Goal: Task Accomplishment & Management: Manage account settings

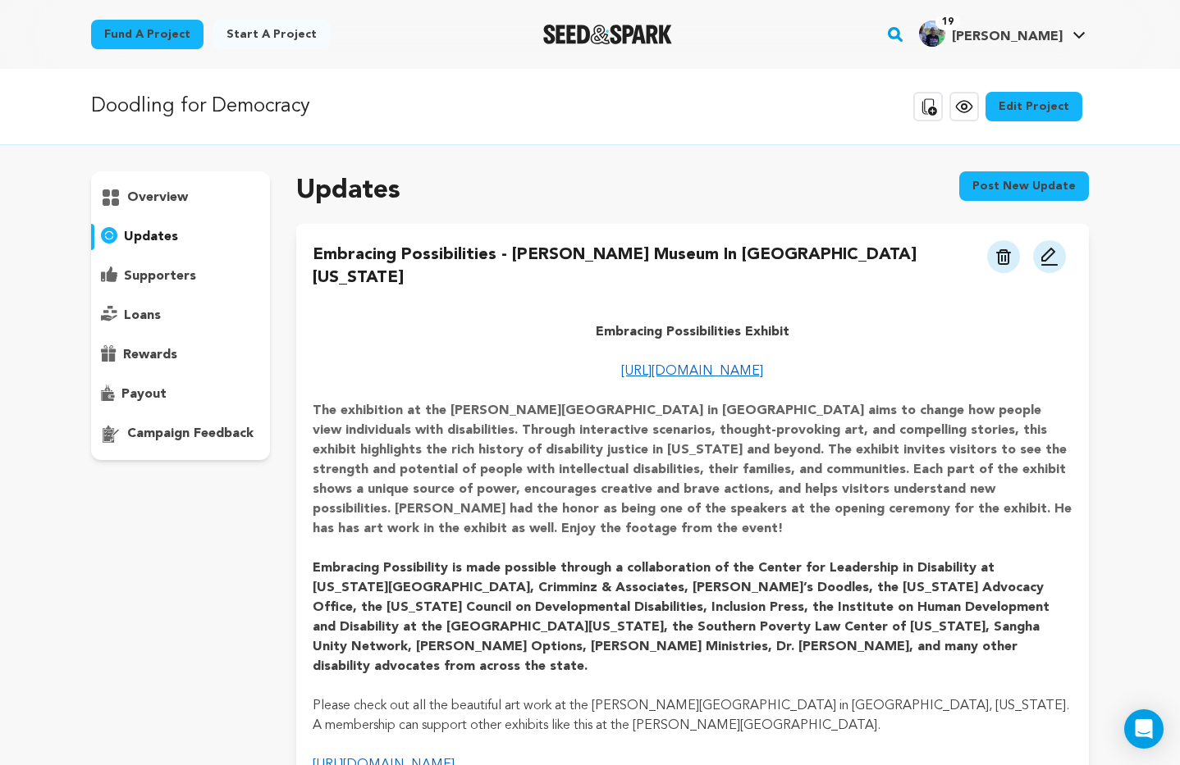
click at [165, 199] on p "overview" at bounding box center [157, 198] width 61 height 20
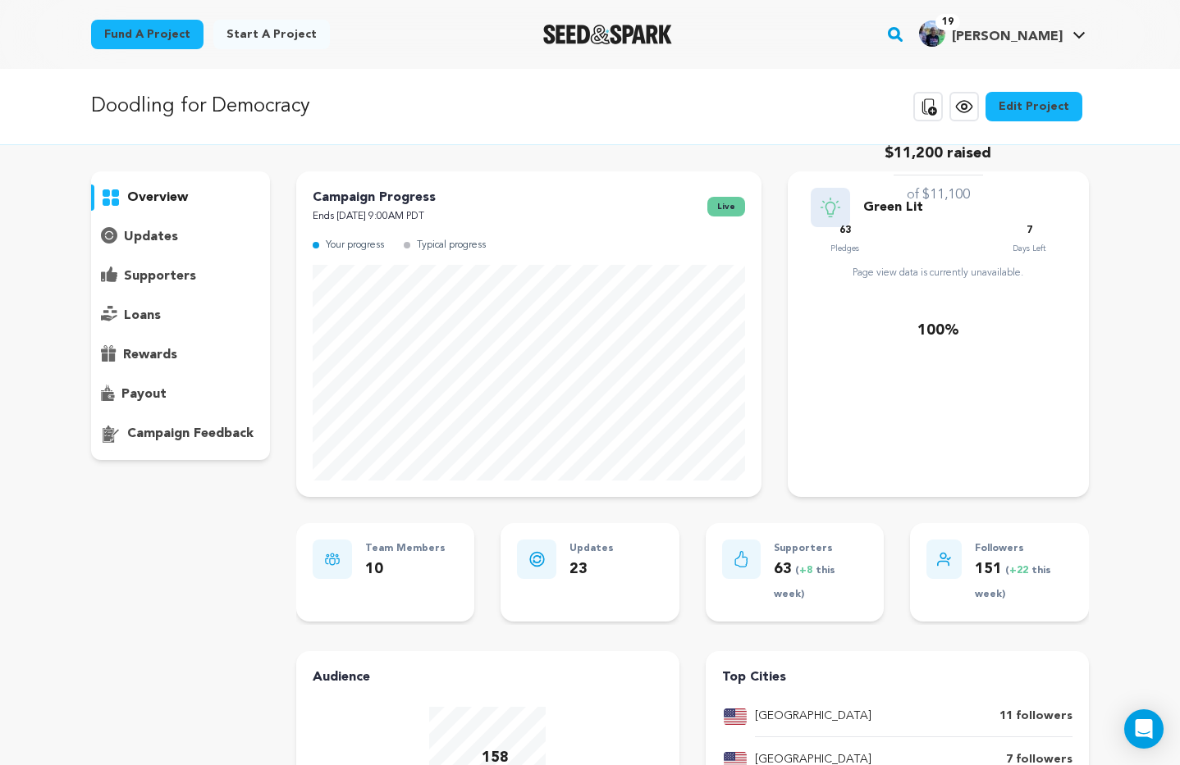
click at [164, 233] on p "updates" at bounding box center [151, 237] width 54 height 20
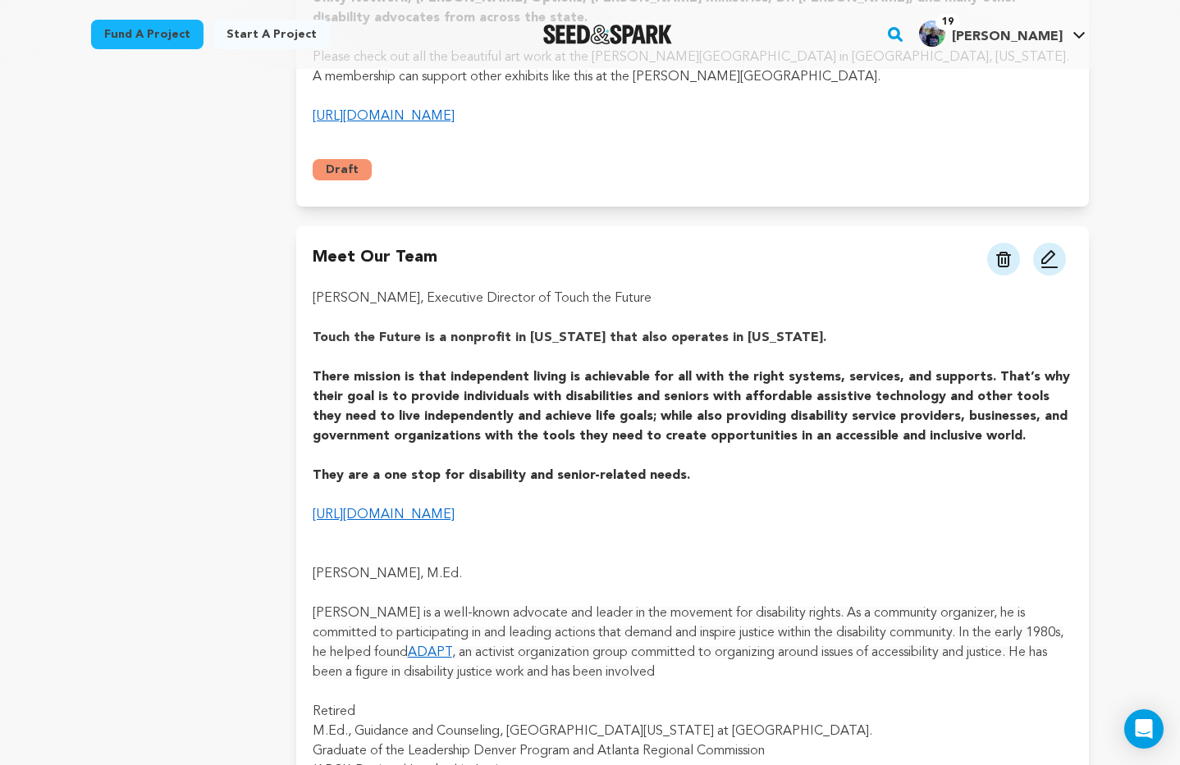
scroll to position [648, 0]
click at [1045, 250] on img at bounding box center [1049, 260] width 20 height 20
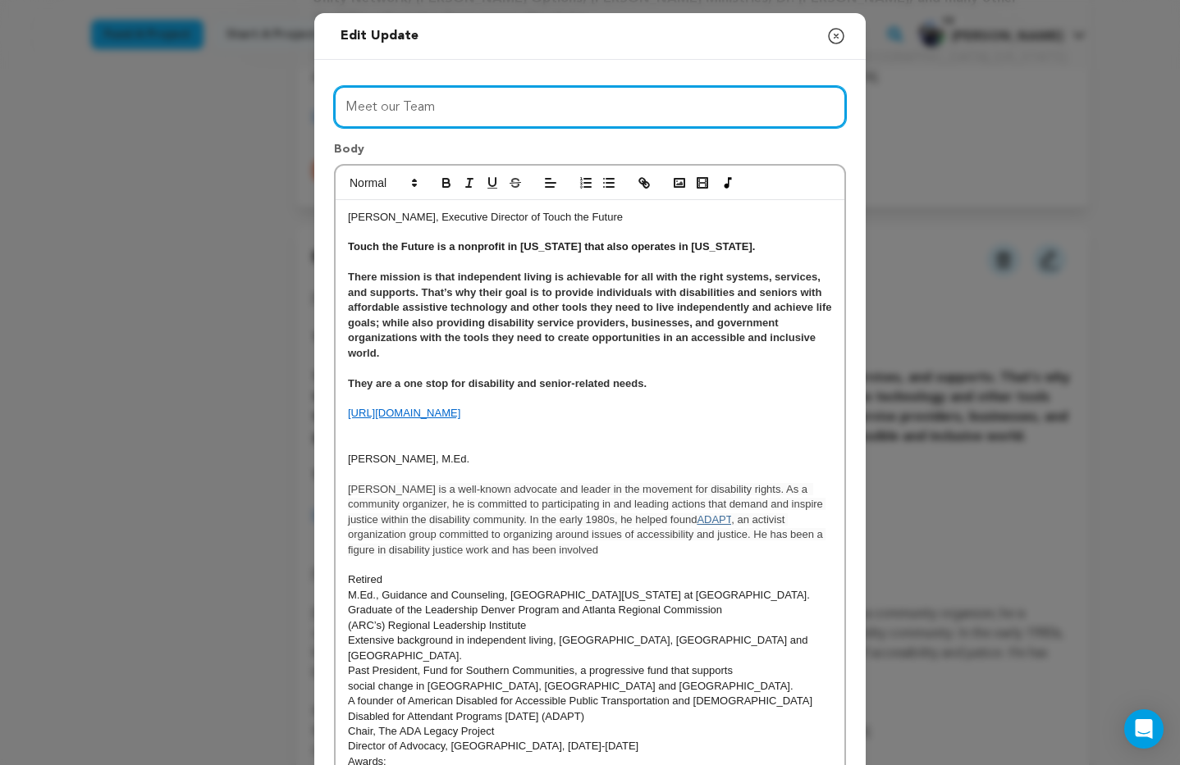
click at [403, 104] on input "Meet our Team" at bounding box center [590, 107] width 512 height 42
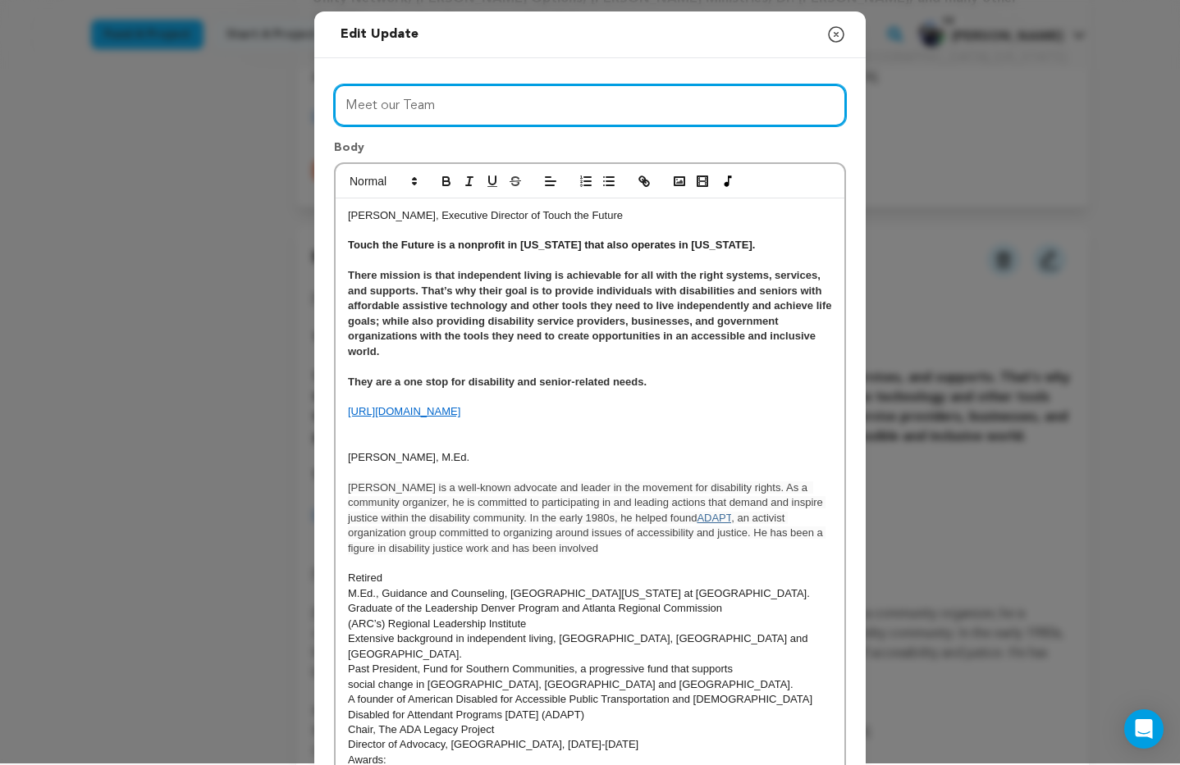
scroll to position [0, 0]
click at [449, 105] on input "Meet our Team" at bounding box center [590, 105] width 512 height 42
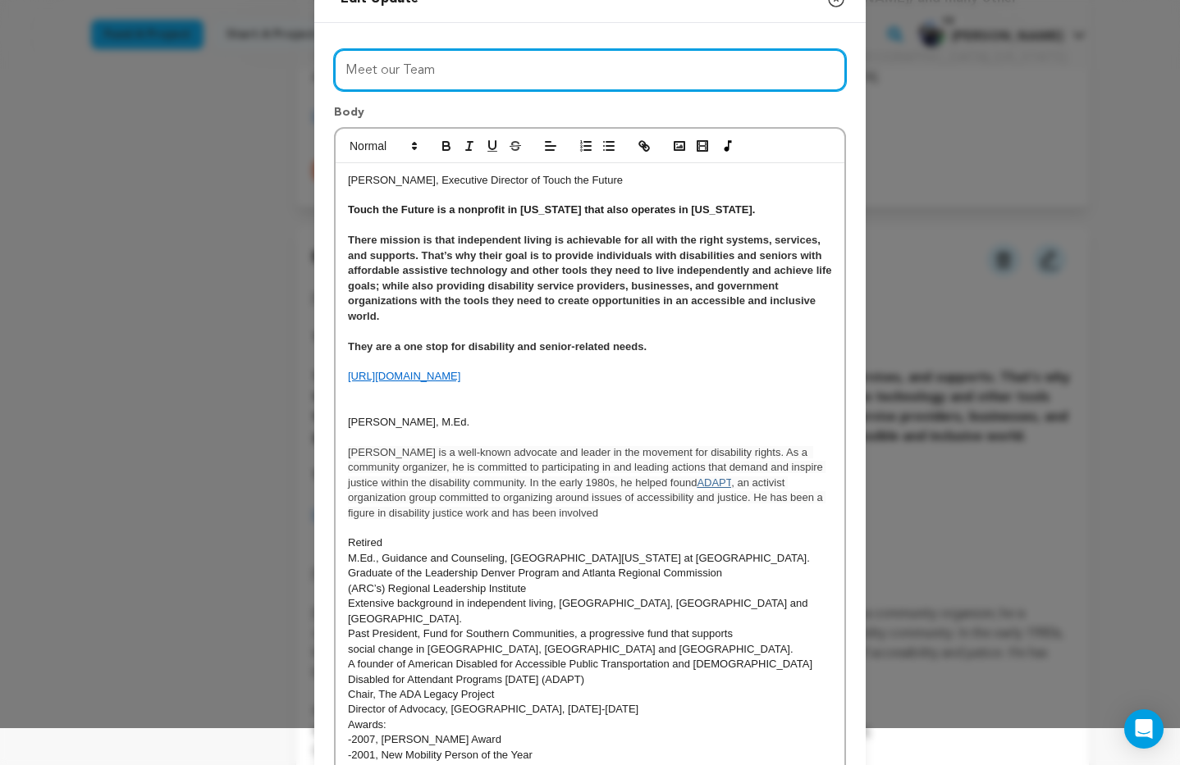
scroll to position [35, 0]
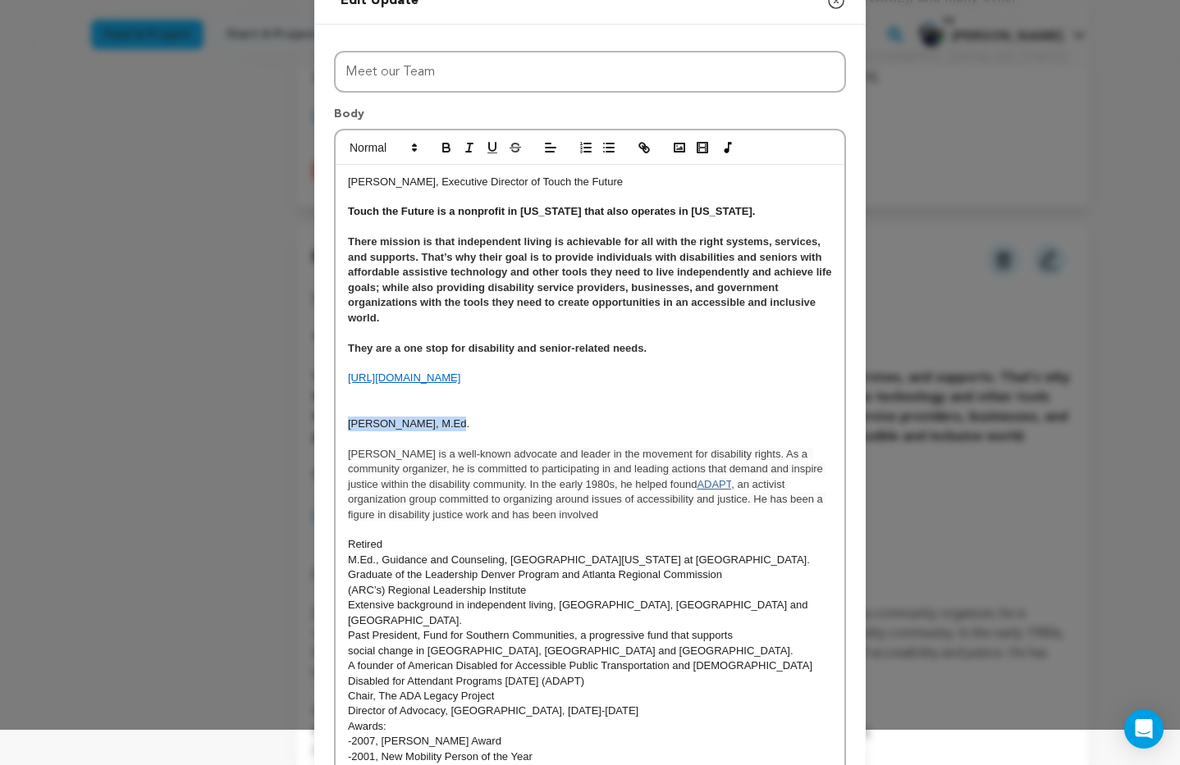
drag, startPoint x: 345, startPoint y: 423, endPoint x: 480, endPoint y: 404, distance: 136.0
click at [461, 420] on div "Sandy Hanebrink, Executive Director of Touch the Future Touch the Future is a n…" at bounding box center [590, 500] width 509 height 670
click at [494, 149] on icon "button" at bounding box center [492, 147] width 7 height 8
drag, startPoint x: 348, startPoint y: 183, endPoint x: 629, endPoint y: 186, distance: 281.4
click at [629, 186] on p "[PERSON_NAME], Executive Director of Touch the Future" at bounding box center [590, 182] width 484 height 15
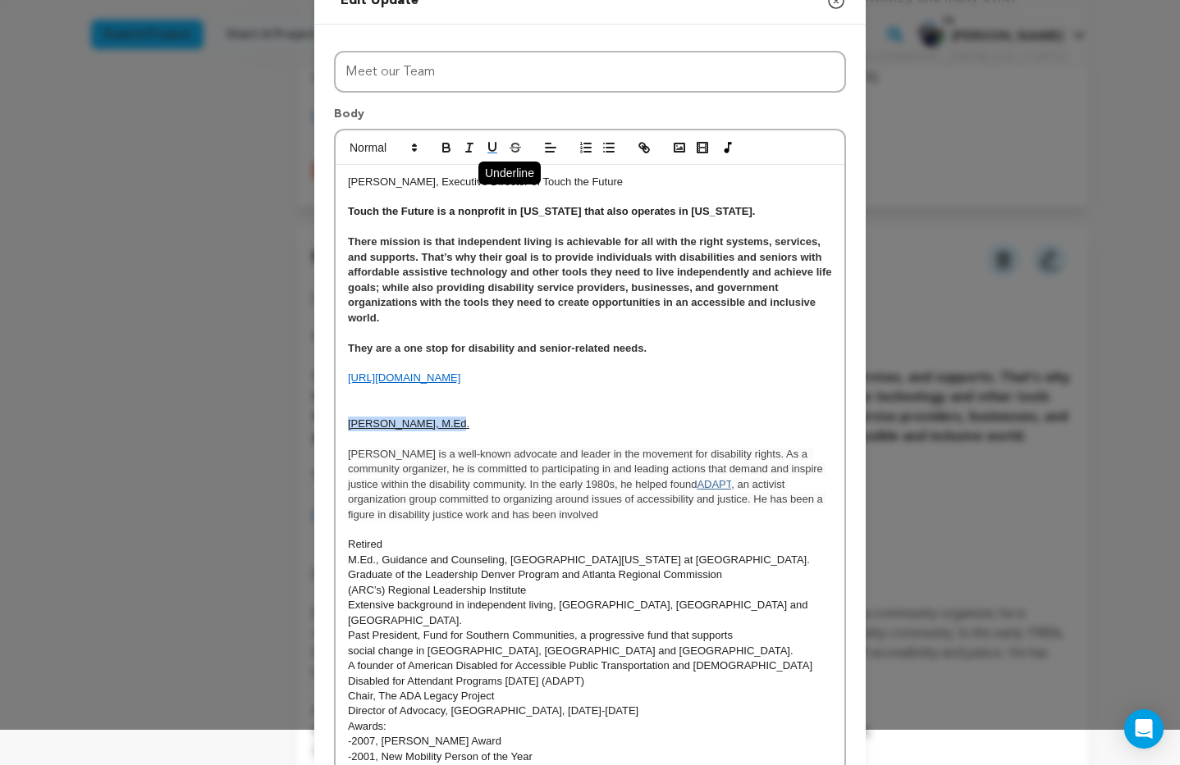
click at [491, 151] on icon "button" at bounding box center [492, 147] width 7 height 8
click at [413, 148] on icon at bounding box center [414, 147] width 15 height 15
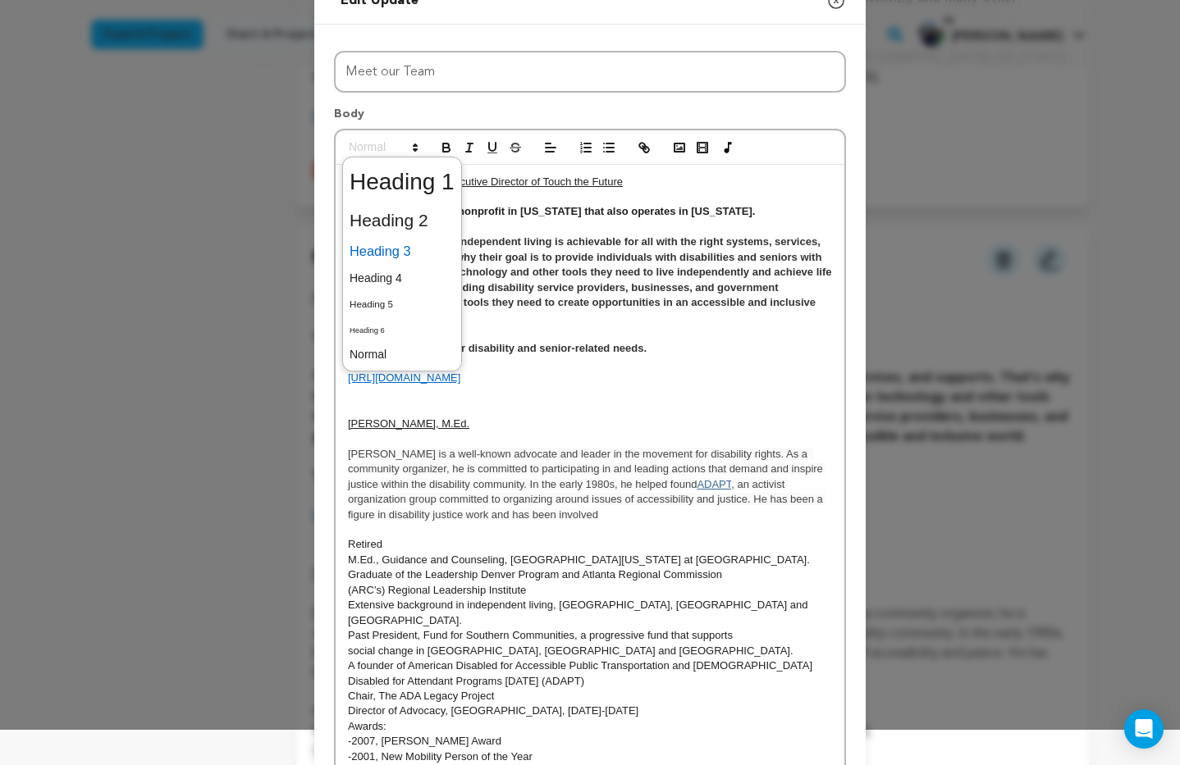
click at [391, 249] on span at bounding box center [401, 251] width 105 height 29
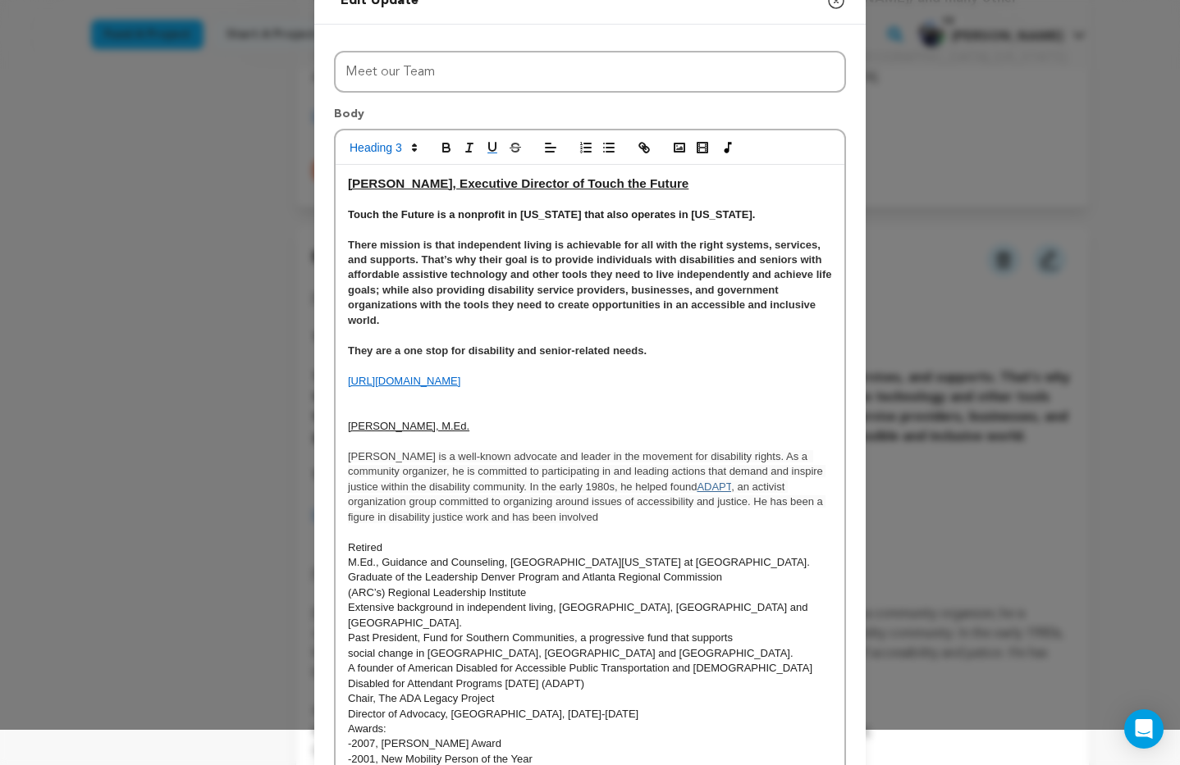
click at [671, 375] on p "[URL][DOMAIN_NAME]" at bounding box center [590, 381] width 484 height 15
drag, startPoint x: 348, startPoint y: 429, endPoint x: 506, endPoint y: 417, distance: 158.8
click at [504, 432] on p "[PERSON_NAME], M.Ed." at bounding box center [590, 426] width 484 height 15
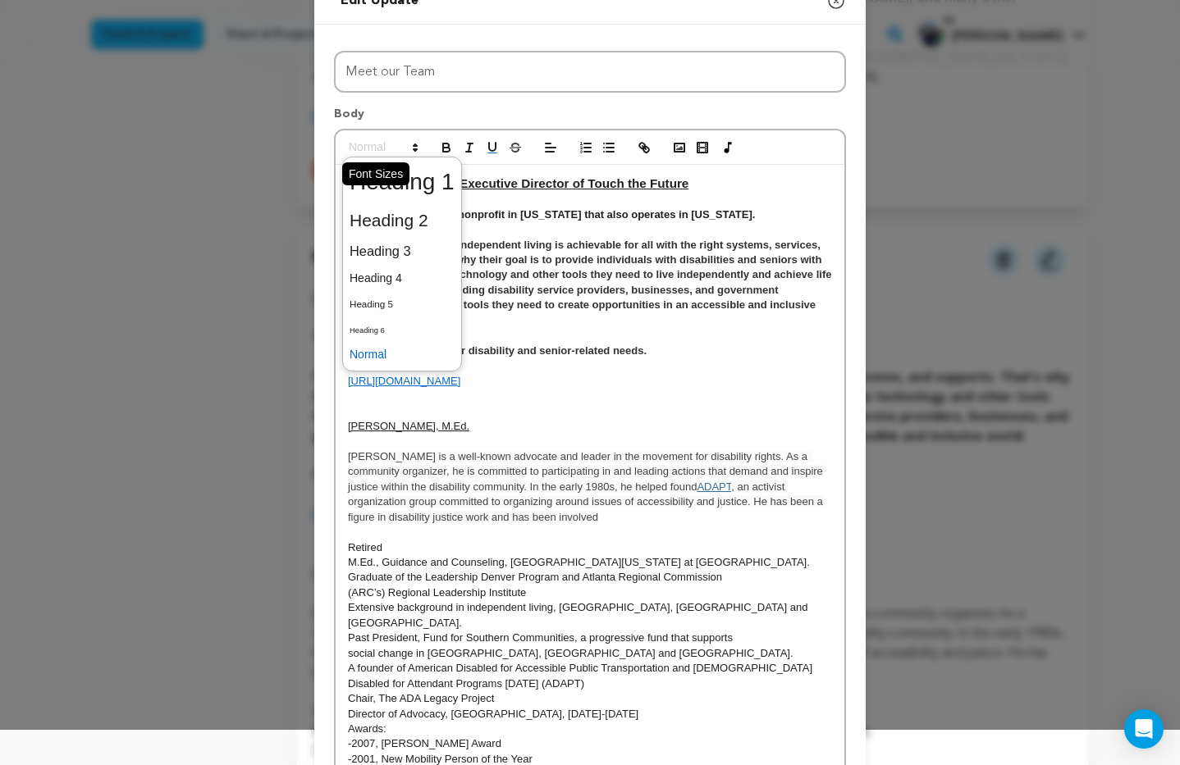
click at [380, 144] on span at bounding box center [382, 148] width 80 height 20
click at [404, 257] on span at bounding box center [401, 251] width 105 height 29
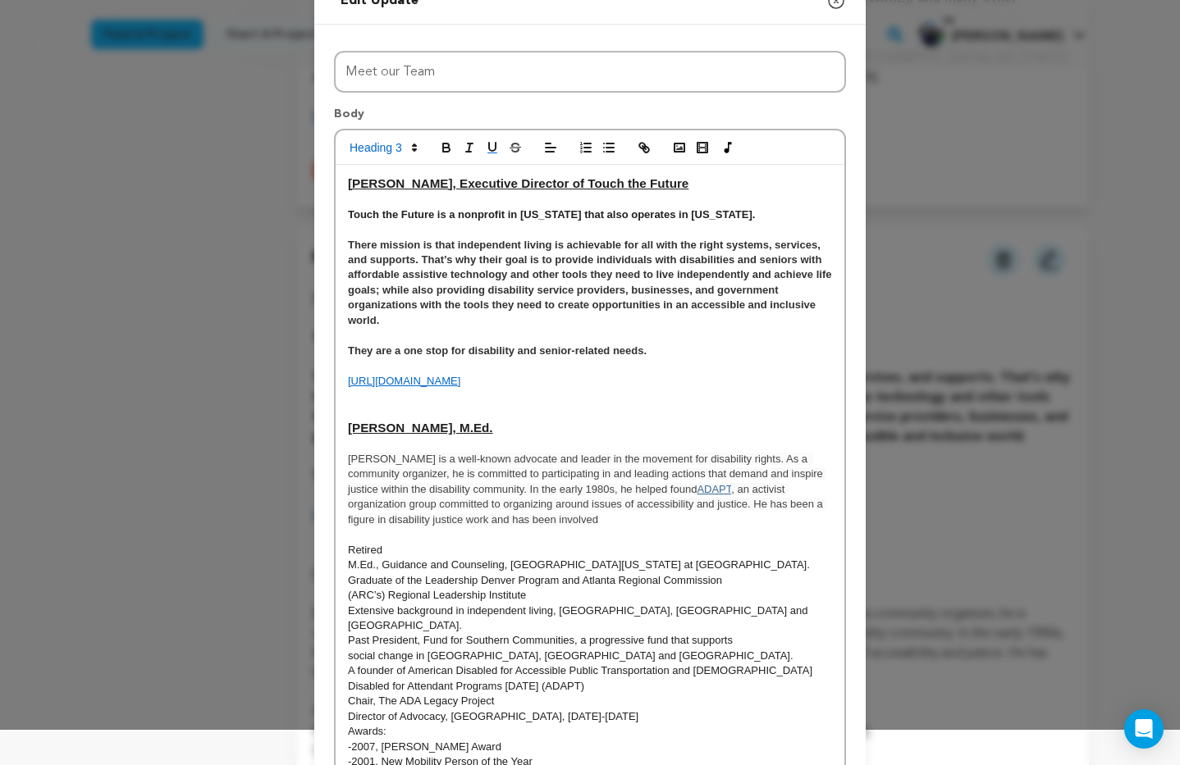
click at [548, 420] on h3 "[PERSON_NAME], M.Ed." at bounding box center [590, 428] width 484 height 18
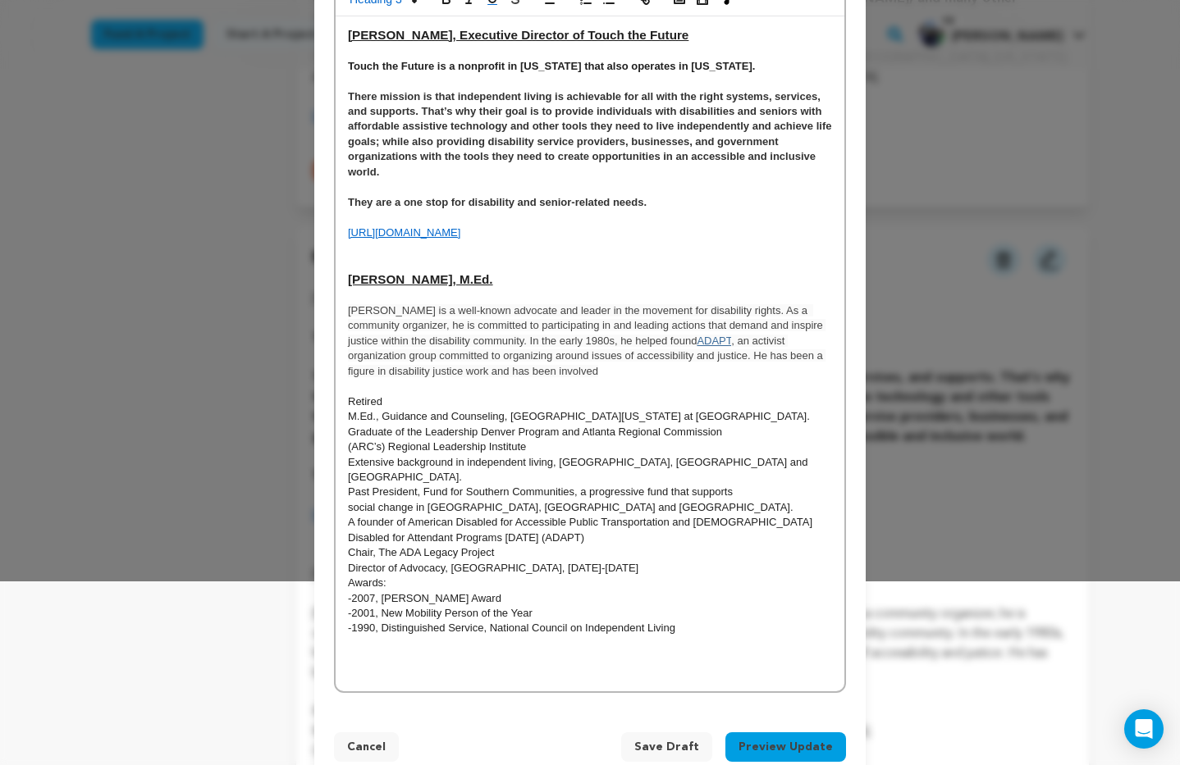
scroll to position [185, 0]
click at [617, 373] on p "Mark Johnson is a well-known advocate and leader in the movement for disability…" at bounding box center [590, 340] width 484 height 75
click at [389, 369] on span ", an activist organization group committed to organizing around issues of acces…" at bounding box center [586, 355] width 477 height 43
click at [486, 373] on span ", an activist organization group committed to organizing around issues of acces…" at bounding box center [586, 355] width 477 height 43
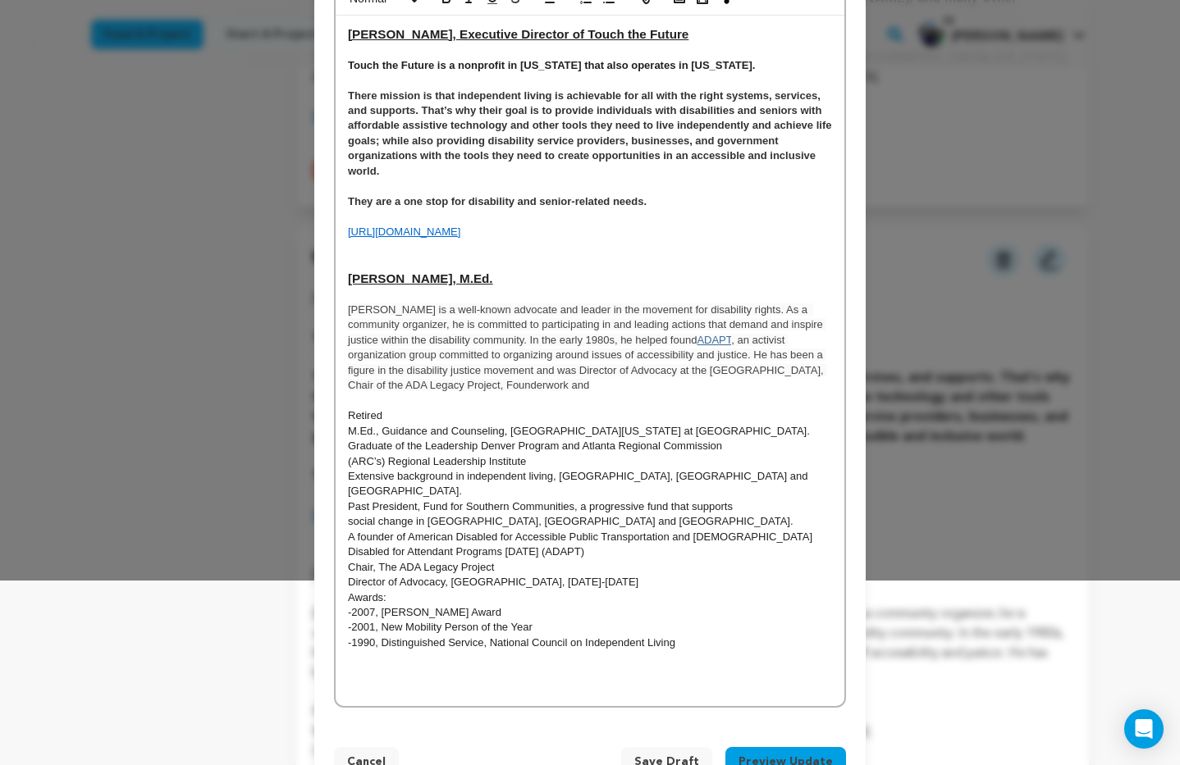
click at [580, 373] on span ", an activist organization group committed to organizing around issues of acces…" at bounding box center [587, 362] width 478 height 57
drag, startPoint x: 546, startPoint y: 389, endPoint x: 596, endPoint y: 405, distance: 51.9
click at [546, 389] on span ", an activist organization group committed to organizing around issues of acces…" at bounding box center [586, 362] width 477 height 57
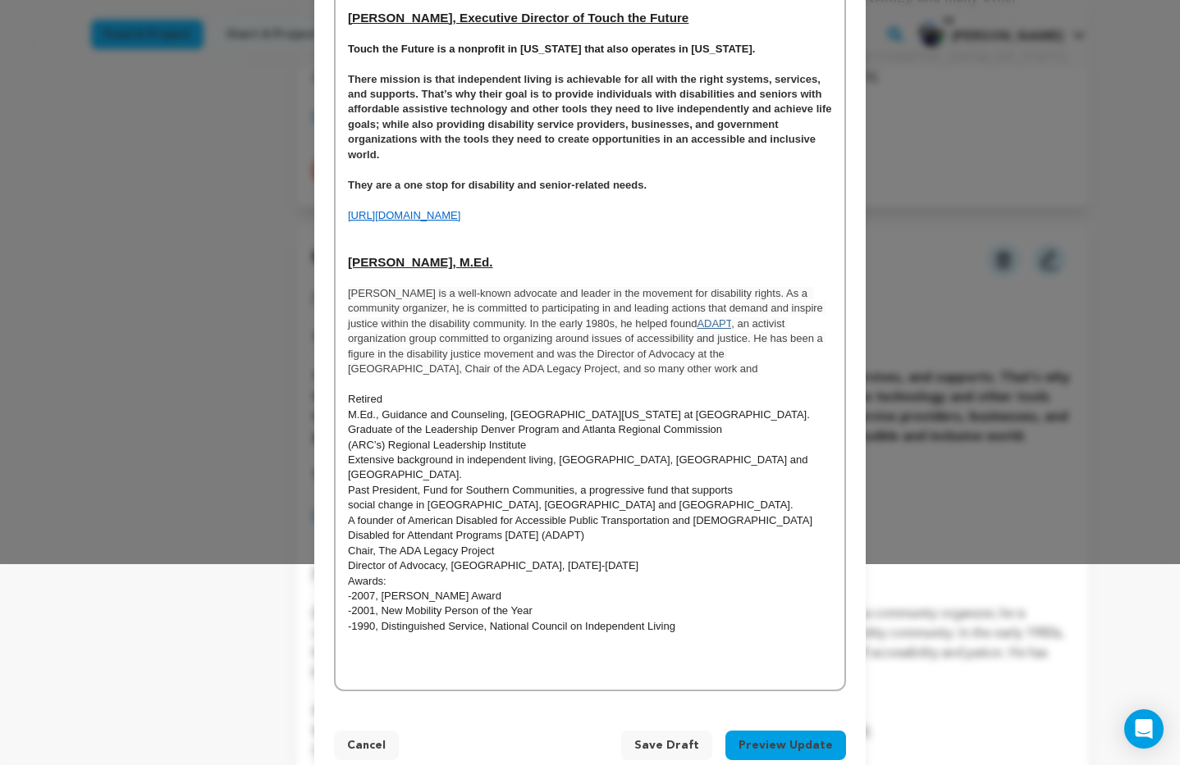
click at [559, 355] on span ", an activist organization group committed to organizing around issues of acces…" at bounding box center [586, 345] width 477 height 57
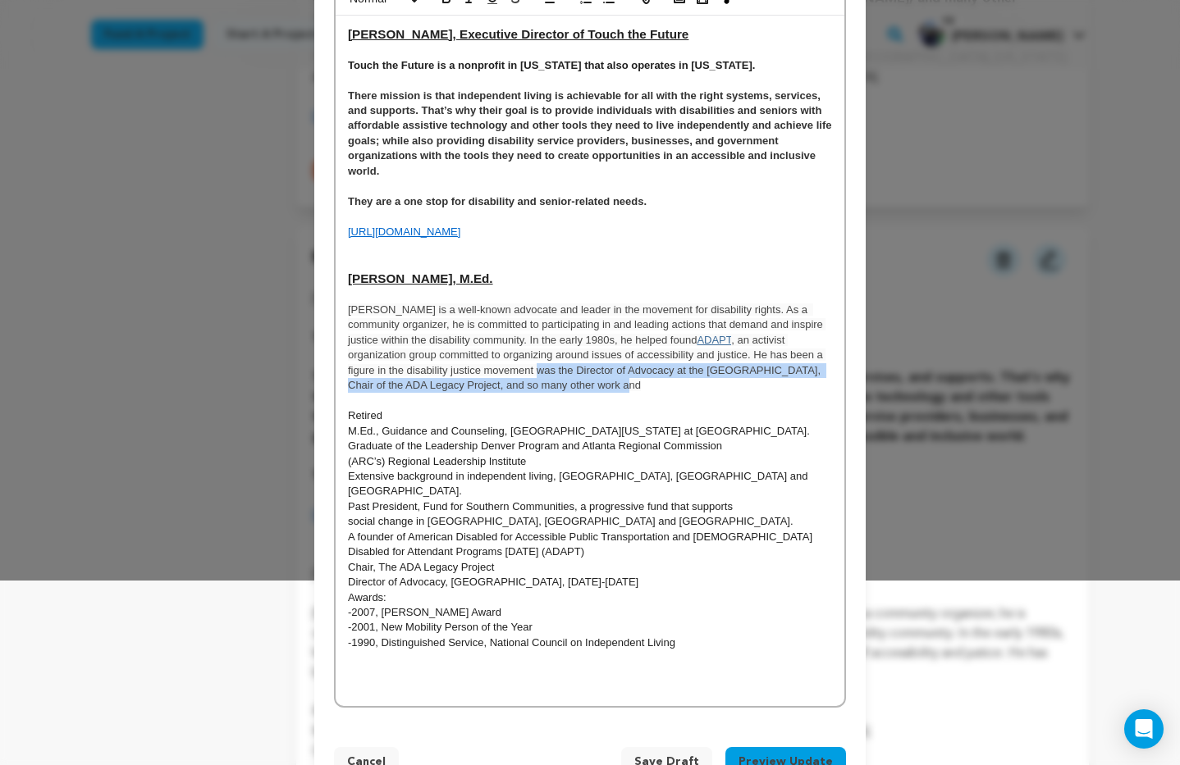
drag, startPoint x: 600, startPoint y: 386, endPoint x: 538, endPoint y: 373, distance: 63.7
click at [538, 373] on span ", an activist organization group committed to organizing around issues of acces…" at bounding box center [586, 362] width 477 height 57
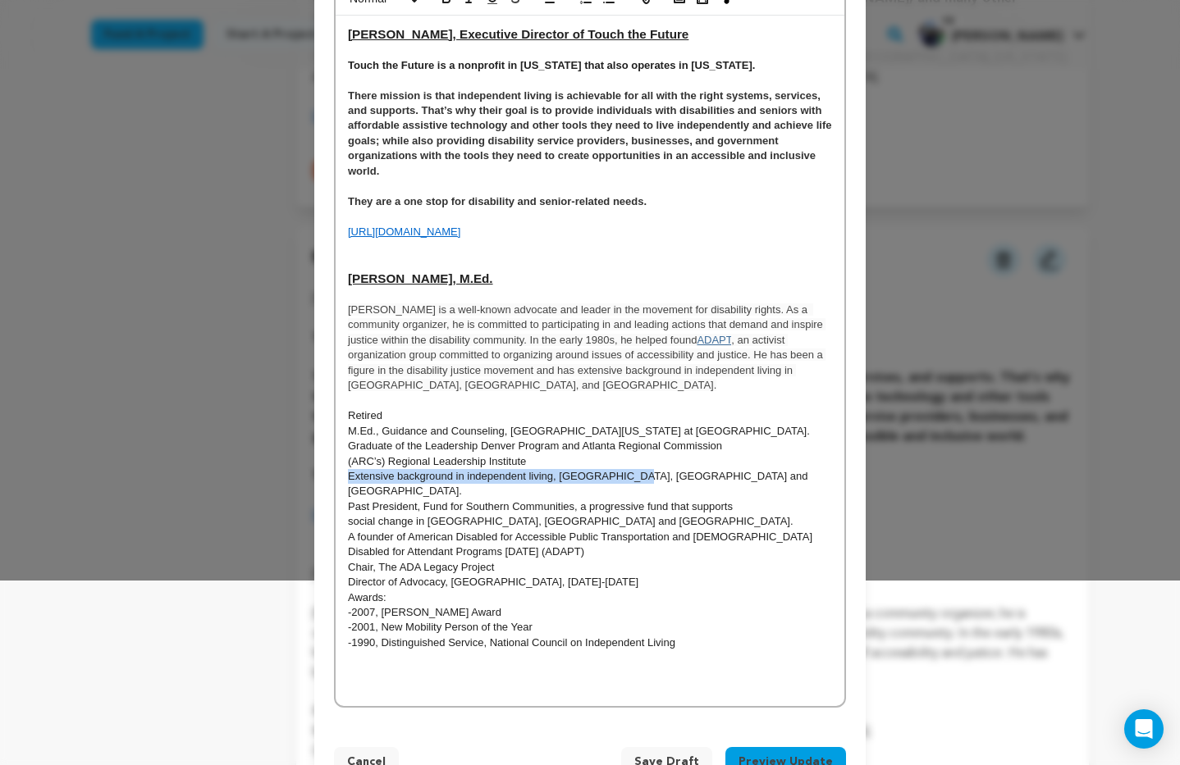
drag, startPoint x: 650, startPoint y: 479, endPoint x: 348, endPoint y: 474, distance: 301.9
click at [348, 474] on p "Extensive background in independent living, [GEOGRAPHIC_DATA], [GEOGRAPHIC_DATA…" at bounding box center [590, 484] width 484 height 30
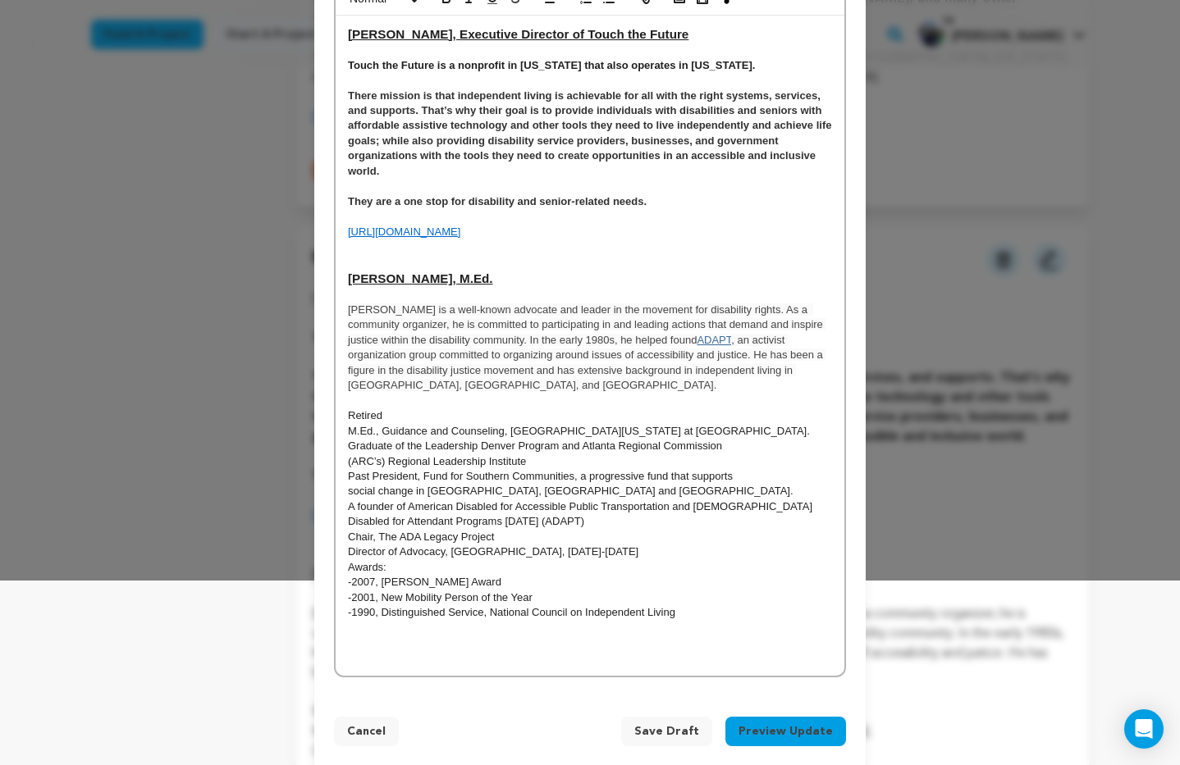
drag, startPoint x: 740, startPoint y: 507, endPoint x: 762, endPoint y: 514, distance: 23.1
click at [762, 514] on p "A founder of American Disabled for Accessible Public Transportation and [DEMOGR…" at bounding box center [590, 507] width 484 height 15
drag, startPoint x: 750, startPoint y: 507, endPoint x: 345, endPoint y: 517, distance: 404.5
click at [345, 517] on div "Sandy Hanebrink, Executive Director of Touch the Future Touch the Future is a n…" at bounding box center [590, 346] width 509 height 660
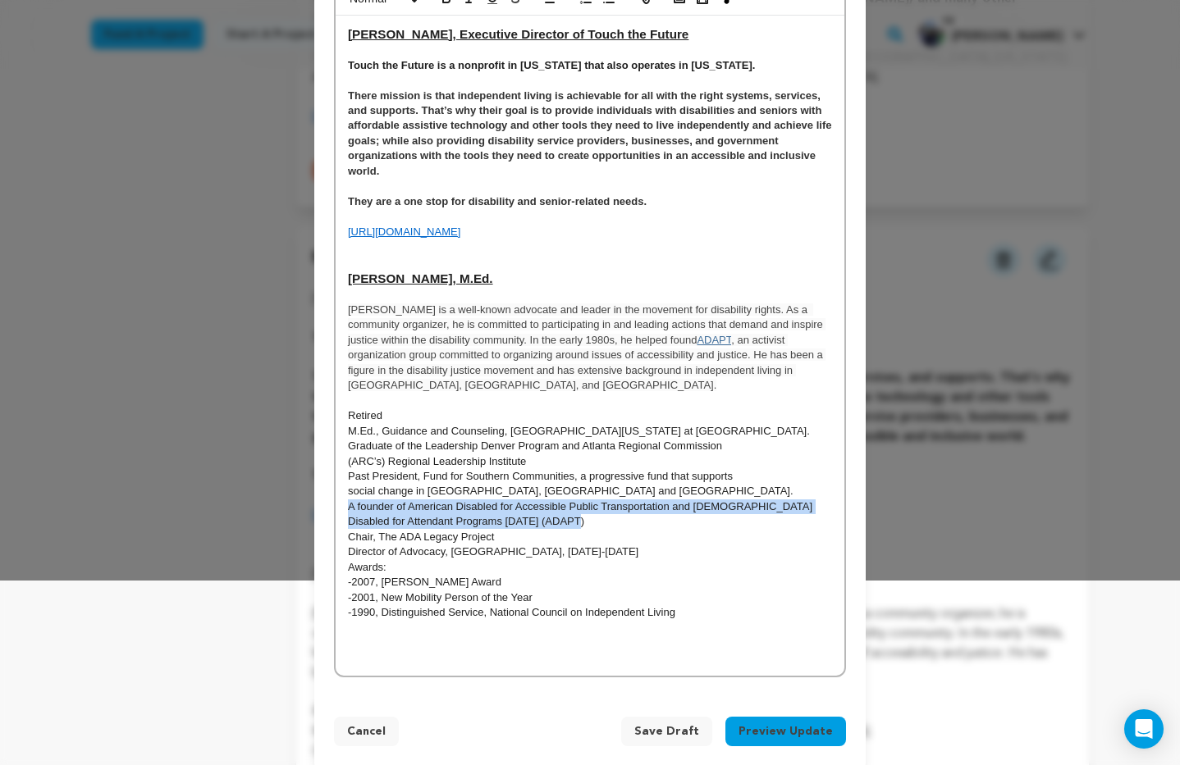
drag, startPoint x: 592, startPoint y: 525, endPoint x: 331, endPoint y: 508, distance: 261.4
click at [331, 508] on div "Title Meet our Team Body Sandy Hanebrink, Executive Director of Touch the Futur…" at bounding box center [589, 286] width 551 height 822
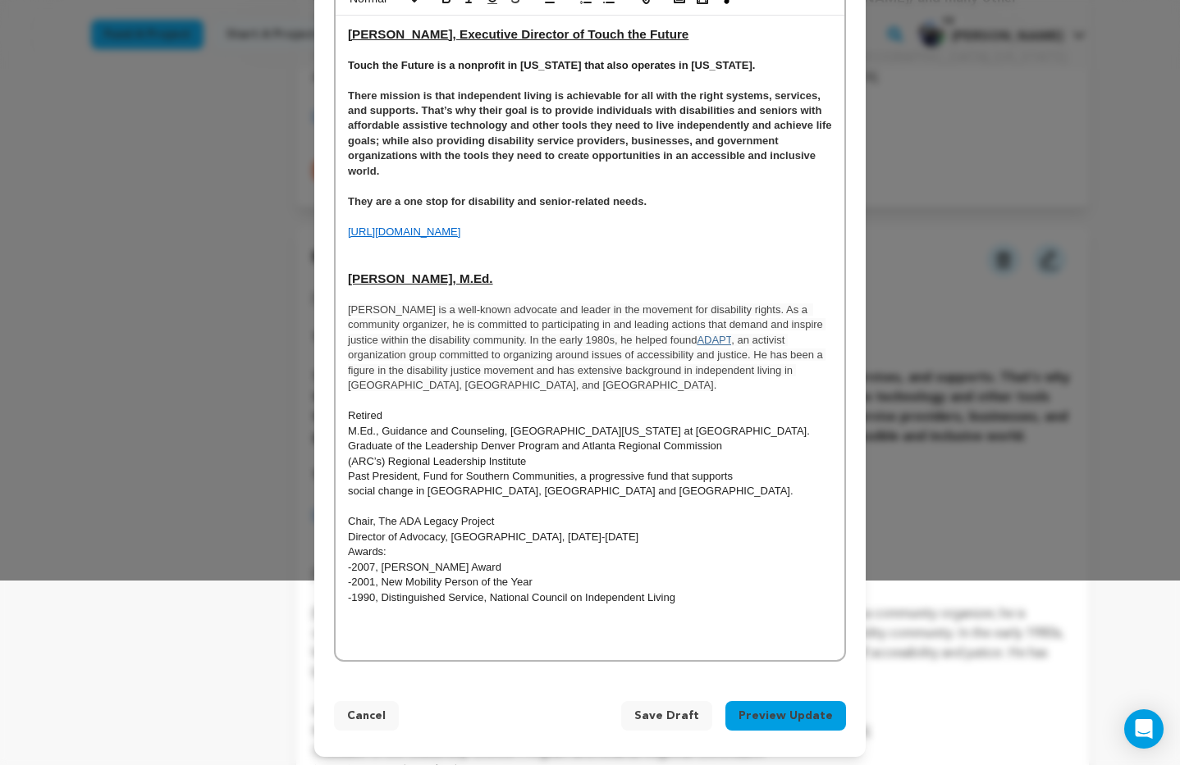
scroll to position [175, 0]
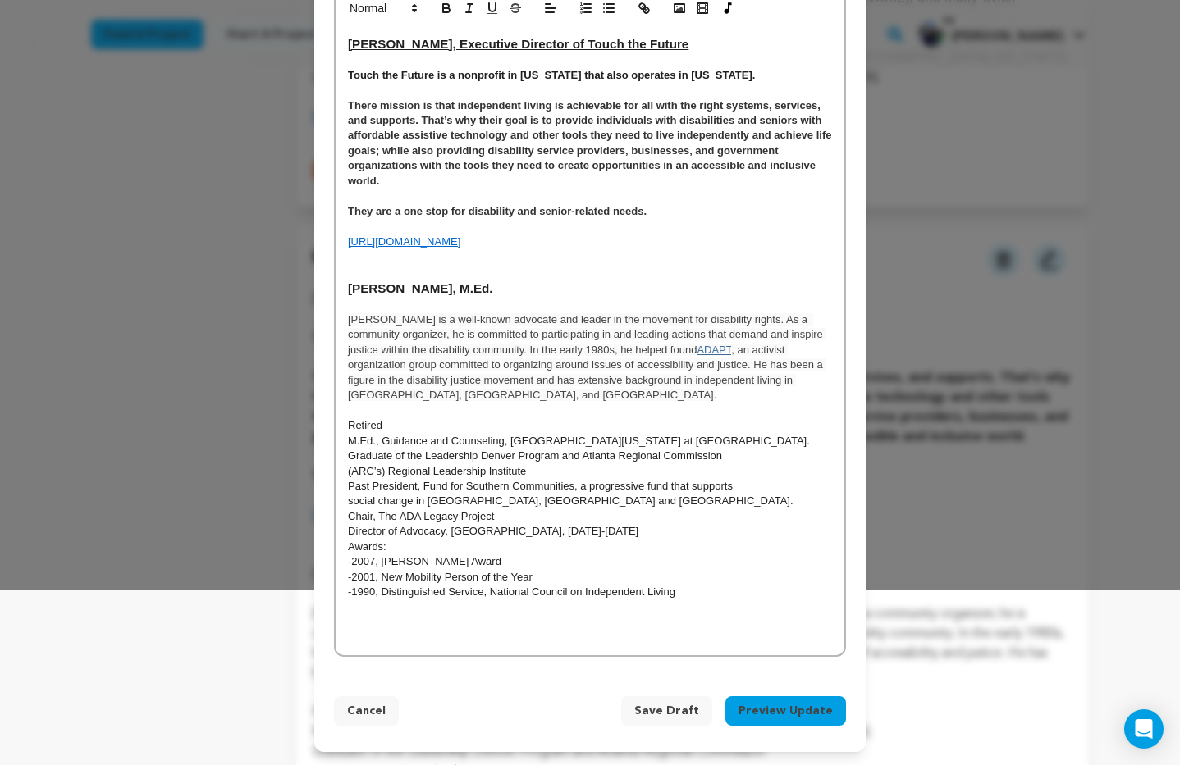
click at [424, 395] on p "Mark Johnson is a well-known advocate and leader in the movement for disability…" at bounding box center [590, 358] width 484 height 91
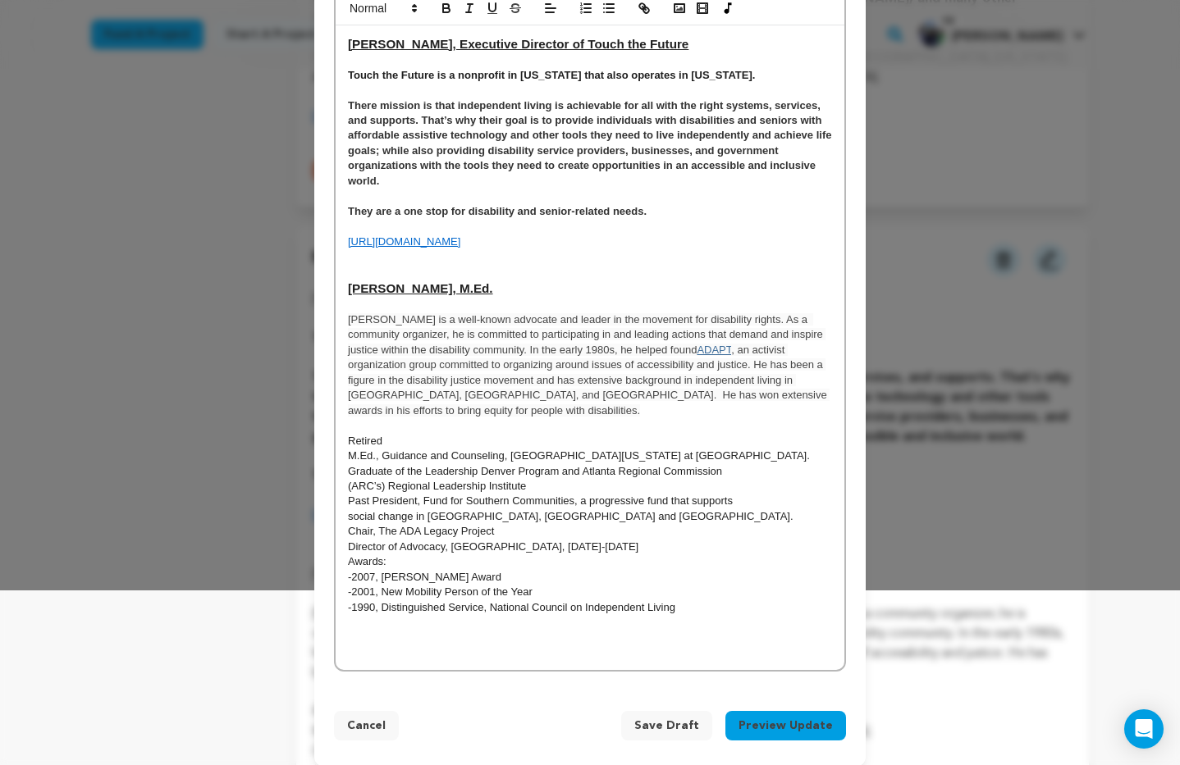
click at [556, 395] on span ", an activist organization group committed to organizing around issues of acces…" at bounding box center [589, 380] width 482 height 73
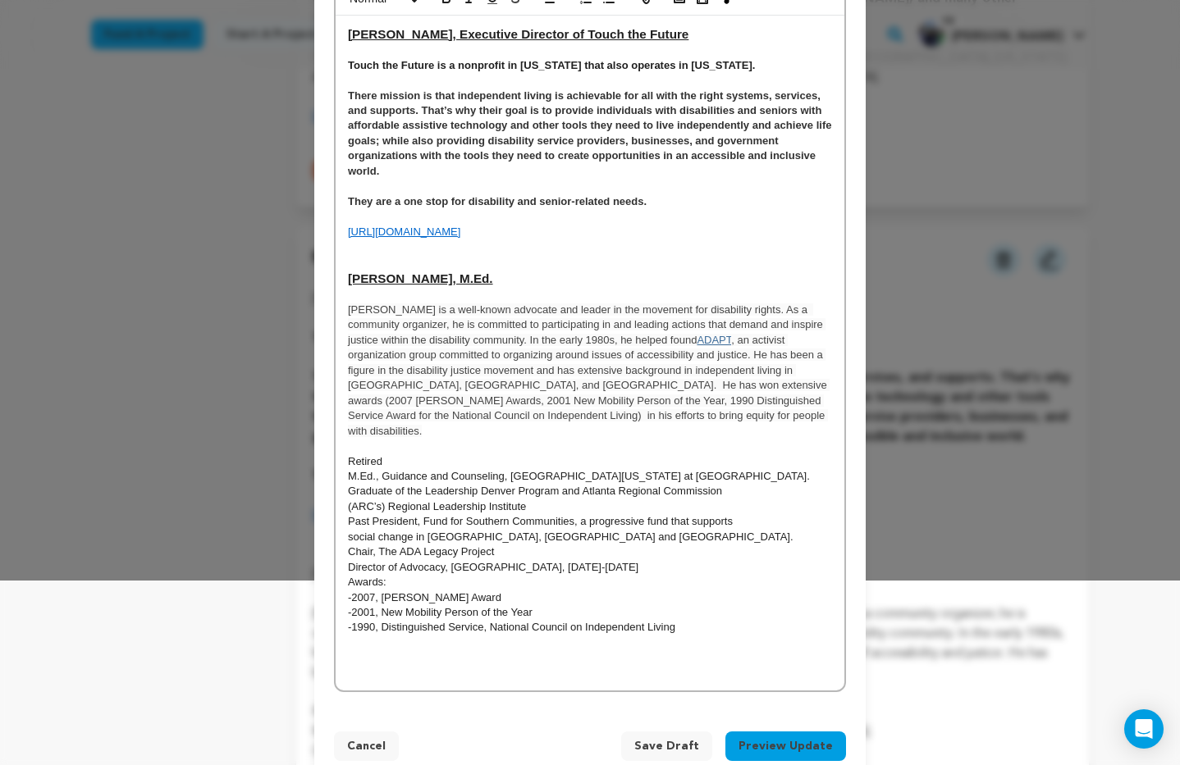
click at [559, 418] on p "Mark Johnson is a well-known advocate and leader in the movement for disability…" at bounding box center [590, 371] width 484 height 136
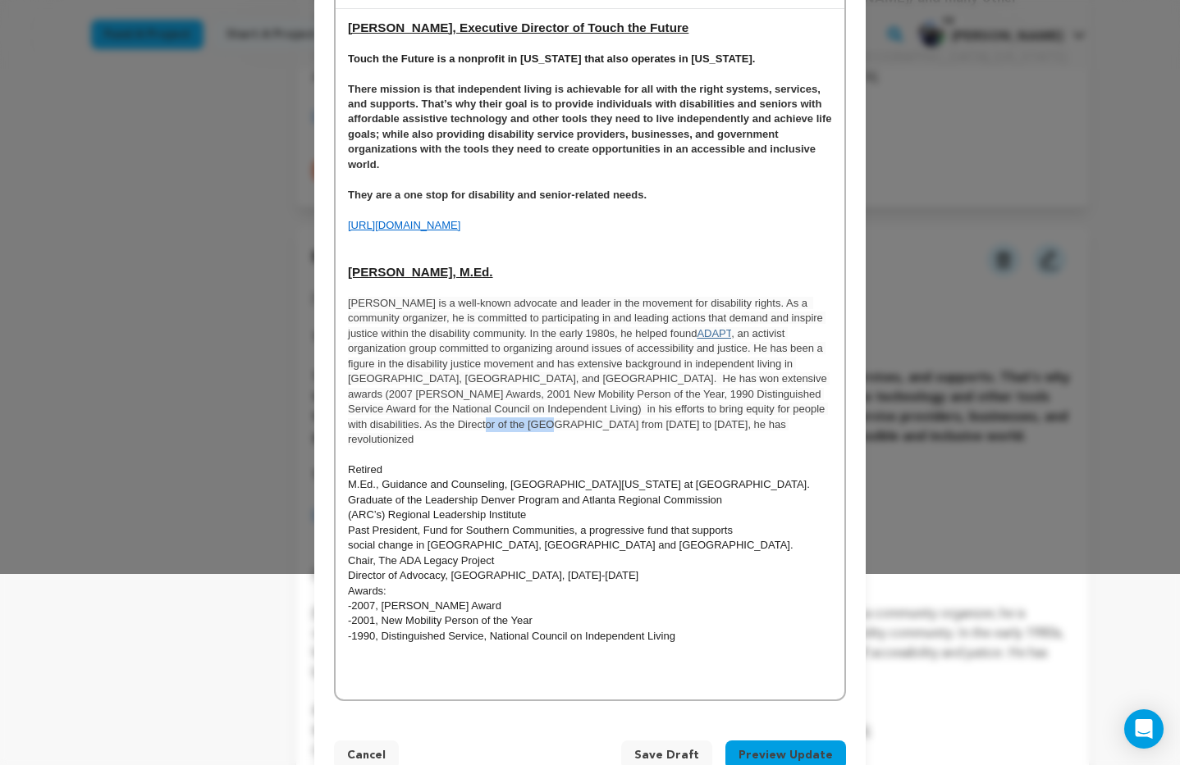
drag, startPoint x: 461, startPoint y: 430, endPoint x: 386, endPoint y: 431, distance: 75.5
click at [386, 431] on p "Mark Johnson is a well-known advocate and leader in the movement for disability…" at bounding box center [590, 372] width 484 height 152
drag, startPoint x: 384, startPoint y: 427, endPoint x: 485, endPoint y: 450, distance: 103.7
click at [384, 427] on span ", an activist organization group committed to organizing around issues of acces…" at bounding box center [589, 386] width 482 height 118
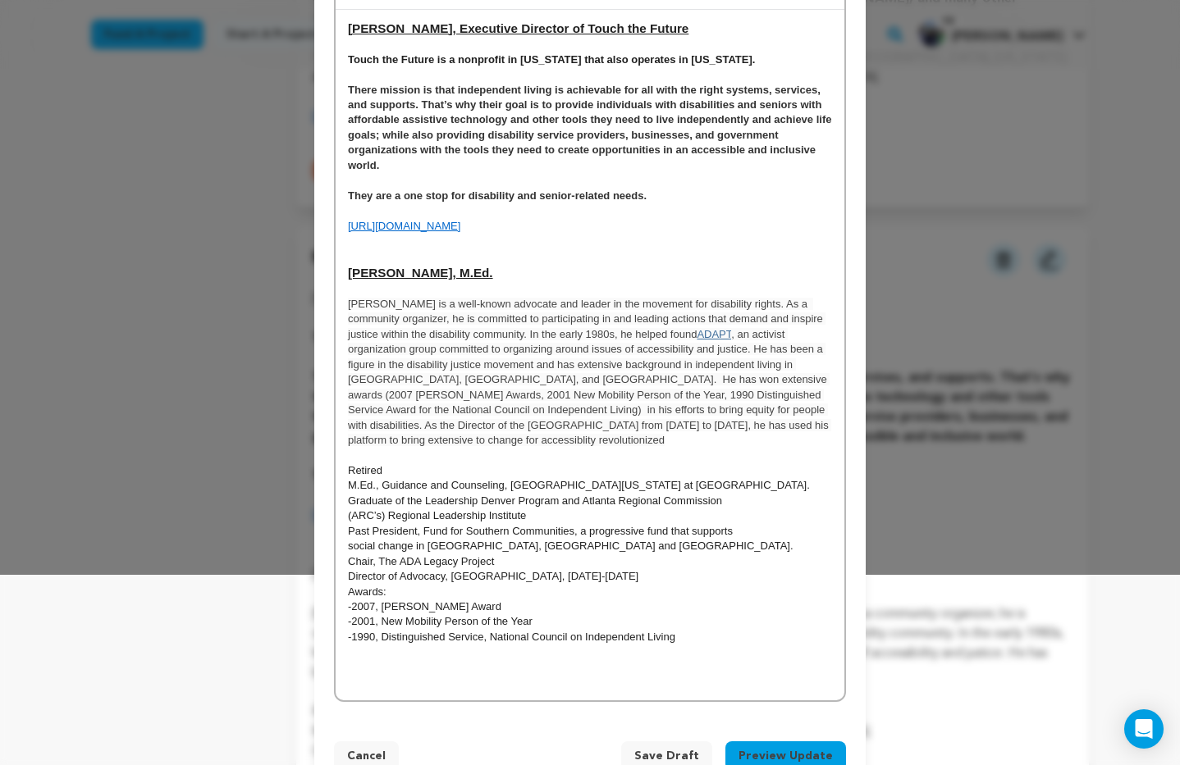
click at [639, 427] on span ", an activist organization group committed to organizing around issues of acces…" at bounding box center [589, 387] width 483 height 118
click at [637, 429] on span ", an activist organization group committed to organizing around issues of acces…" at bounding box center [589, 388] width 483 height 118
drag, startPoint x: 749, startPoint y: 430, endPoint x: 605, endPoint y: 429, distance: 144.4
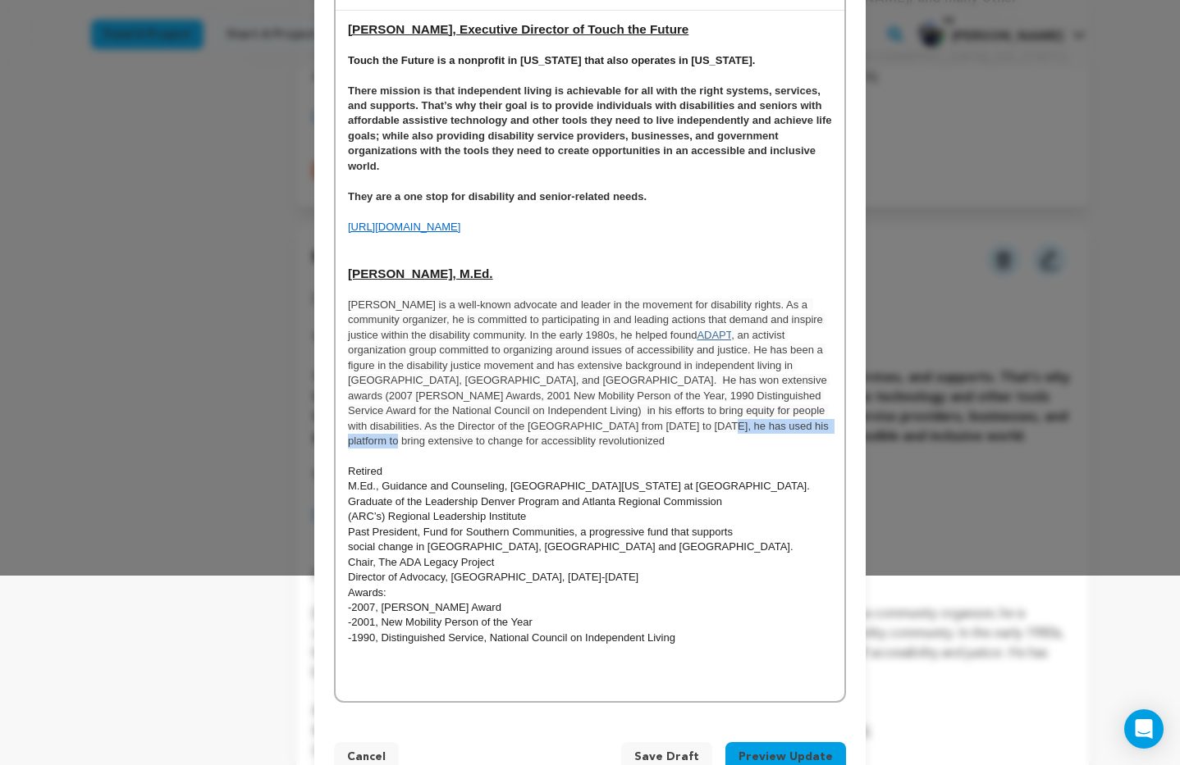
click at [605, 429] on p "Mark Johnson is a well-known advocate and leader in the movement for disability…" at bounding box center [590, 374] width 484 height 152
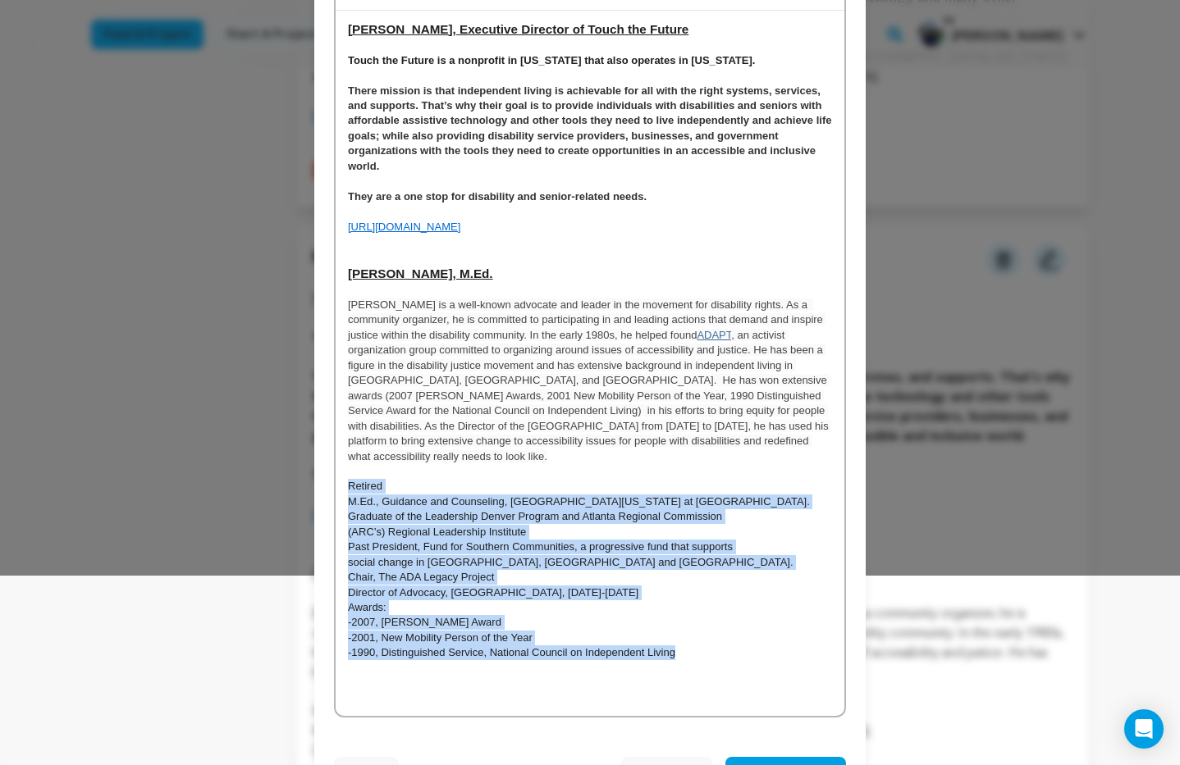
drag, startPoint x: 668, startPoint y: 641, endPoint x: 341, endPoint y: 474, distance: 366.5
click at [341, 474] on div "Sandy Hanebrink, Executive Director of Touch the Future Touch the Future is a n…" at bounding box center [590, 364] width 509 height 706
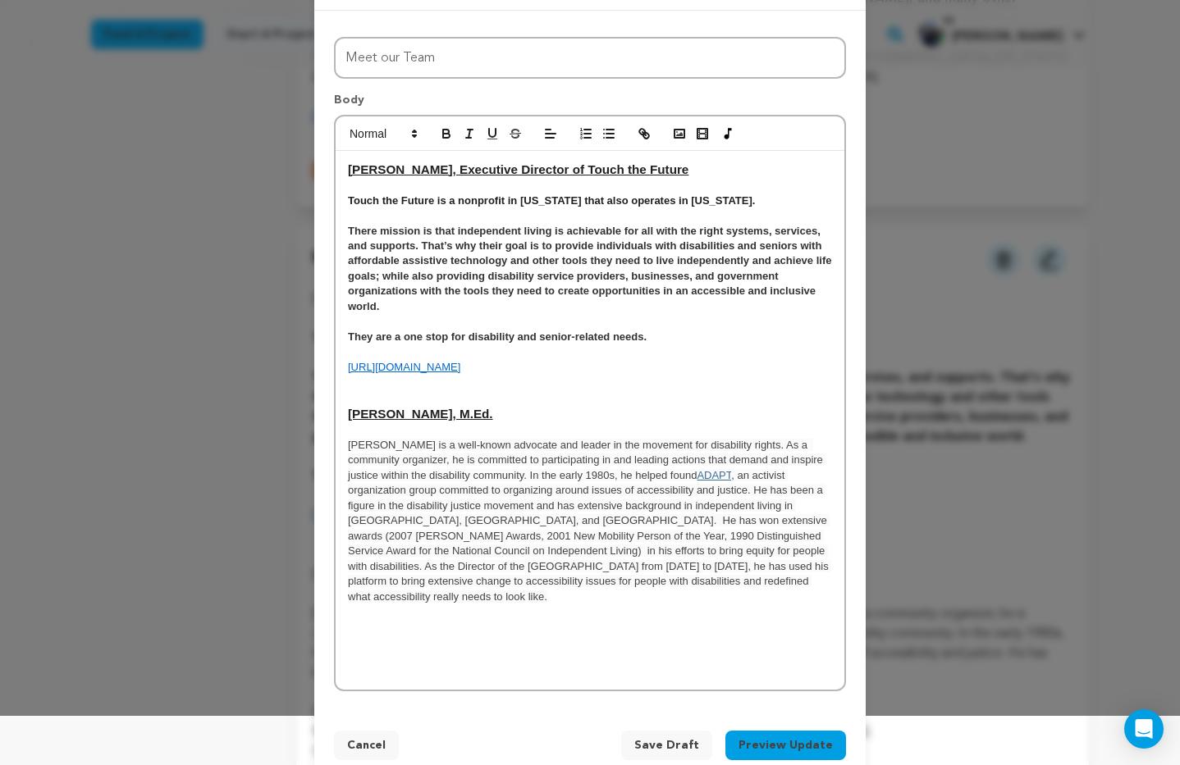
scroll to position [48, 0]
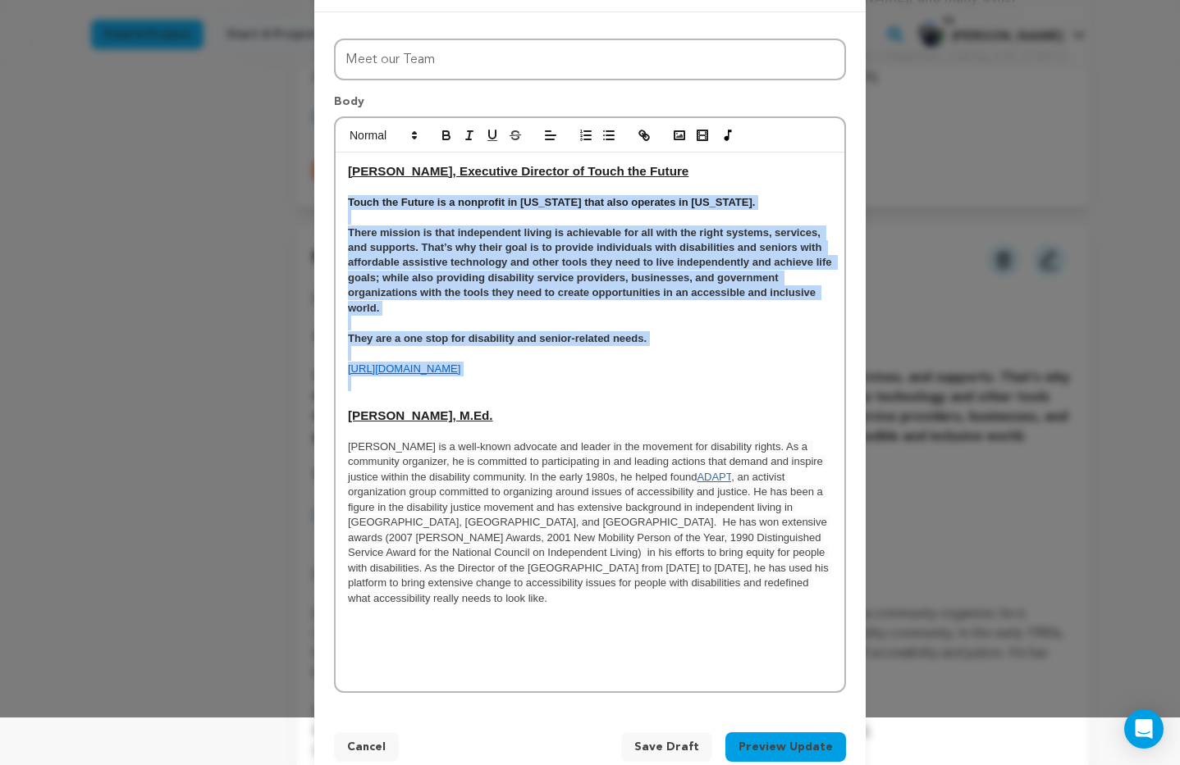
drag, startPoint x: 364, startPoint y: 203, endPoint x: 648, endPoint y: 261, distance: 289.6
click at [743, 389] on div "Sandy Hanebrink, Executive Director of Touch the Future Touch the Future is a n…" at bounding box center [590, 423] width 509 height 540
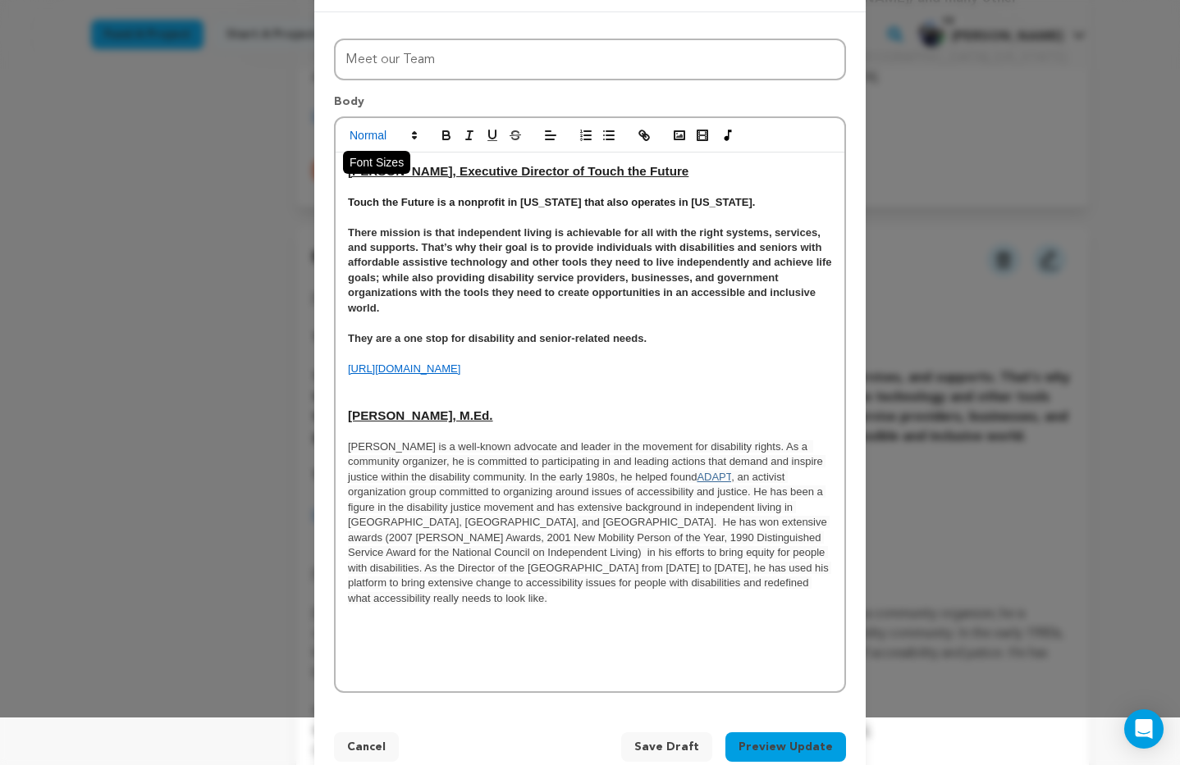
click at [415, 135] on icon at bounding box center [414, 135] width 15 height 15
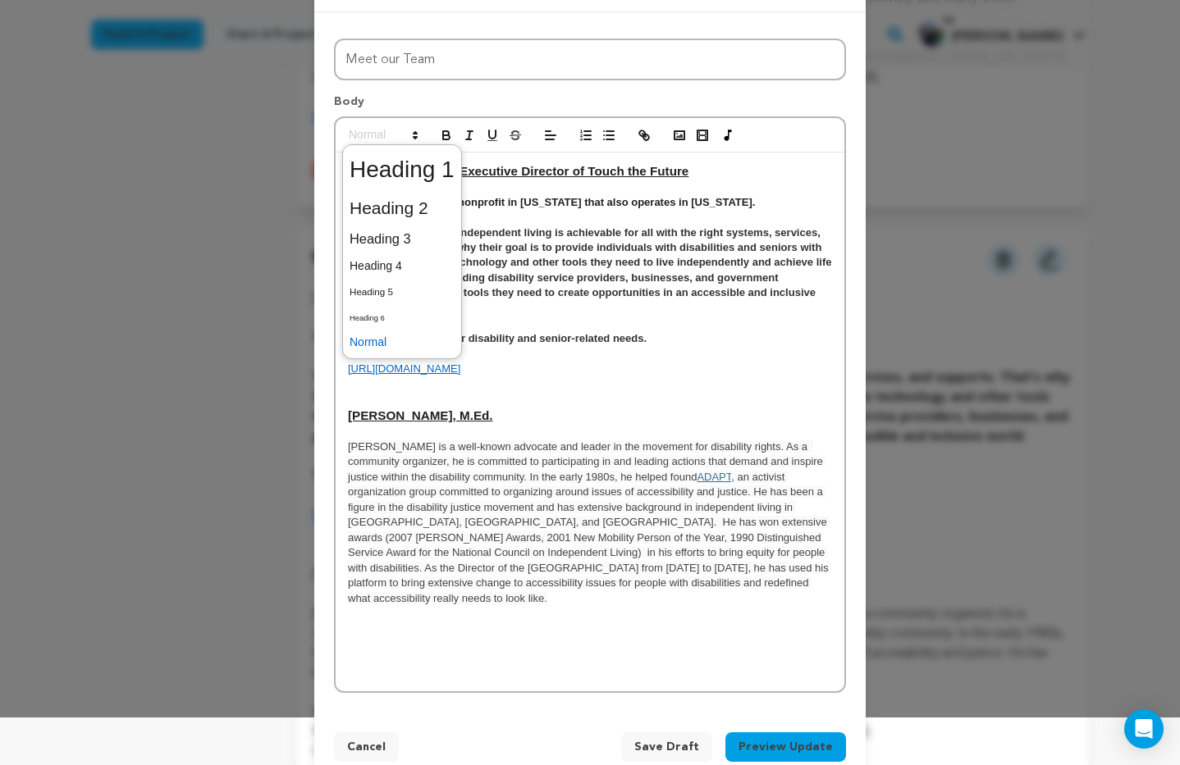
click at [381, 344] on span at bounding box center [401, 342] width 105 height 25
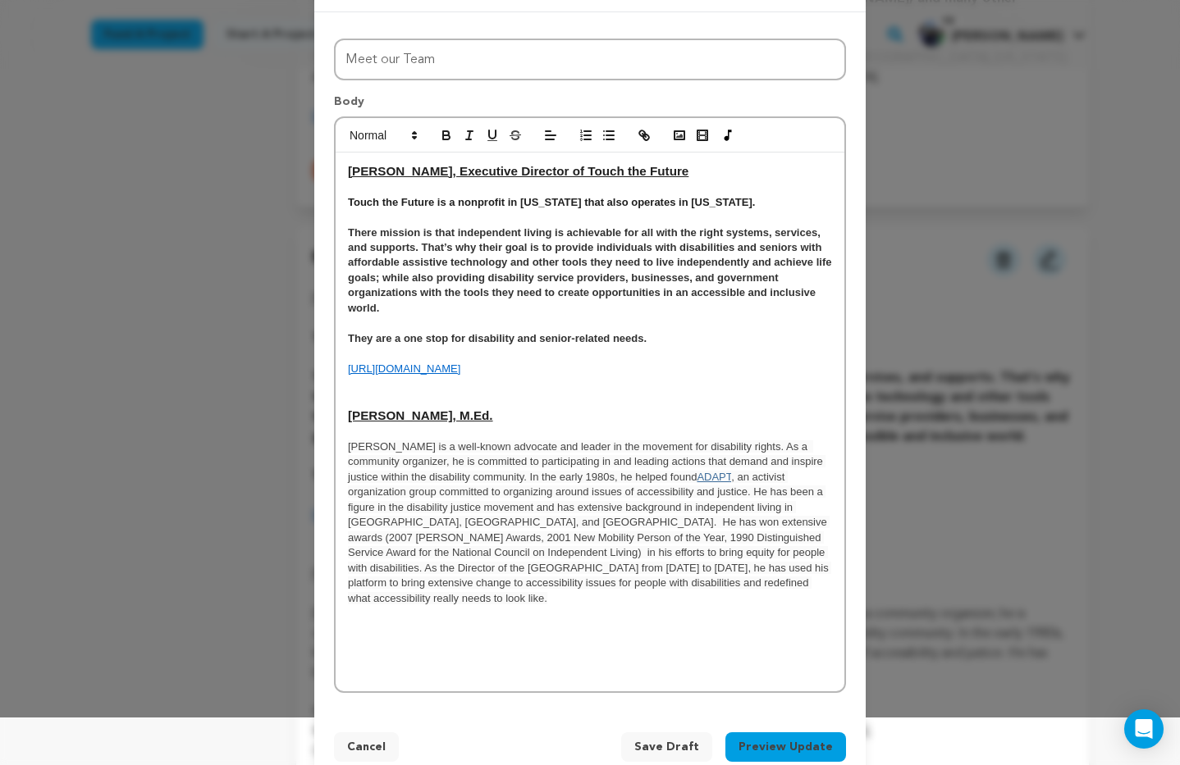
click at [439, 240] on p "There mission is that independent living is achievable for all with the right s…" at bounding box center [590, 271] width 484 height 91
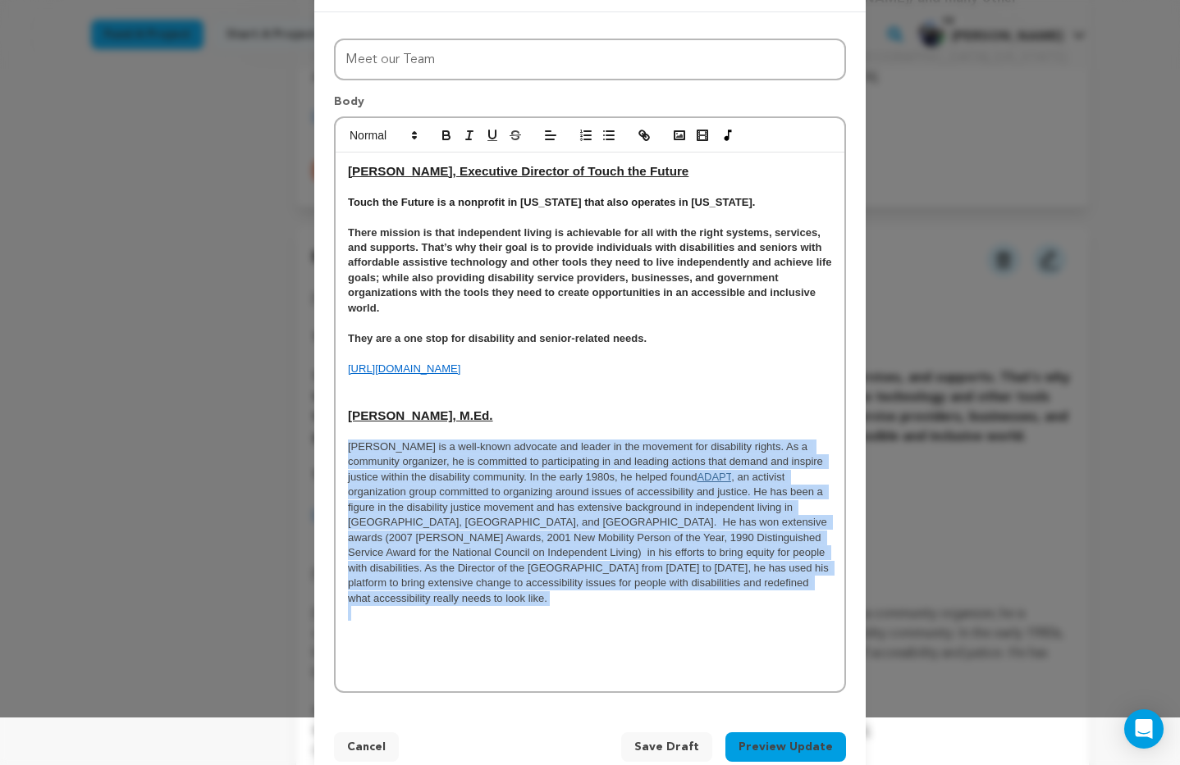
drag, startPoint x: 345, startPoint y: 447, endPoint x: 505, endPoint y: 431, distance: 160.7
click at [637, 600] on div "Sandy Hanebrink, Executive Director of Touch the Future Touch the Future is a n…" at bounding box center [590, 423] width 509 height 540
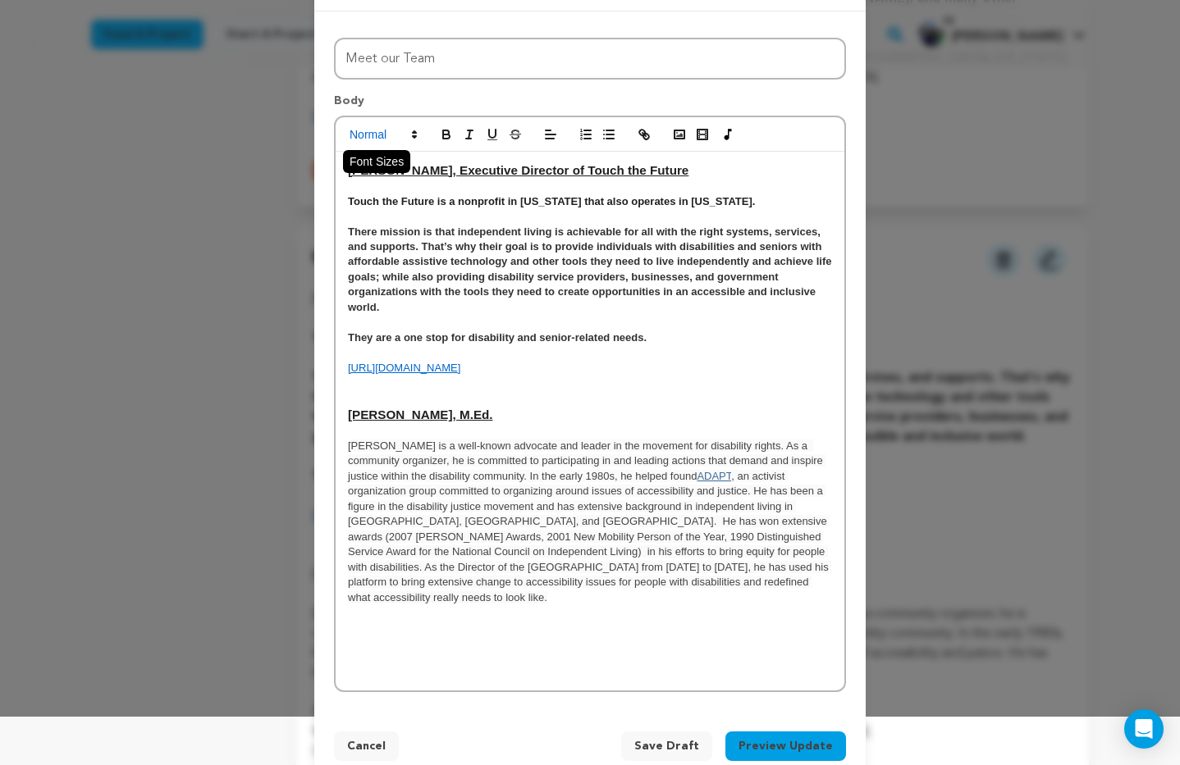
click at [371, 134] on span at bounding box center [382, 135] width 80 height 20
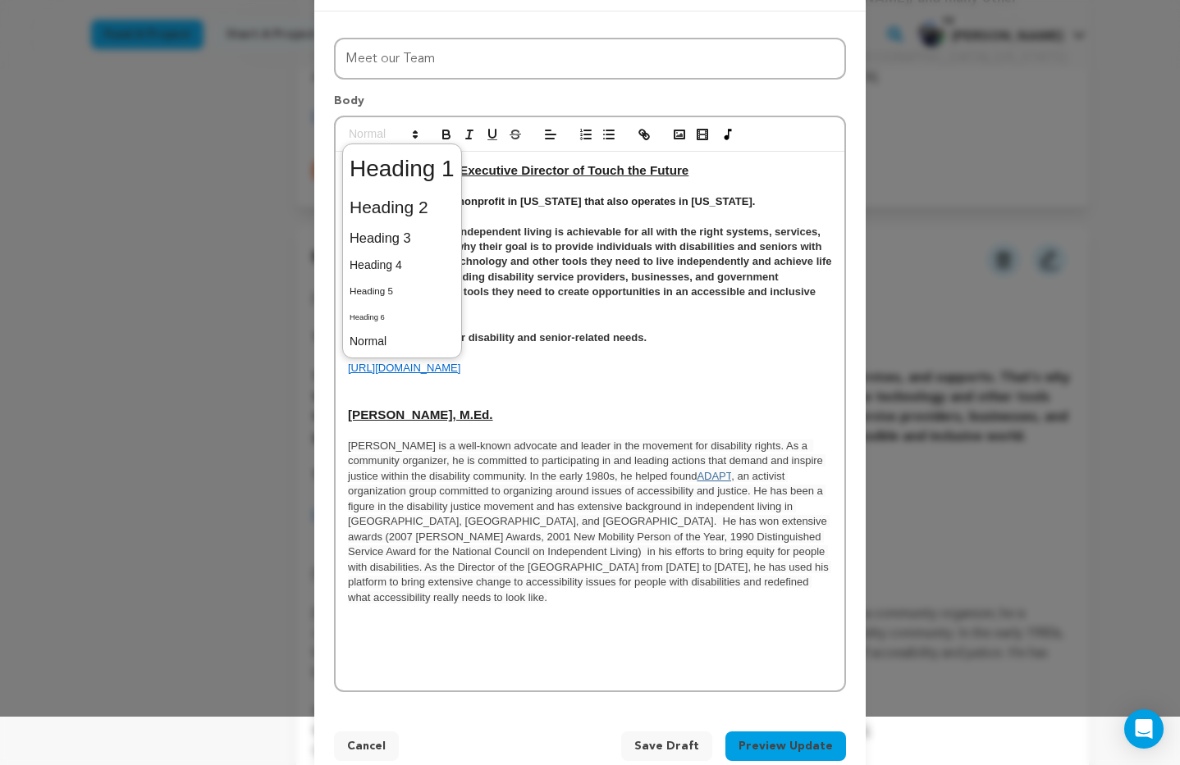
click at [478, 497] on p "Mark Johnson is a well-known advocate and leader in the movement for disability…" at bounding box center [590, 522] width 484 height 167
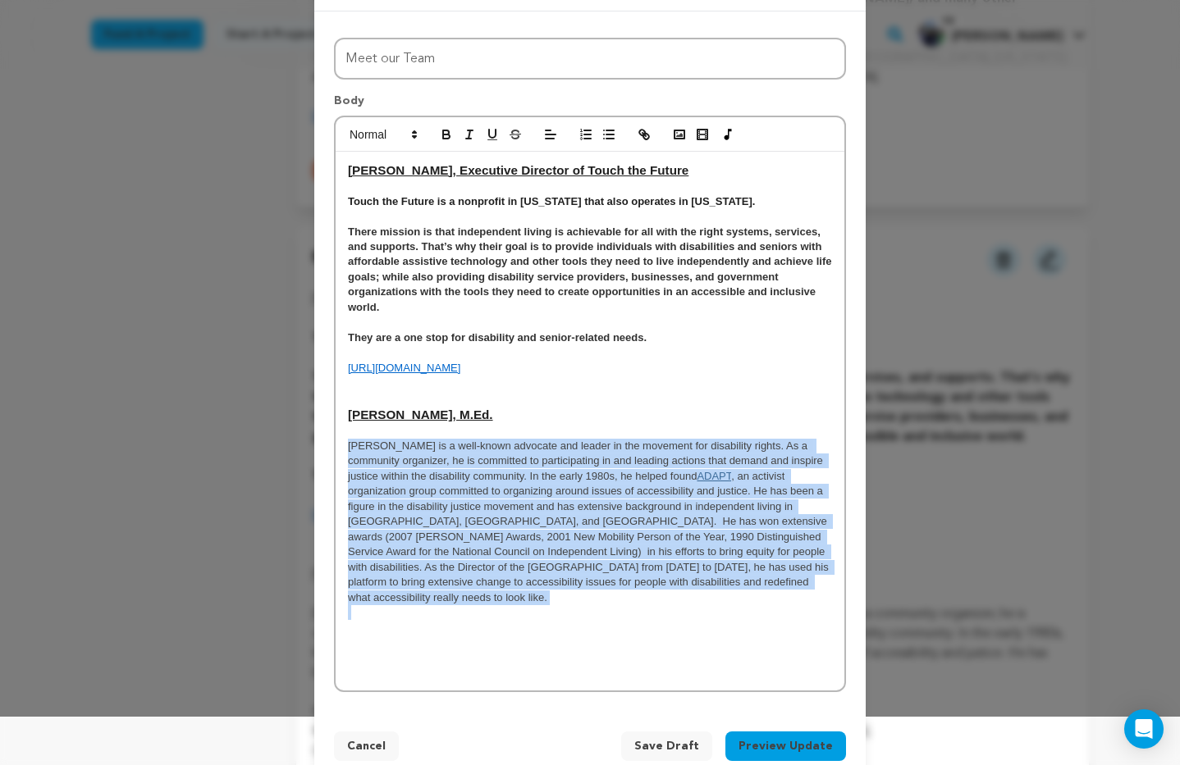
drag, startPoint x: 348, startPoint y: 447, endPoint x: 551, endPoint y: 421, distance: 205.1
click at [686, 595] on div "Sandy Hanebrink, Executive Director of Touch the Future Touch the Future is a n…" at bounding box center [590, 422] width 509 height 540
click at [450, 135] on icon "button" at bounding box center [446, 134] width 15 height 15
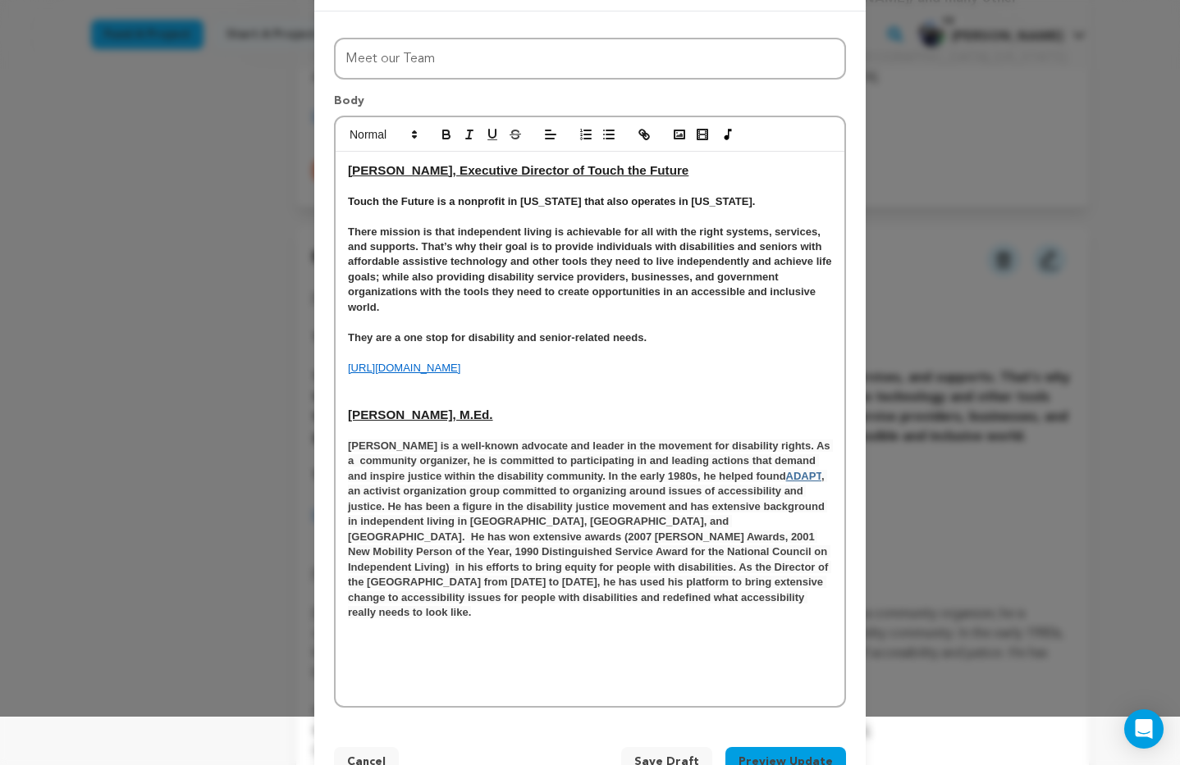
click at [587, 409] on h3 "[PERSON_NAME], M.Ed." at bounding box center [590, 415] width 484 height 18
click at [786, 479] on strong "ADAPT" at bounding box center [803, 476] width 35 height 12
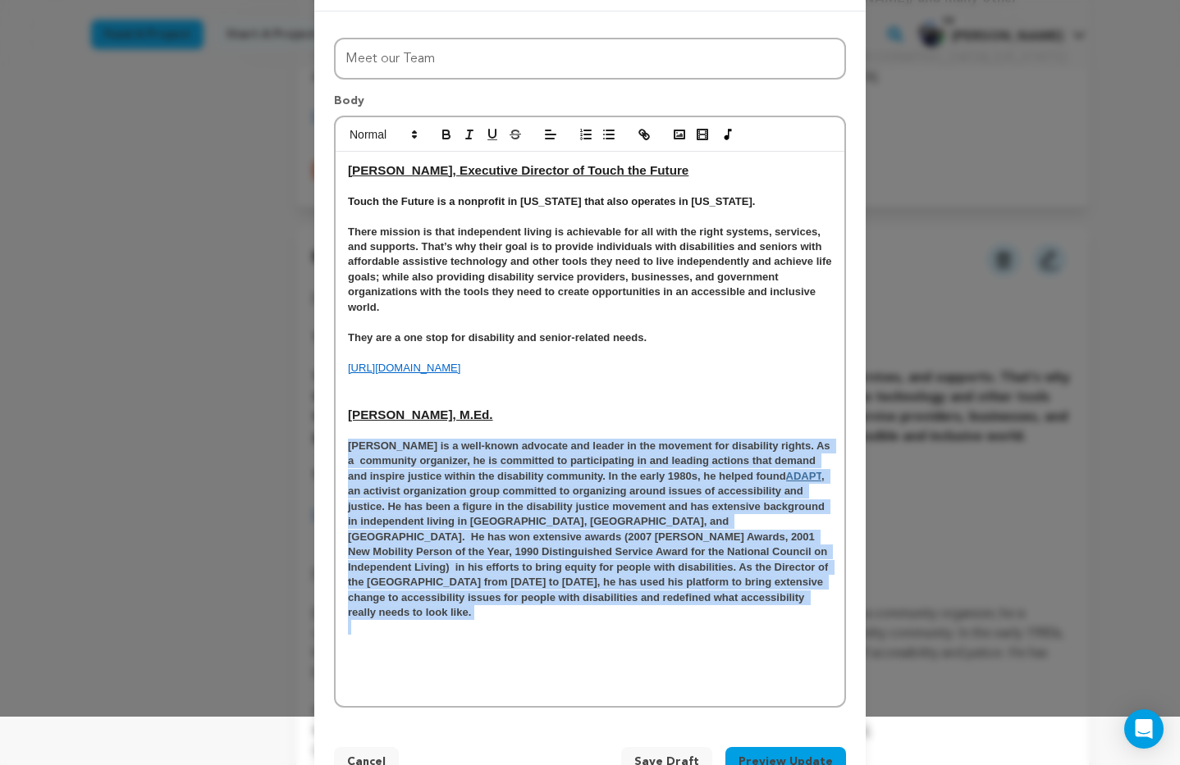
click at [786, 479] on strong "ADAPT" at bounding box center [803, 476] width 35 height 12
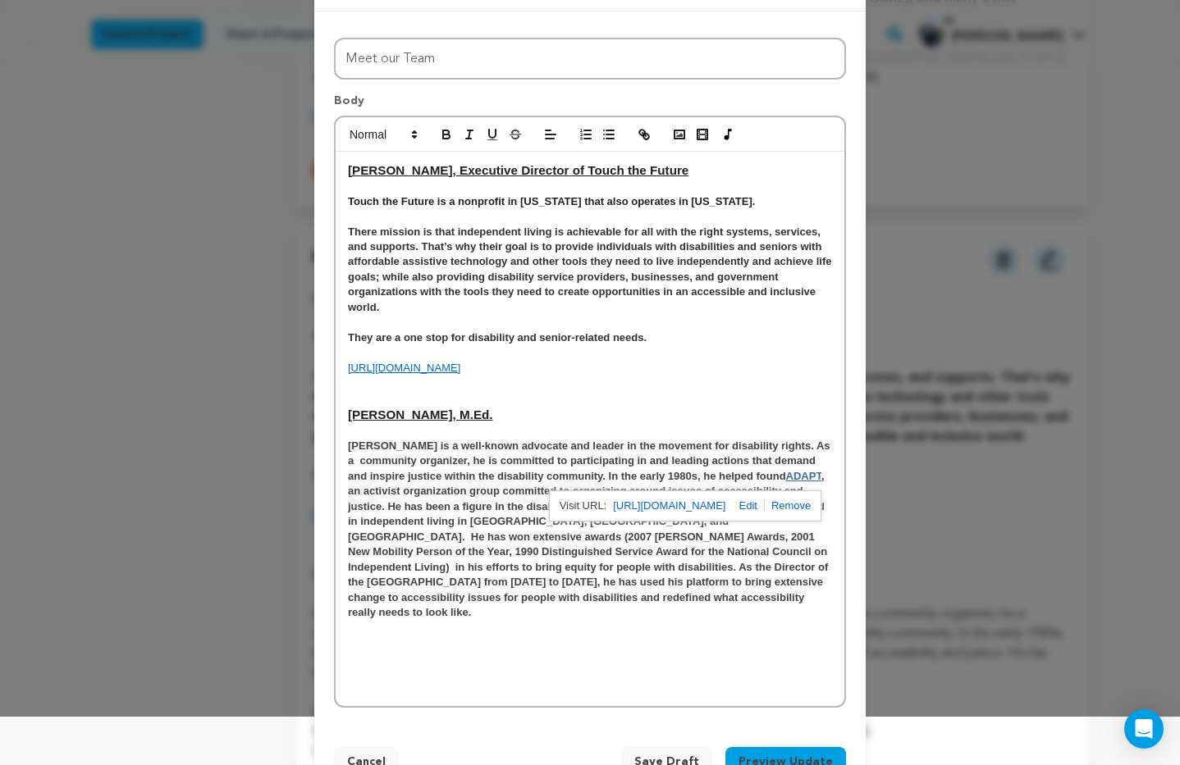
click at [693, 508] on link "https://adapt.org/our-journey/" at bounding box center [669, 505] width 112 height 21
click at [570, 620] on p at bounding box center [590, 627] width 484 height 15
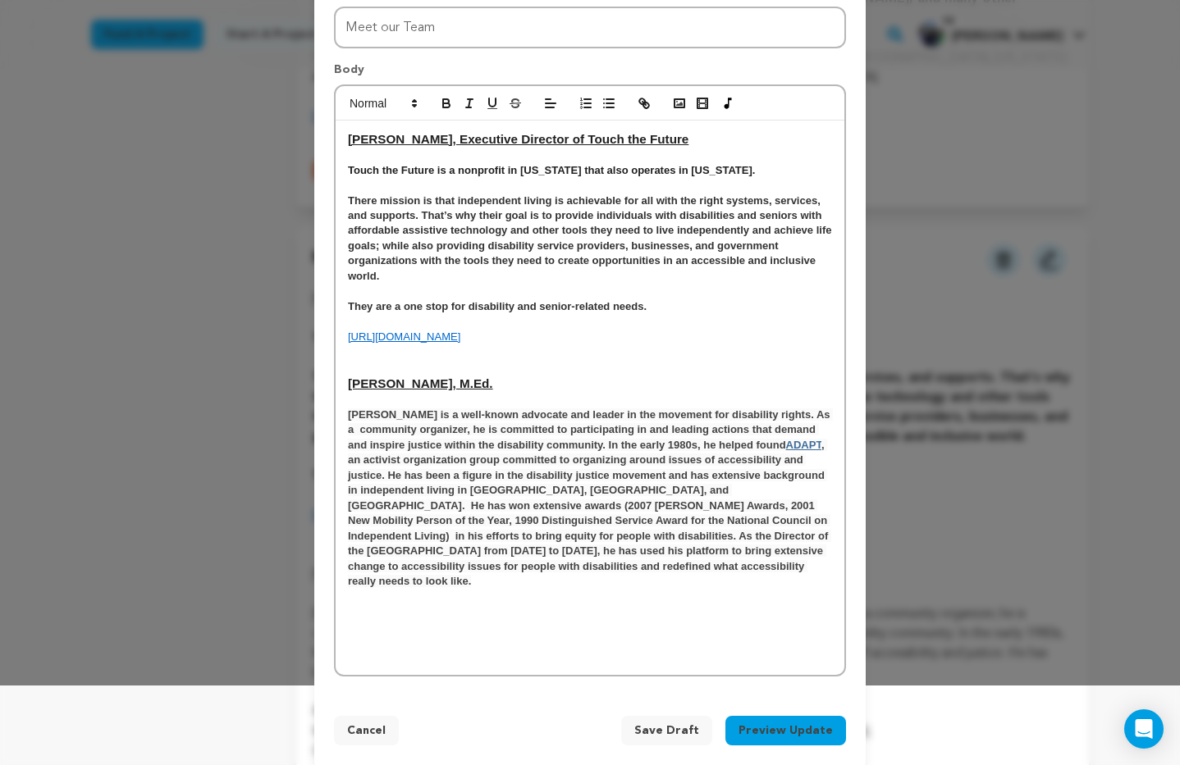
scroll to position [84, 0]
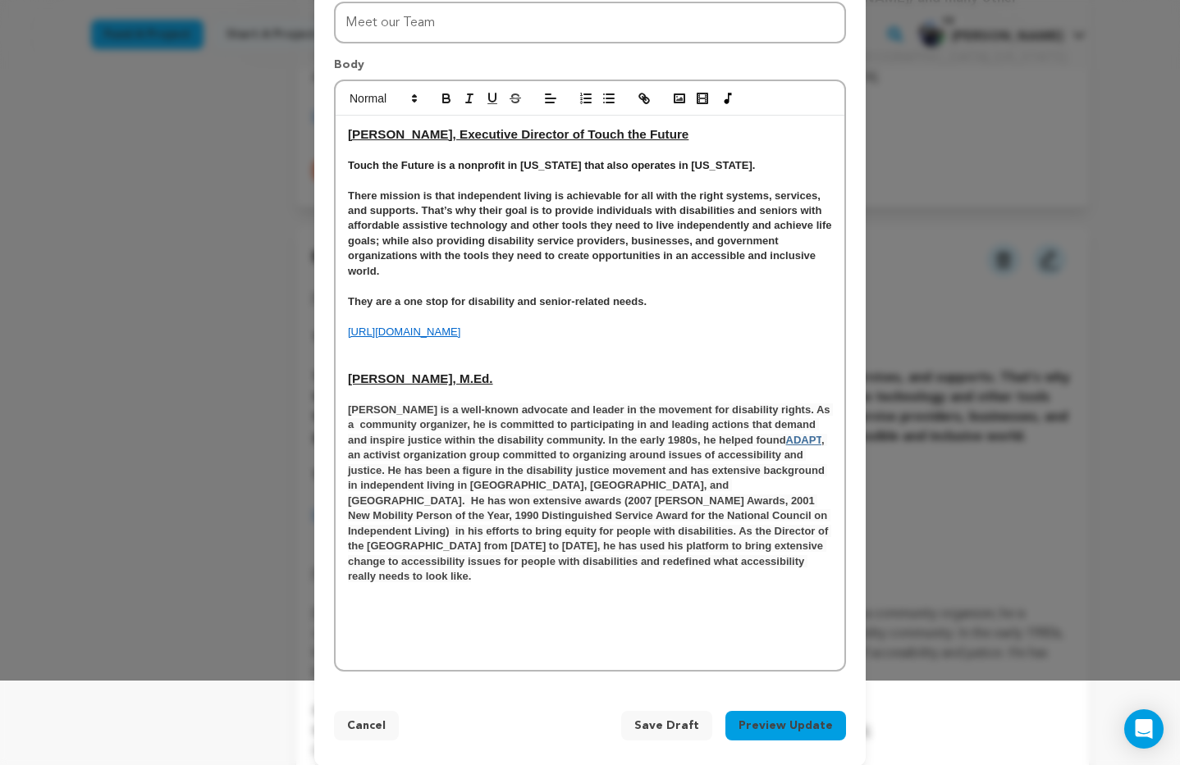
click at [673, 718] on span "Save Draft" at bounding box center [666, 726] width 65 height 16
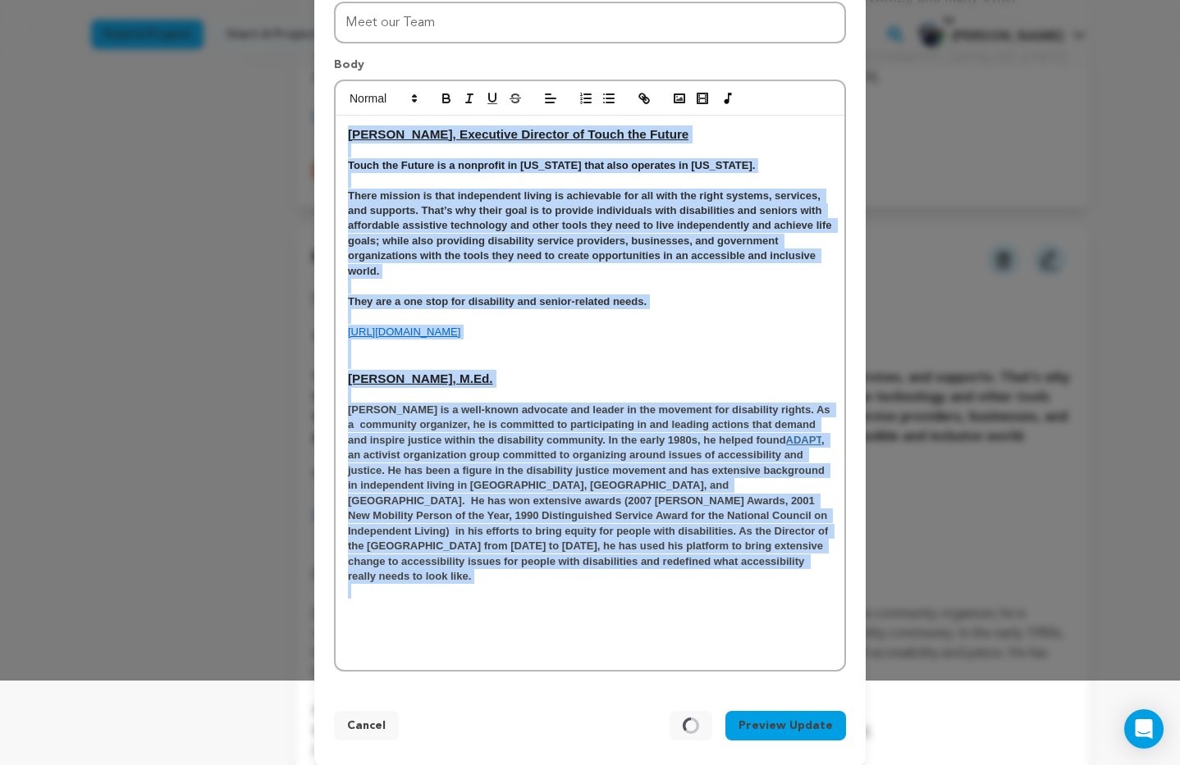
drag, startPoint x: 347, startPoint y: 134, endPoint x: 588, endPoint y: 569, distance: 497.9
click at [592, 569] on div "Sandy Hanebrink, Executive Director of Touch the Future Touch the Future is a n…" at bounding box center [590, 393] width 509 height 555
copy div "Sandy Hanebrink, Executive Director of Touch the Future Touch the Future is a n…"
click at [785, 720] on button "Preview Update" at bounding box center [785, 726] width 121 height 30
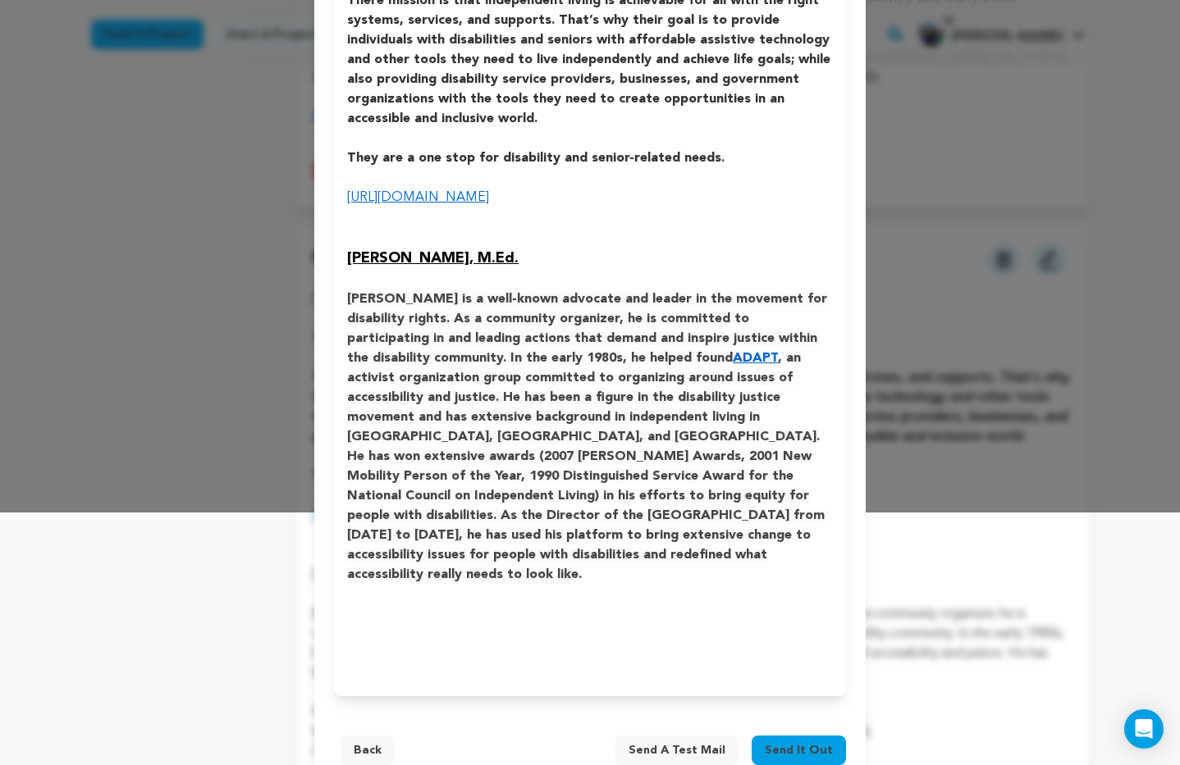
scroll to position [0, 0]
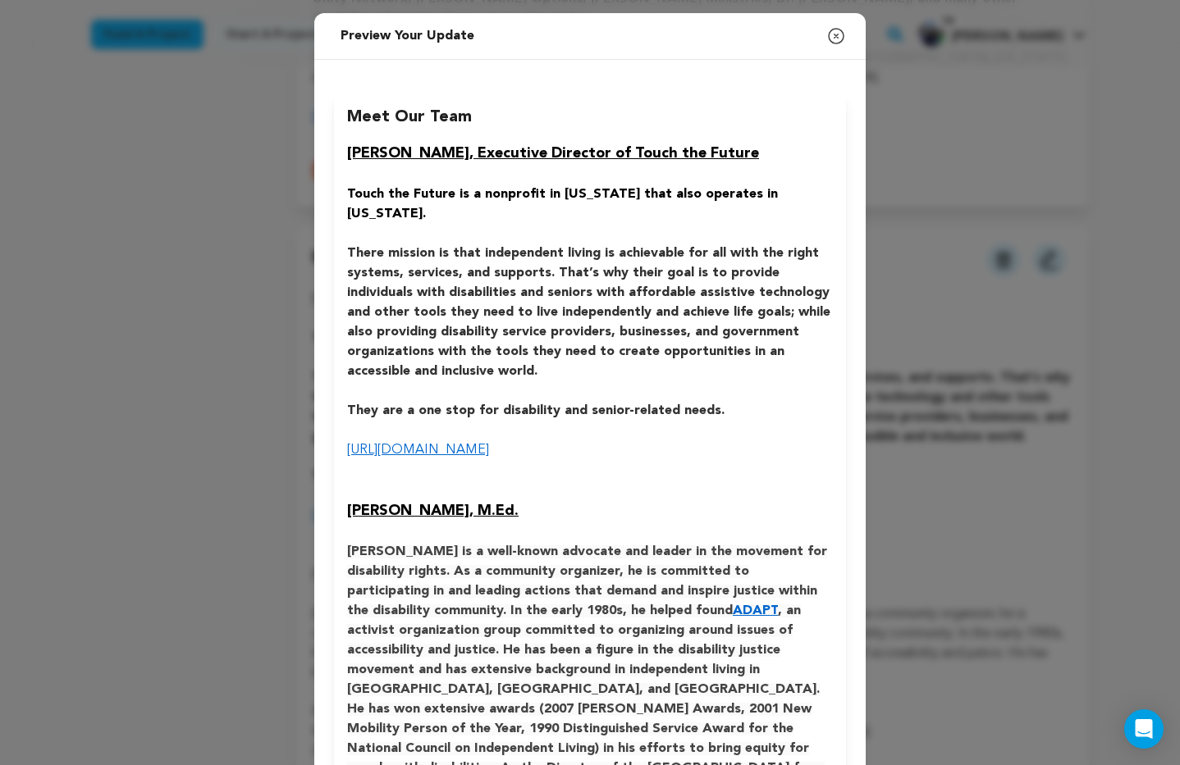
click at [835, 38] on icon "button" at bounding box center [836, 36] width 20 height 20
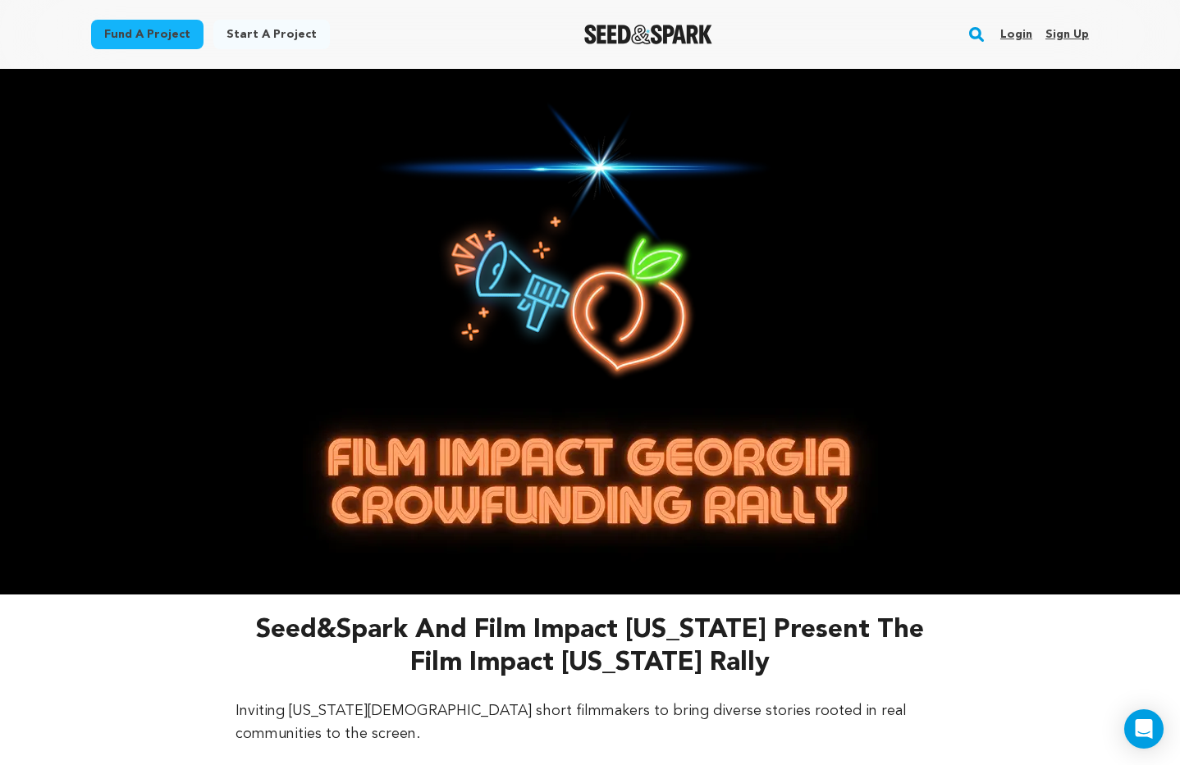
click at [1019, 30] on link "Login" at bounding box center [1016, 34] width 32 height 26
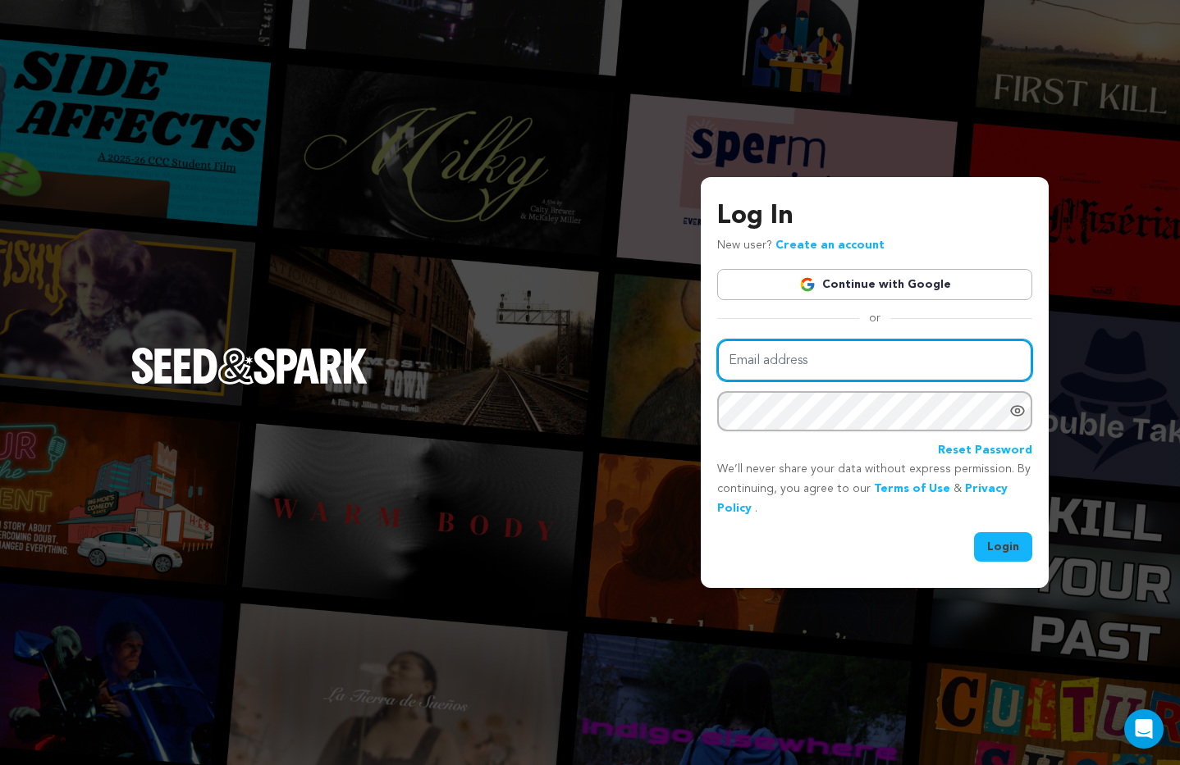
type input "[EMAIL_ADDRESS][DOMAIN_NAME]"
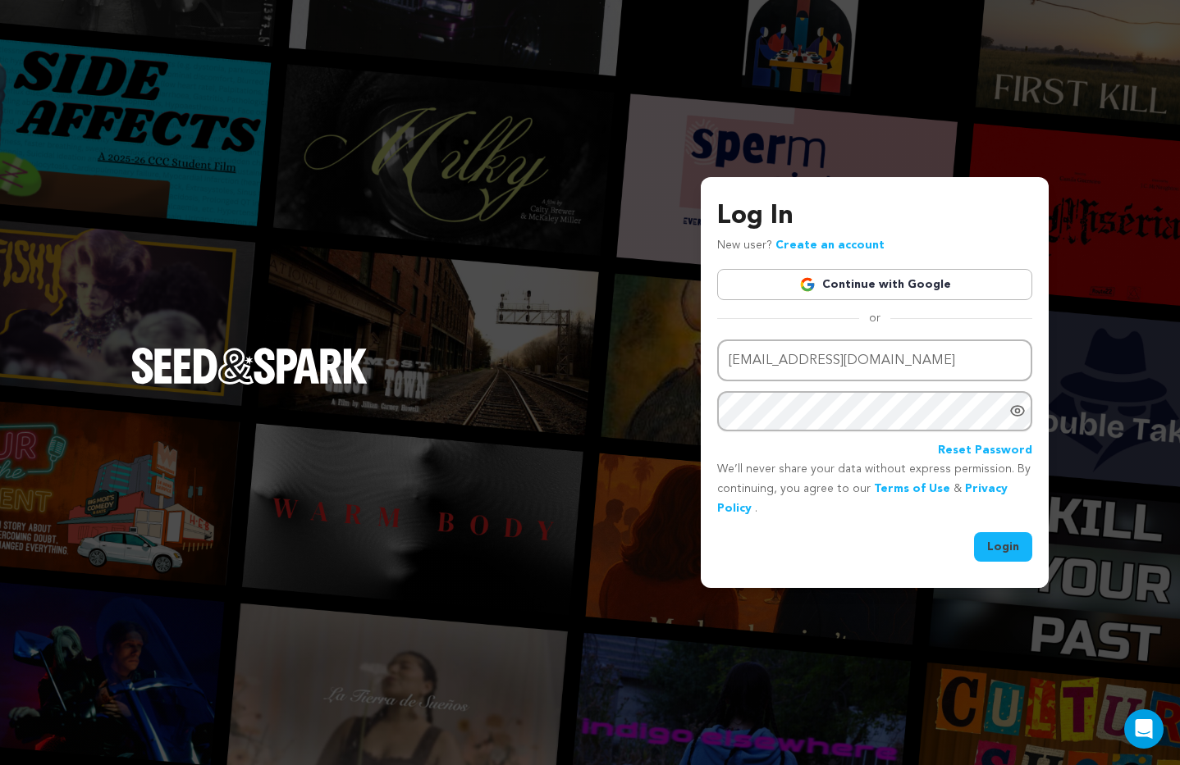
click at [1007, 552] on button "Login" at bounding box center [1003, 547] width 58 height 30
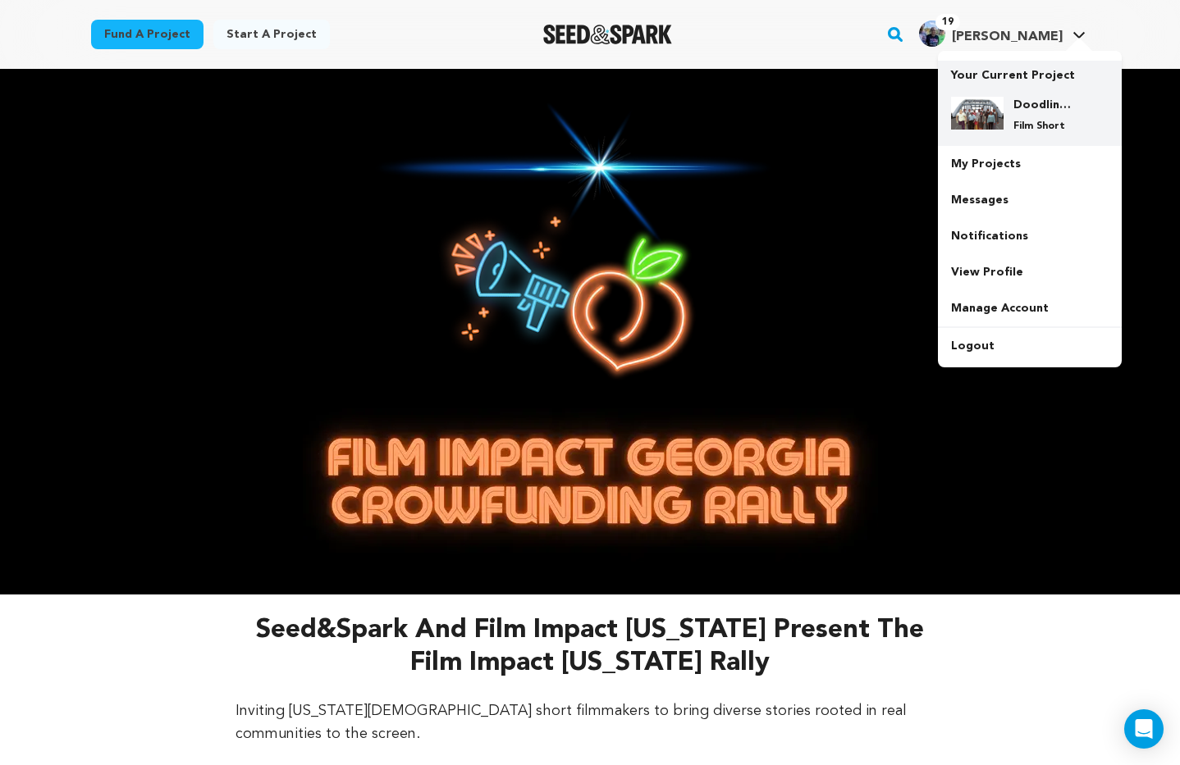
click at [998, 111] on img at bounding box center [977, 113] width 53 height 33
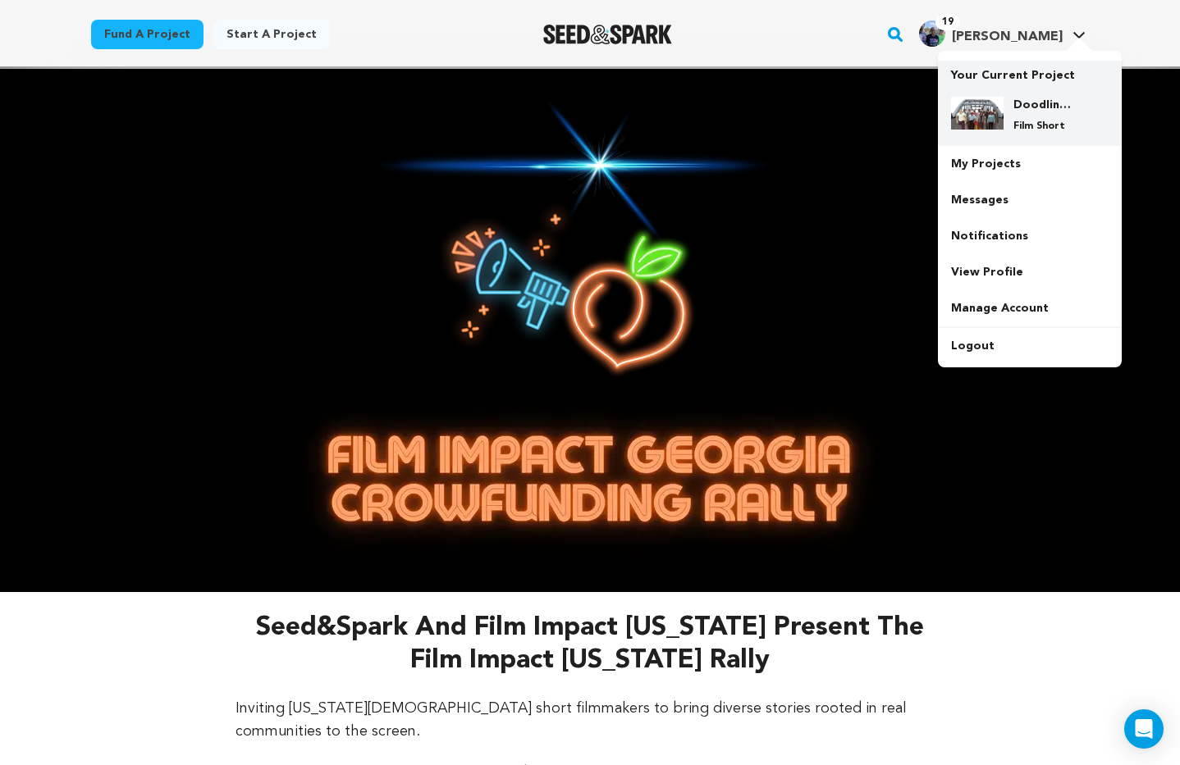
scroll to position [10, 0]
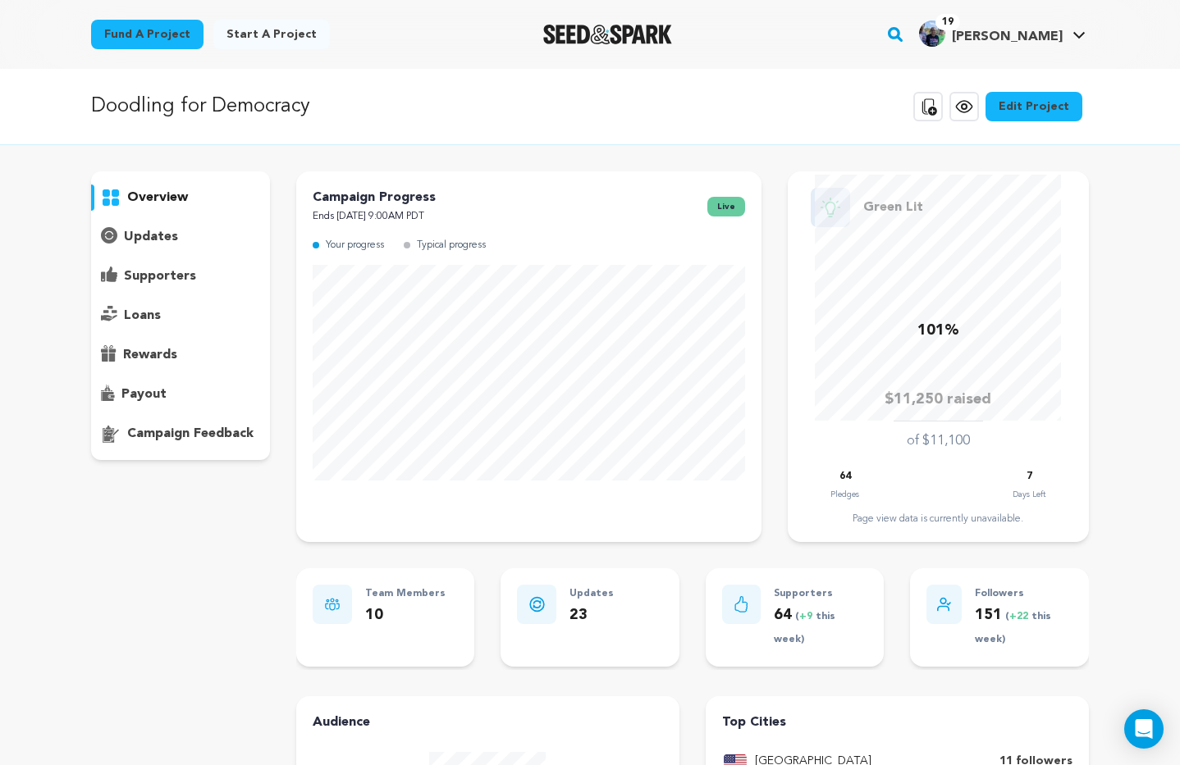
click at [152, 236] on p "updates" at bounding box center [151, 237] width 54 height 20
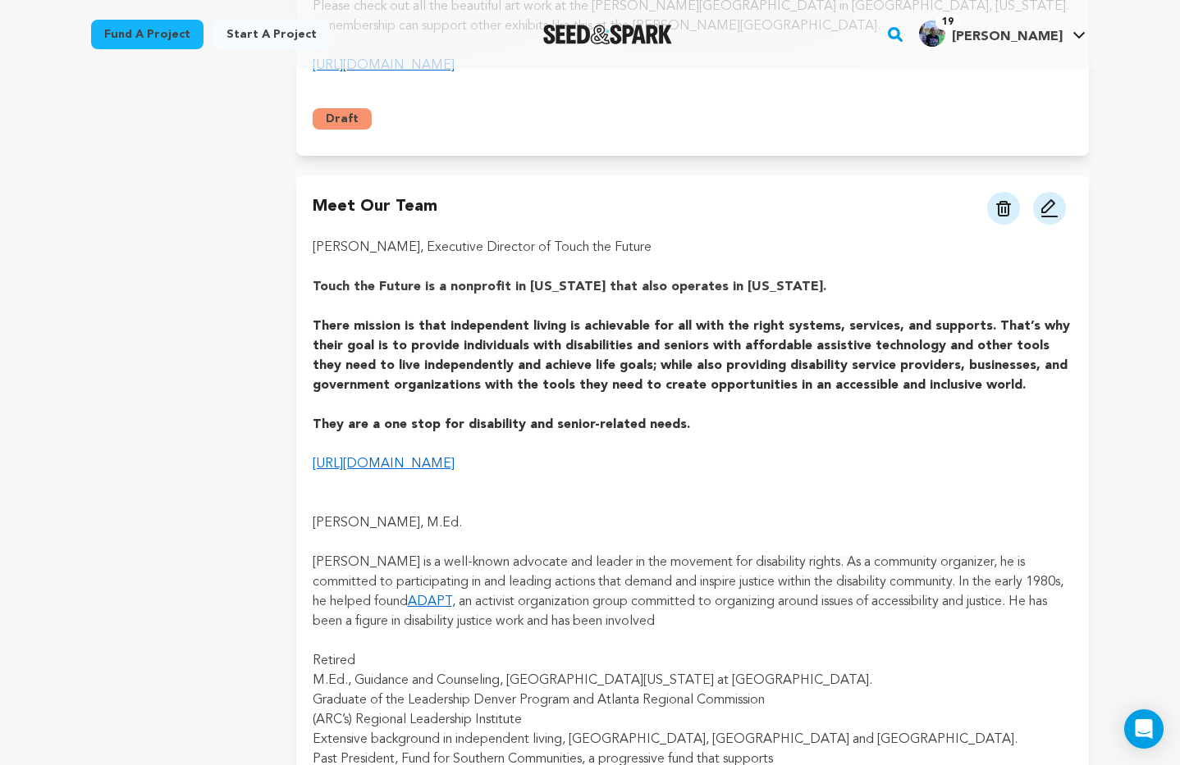
scroll to position [698, 0]
click at [1045, 200] on img at bounding box center [1049, 210] width 20 height 20
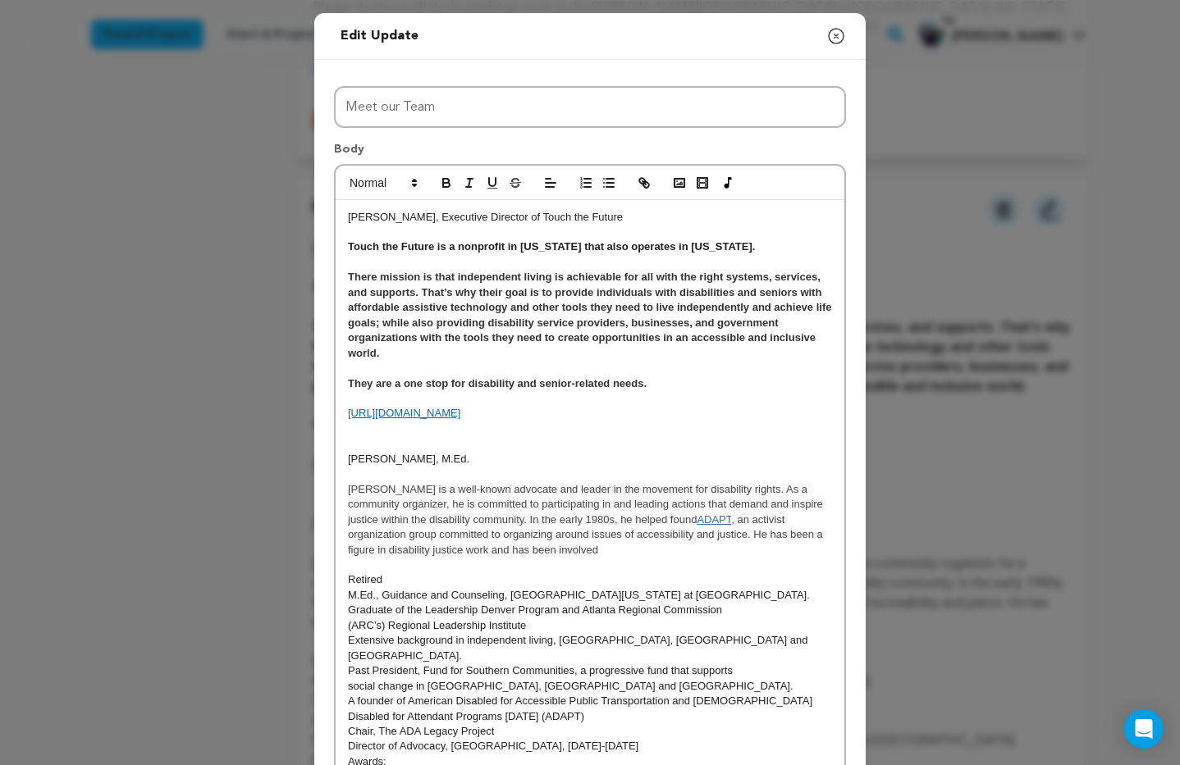
click at [354, 477] on p at bounding box center [590, 474] width 484 height 15
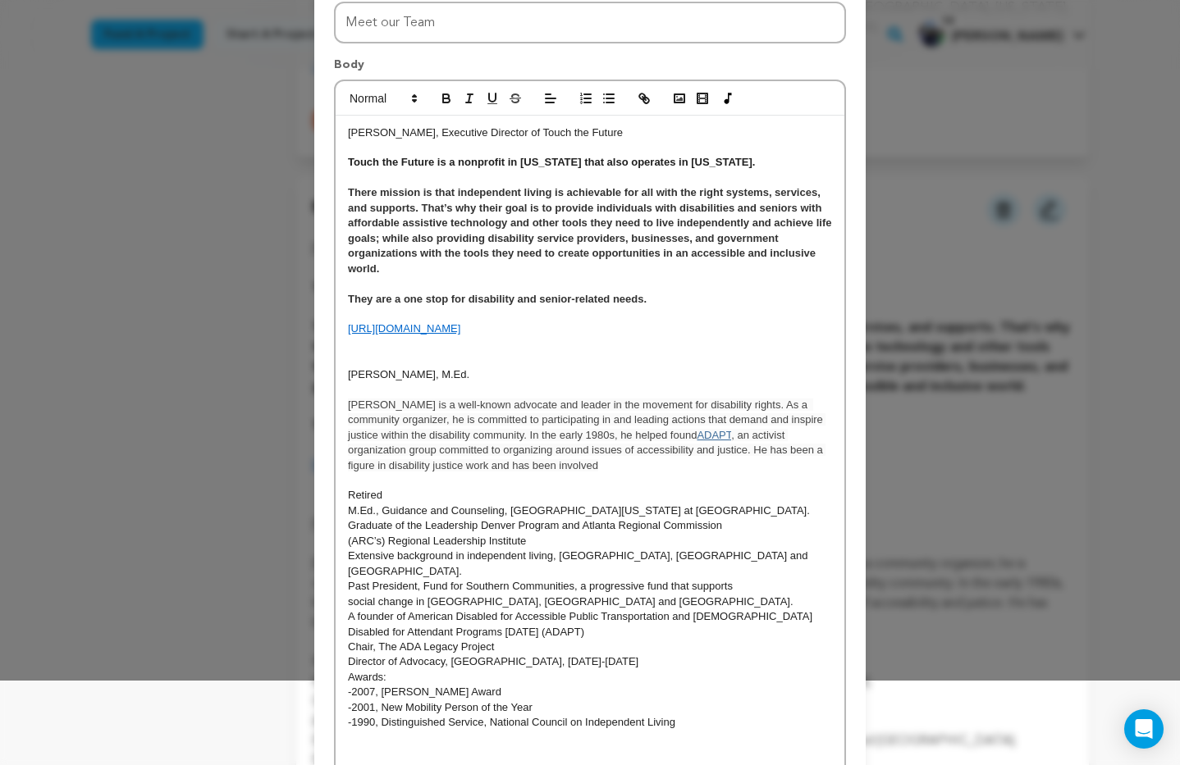
scroll to position [200, 0]
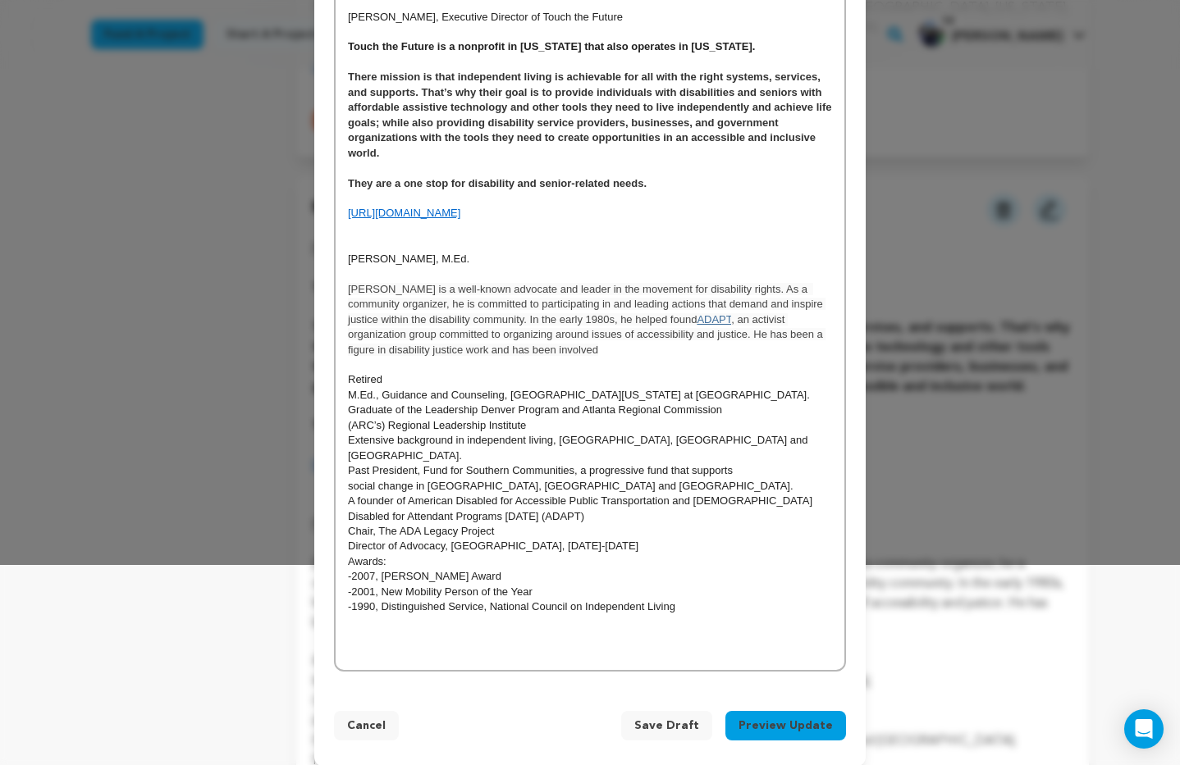
click at [425, 630] on p at bounding box center [590, 637] width 484 height 15
click at [406, 646] on p at bounding box center [590, 653] width 484 height 15
click at [354, 233] on p at bounding box center [590, 228] width 484 height 15
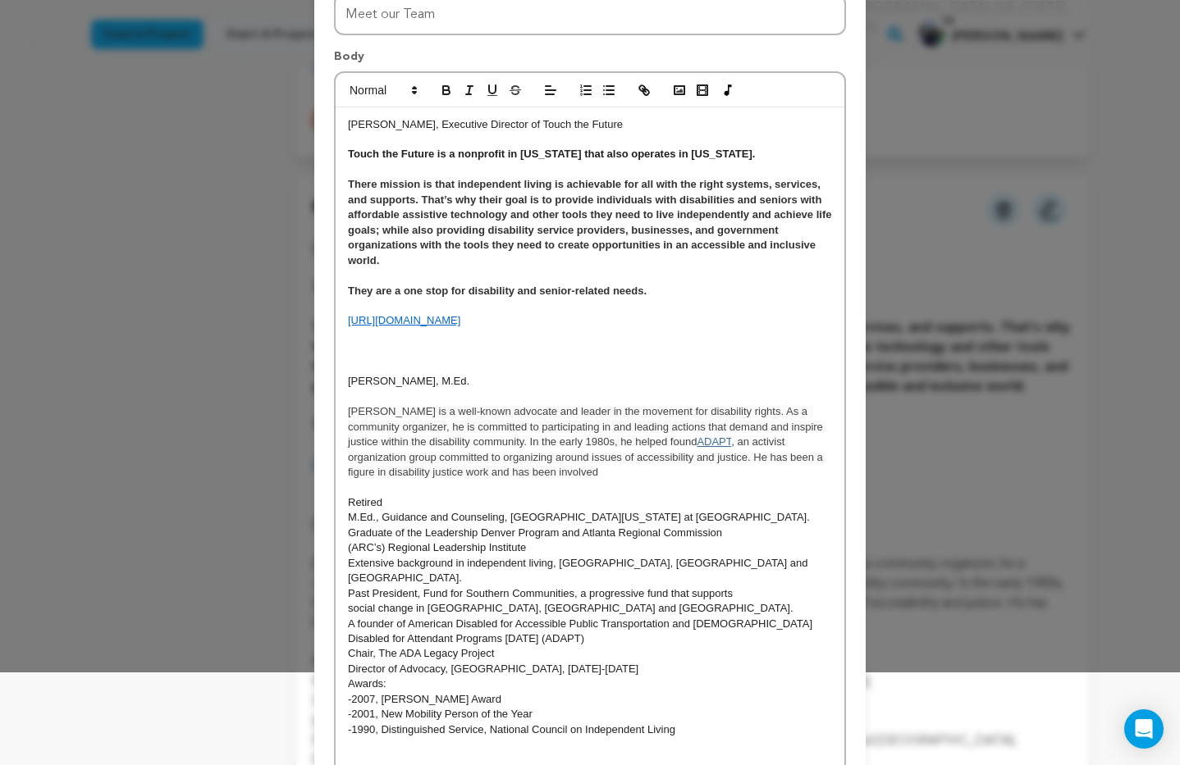
scroll to position [98, 0]
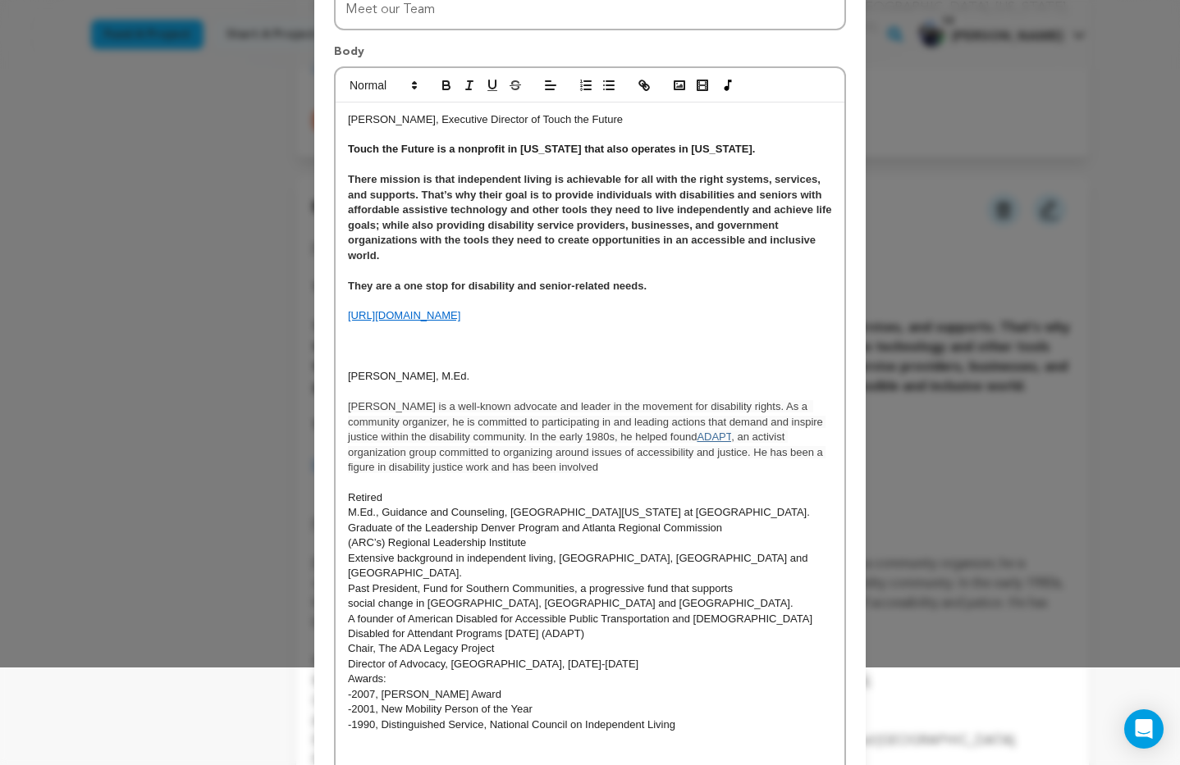
click at [602, 470] on p "Mark Johnson is a well-known advocate and leader in the movement for disability…" at bounding box center [590, 436] width 484 height 75
click at [352, 486] on p at bounding box center [590, 482] width 484 height 15
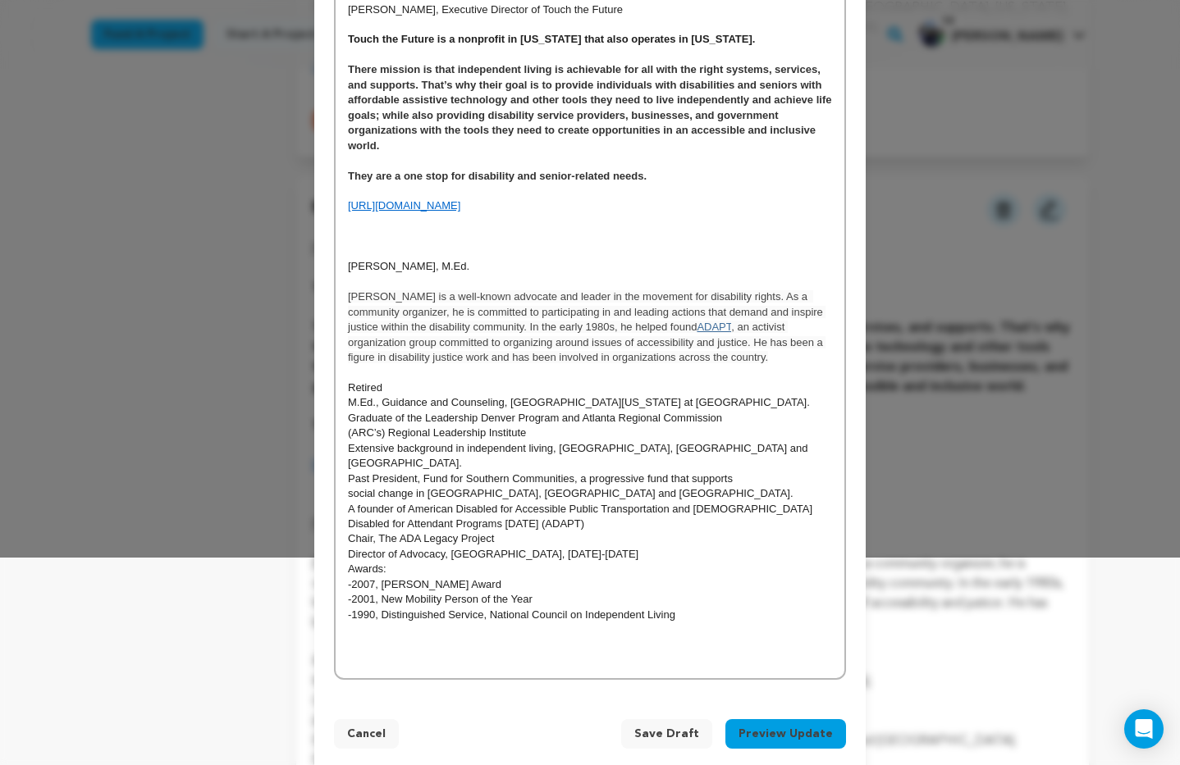
scroll to position [208, 0]
click at [386, 637] on p at bounding box center [590, 644] width 484 height 15
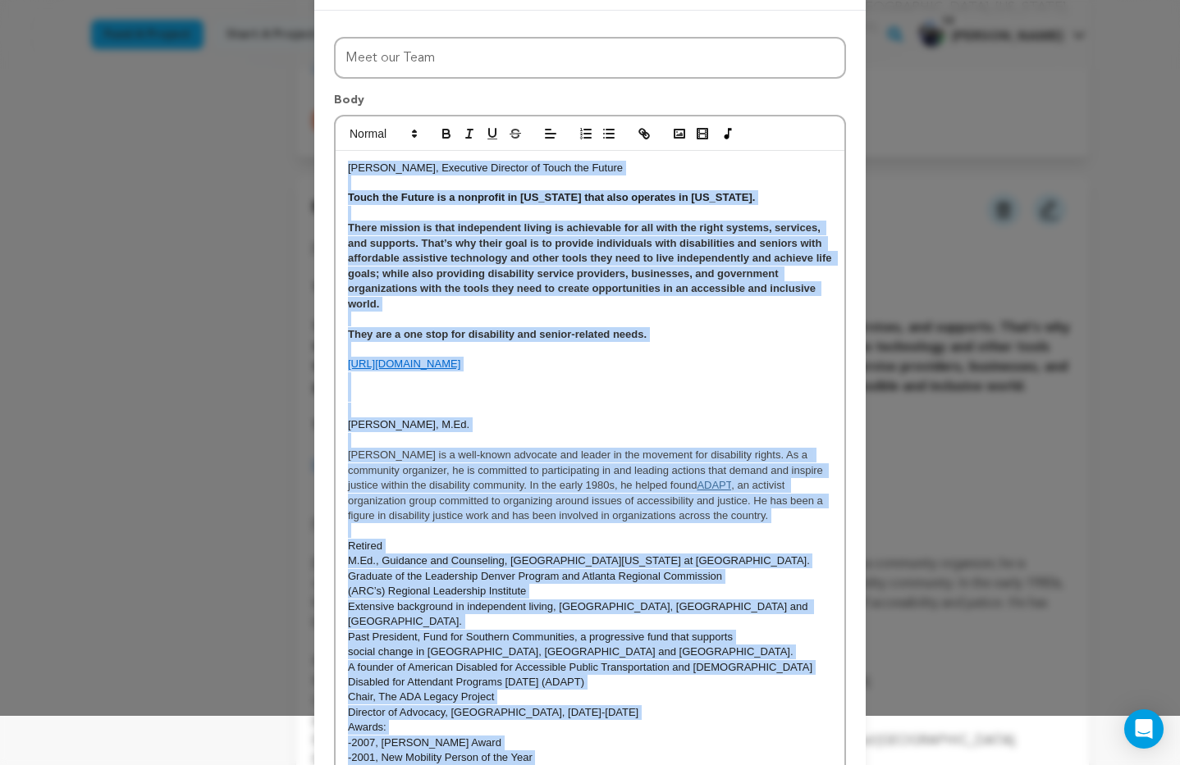
scroll to position [215, 0]
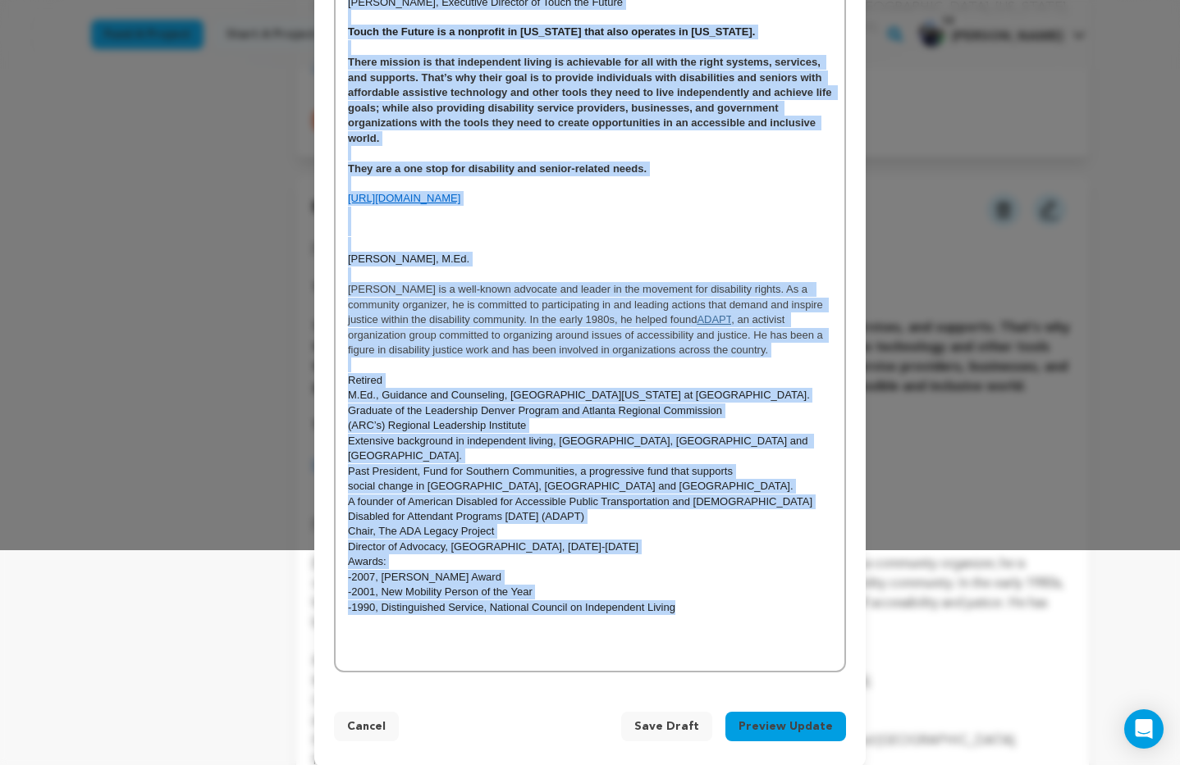
drag, startPoint x: 349, startPoint y: 217, endPoint x: 728, endPoint y: 592, distance: 533.7
click at [728, 592] on div "Sandy Hanebrink, Executive Director of Touch the Future Touch the Future is a n…" at bounding box center [590, 328] width 509 height 686
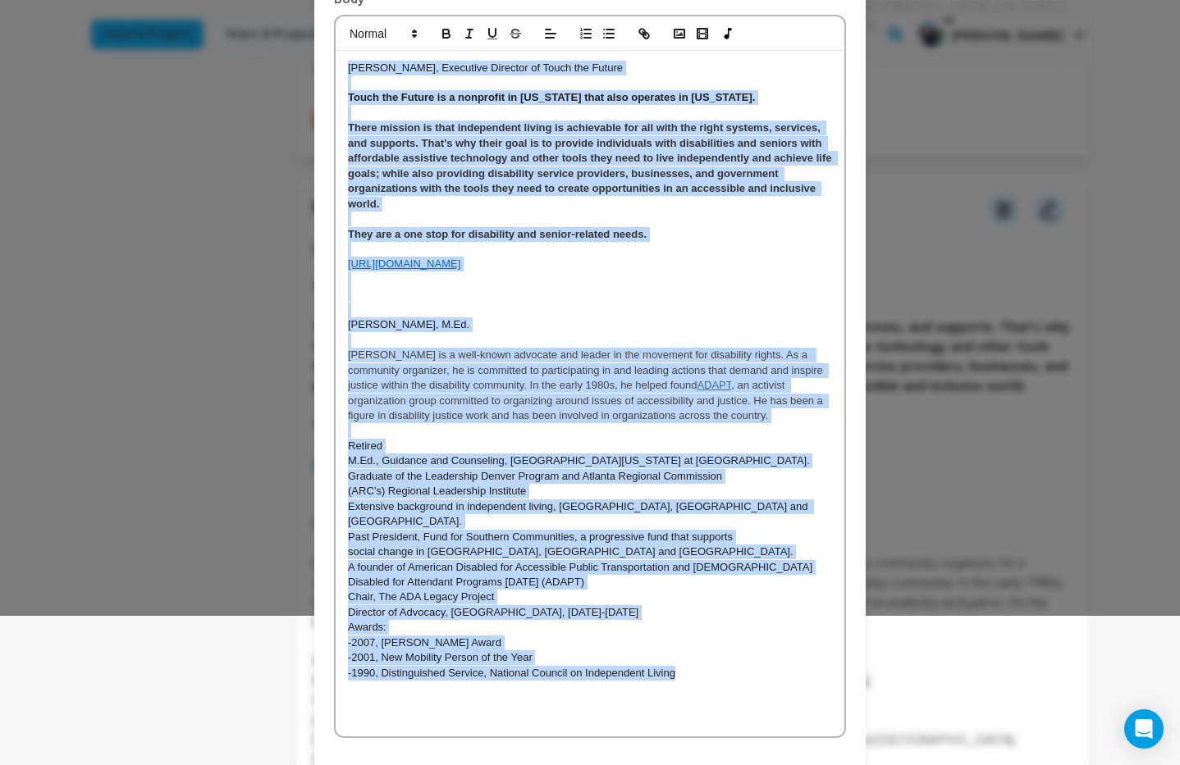
scroll to position [125, 0]
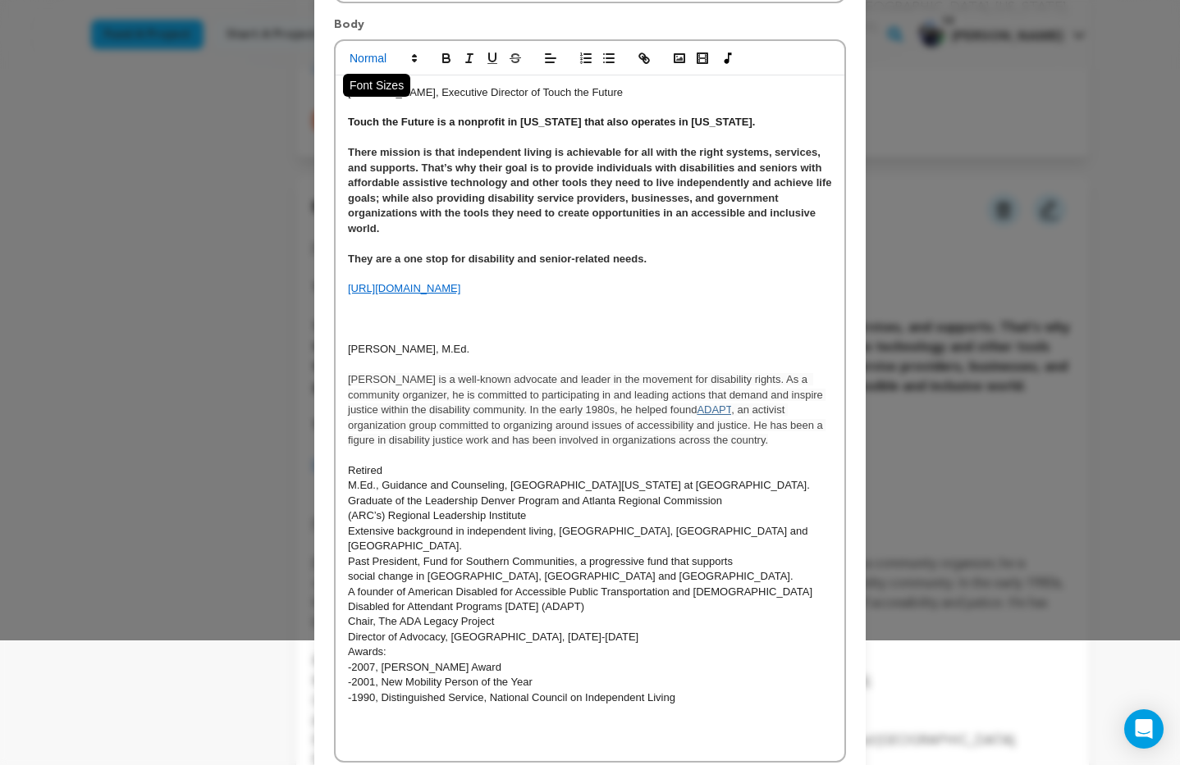
click at [379, 60] on span at bounding box center [382, 58] width 80 height 20
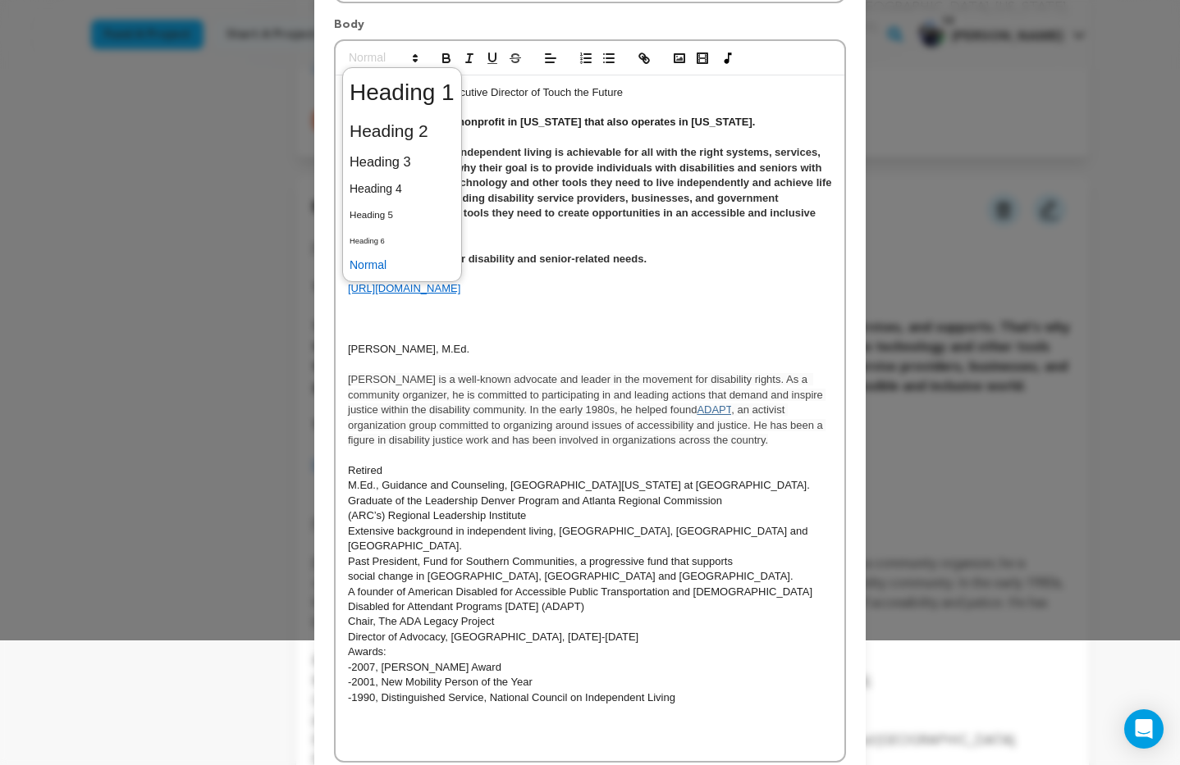
click at [381, 269] on span at bounding box center [401, 265] width 105 height 25
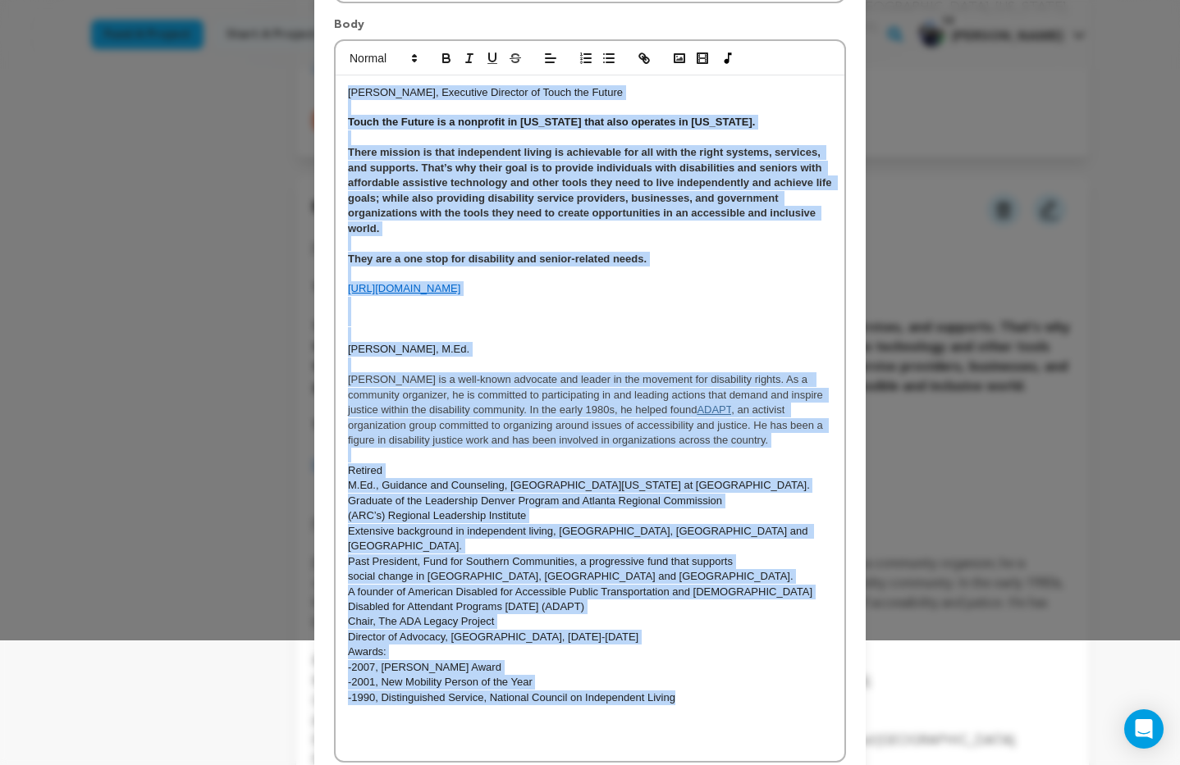
click at [597, 299] on p at bounding box center [590, 304] width 484 height 15
drag, startPoint x: 348, startPoint y: 94, endPoint x: 700, endPoint y: 620, distance: 633.4
click at [694, 716] on div "Sandy Hanebrink, Executive Director of Touch the Future Touch the Future is a n…" at bounding box center [590, 418] width 509 height 686
click at [447, 58] on icon "button" at bounding box center [446, 60] width 7 height 4
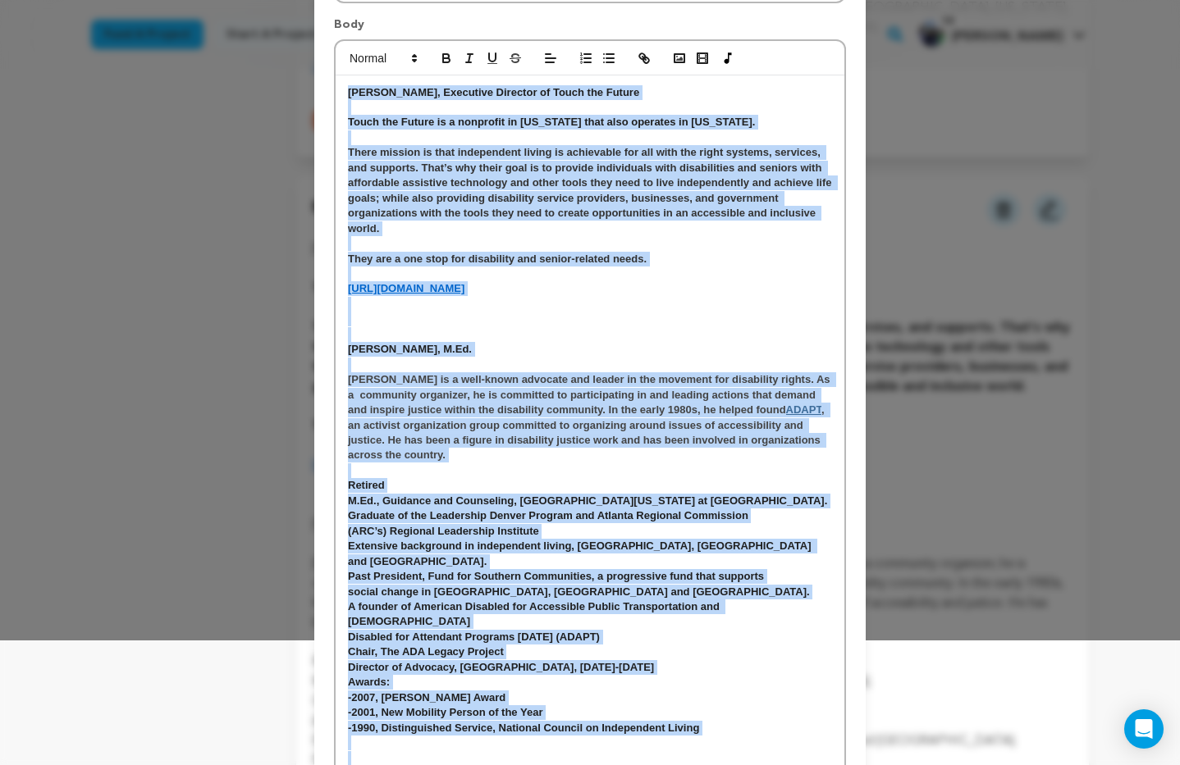
click at [628, 354] on p "[PERSON_NAME], M.Ed." at bounding box center [590, 349] width 484 height 15
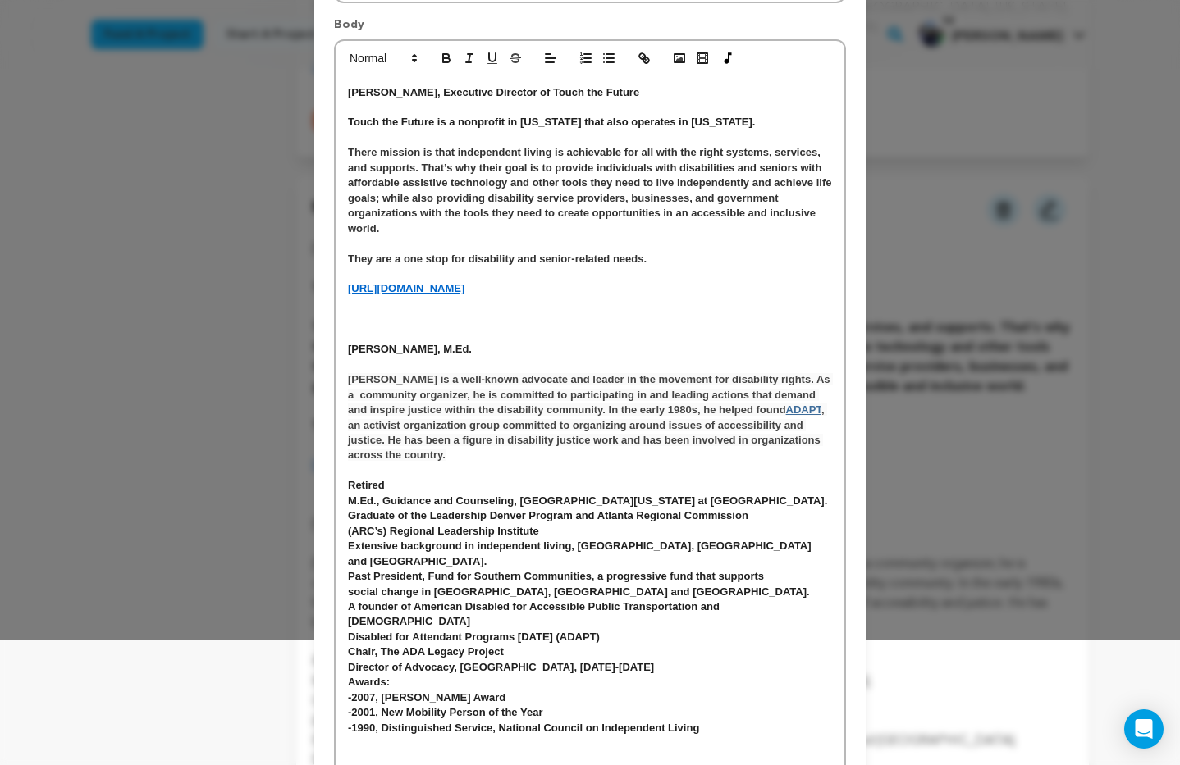
drag, startPoint x: 345, startPoint y: 92, endPoint x: 614, endPoint y: 94, distance: 269.1
click at [686, 94] on div "Sandy Hanebrink, Executive Director of Touch the Future Touch the Future is a n…" at bounding box center [590, 433] width 509 height 716
click at [494, 59] on icon "button" at bounding box center [492, 58] width 15 height 15
click at [376, 59] on span at bounding box center [382, 58] width 80 height 20
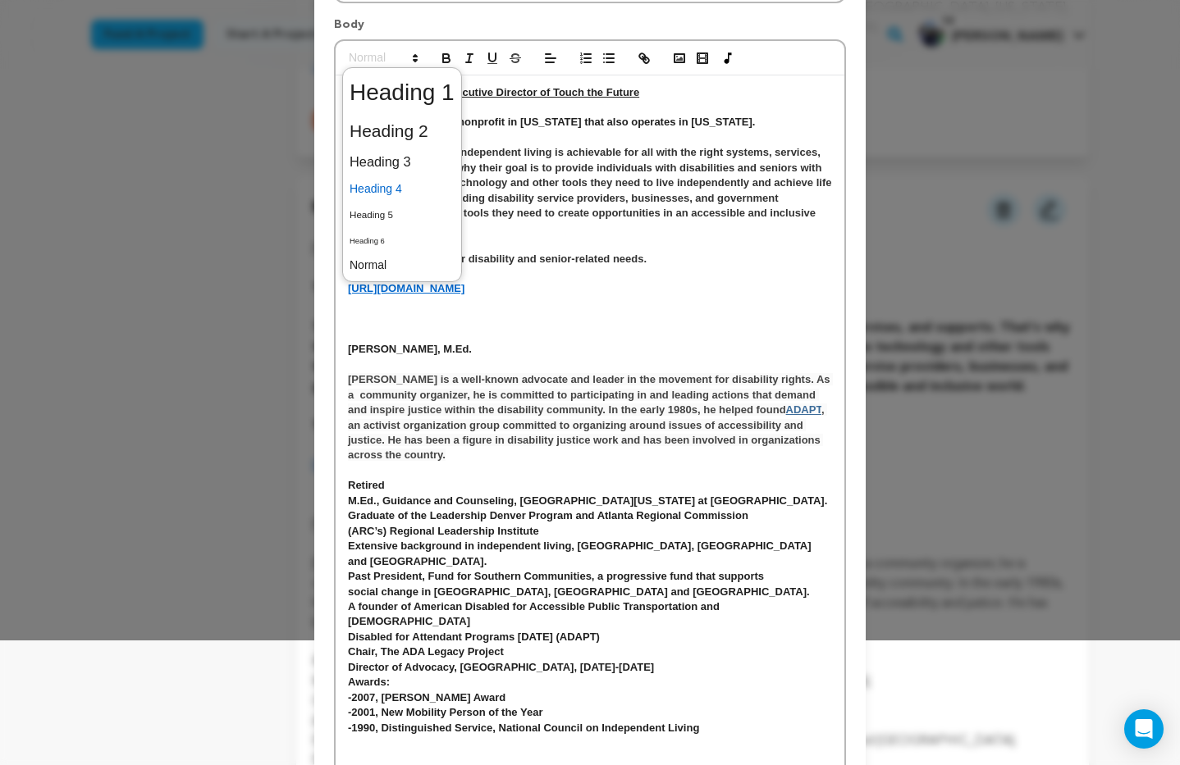
click at [375, 189] on span at bounding box center [401, 188] width 105 height 25
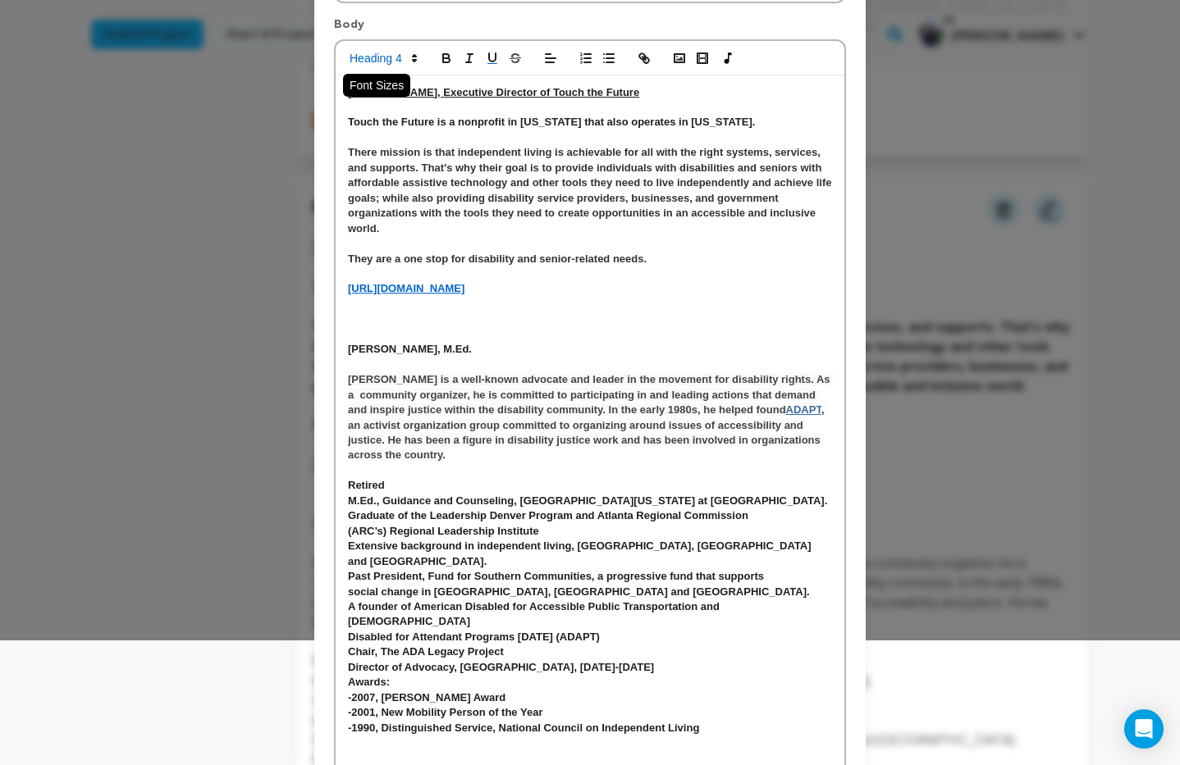
click at [390, 57] on span at bounding box center [382, 58] width 80 height 20
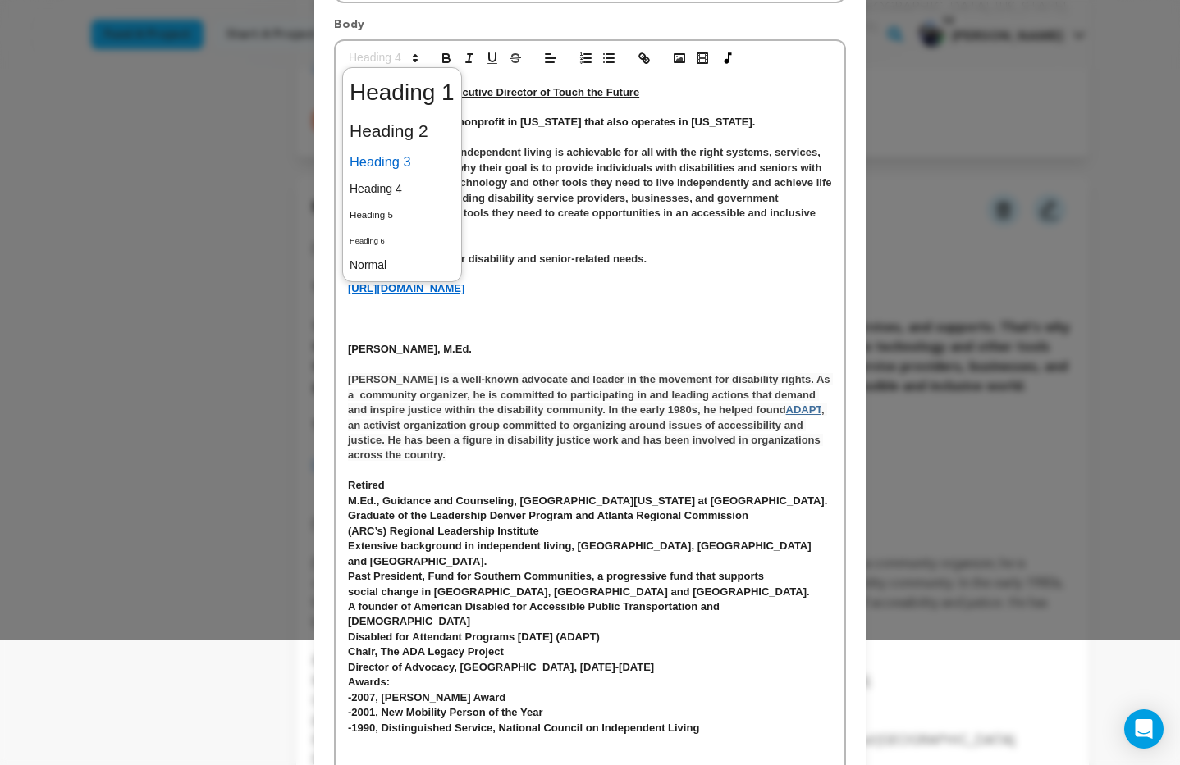
click at [386, 162] on span at bounding box center [401, 162] width 105 height 29
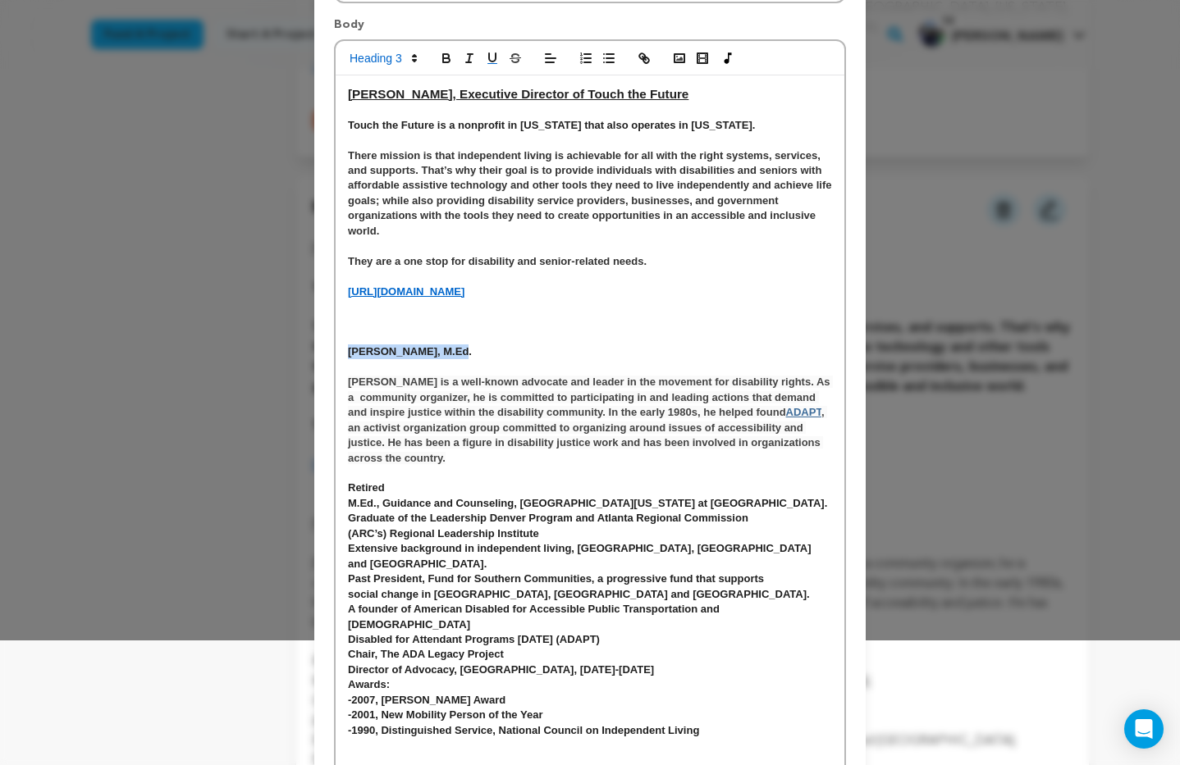
drag, startPoint x: 349, startPoint y: 354, endPoint x: 487, endPoint y: 360, distance: 138.8
click at [486, 354] on p "[PERSON_NAME], M.Ed." at bounding box center [590, 352] width 484 height 15
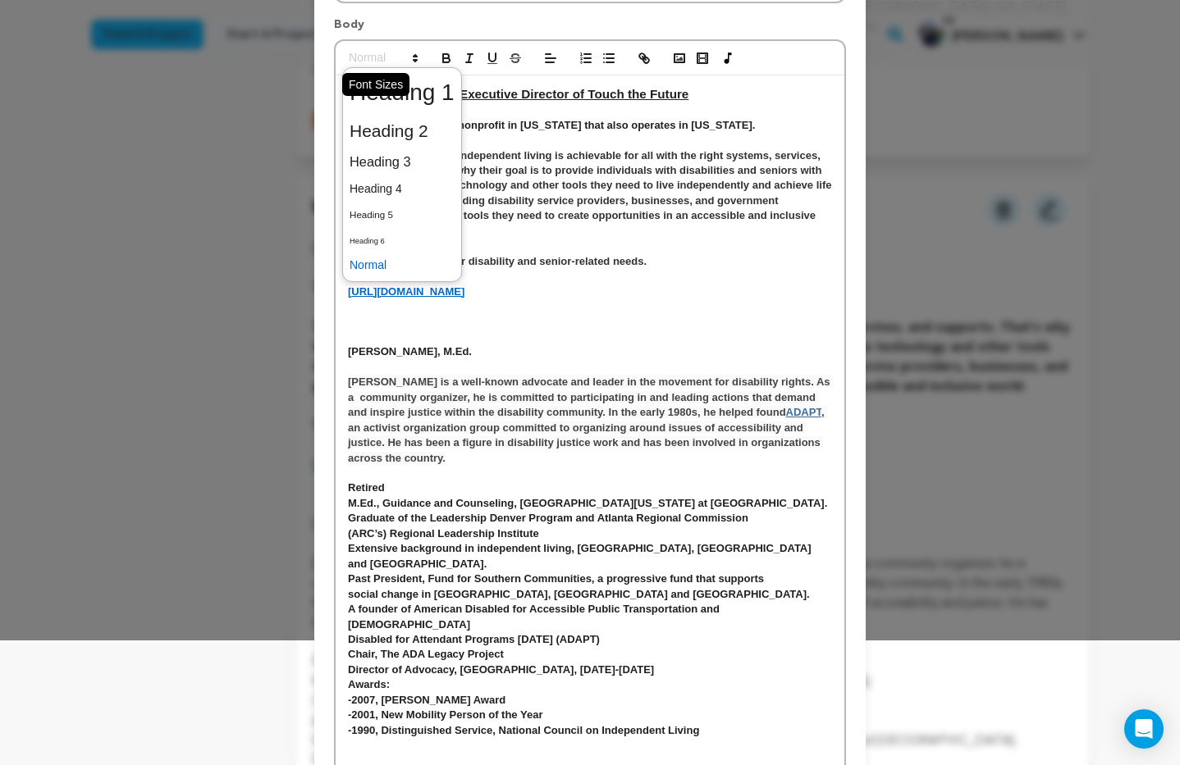
click at [407, 58] on span at bounding box center [382, 58] width 80 height 20
click at [395, 161] on span at bounding box center [401, 162] width 105 height 29
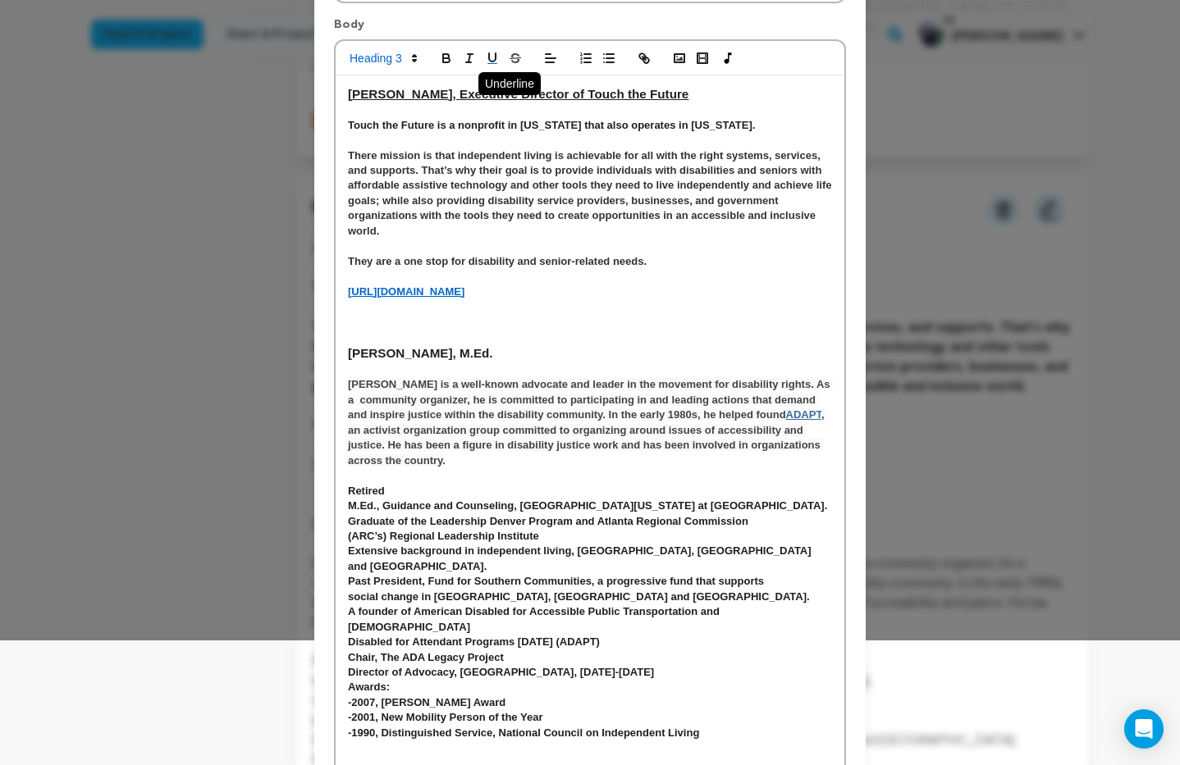
drag, startPoint x: 492, startPoint y: 61, endPoint x: 496, endPoint y: 77, distance: 16.9
click at [492, 61] on icon "button" at bounding box center [492, 57] width 7 height 8
click at [559, 357] on h3 "[PERSON_NAME], M.Ed." at bounding box center [590, 354] width 484 height 18
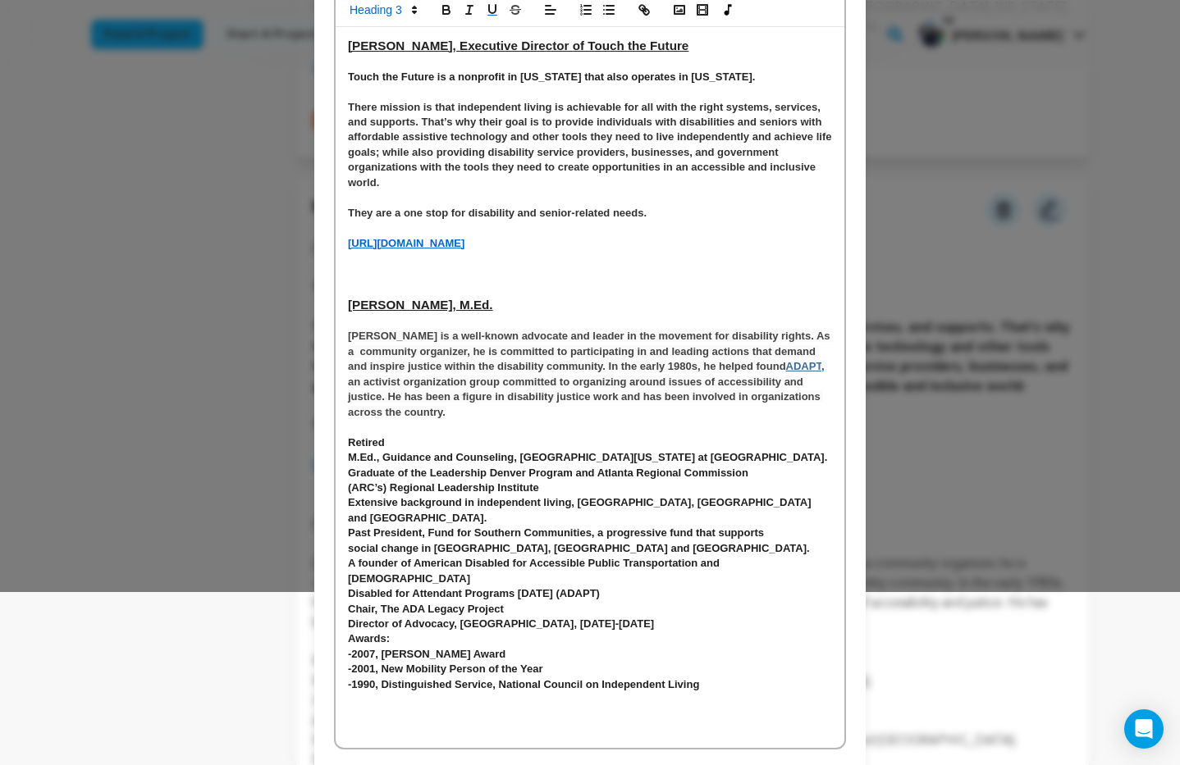
scroll to position [235, 0]
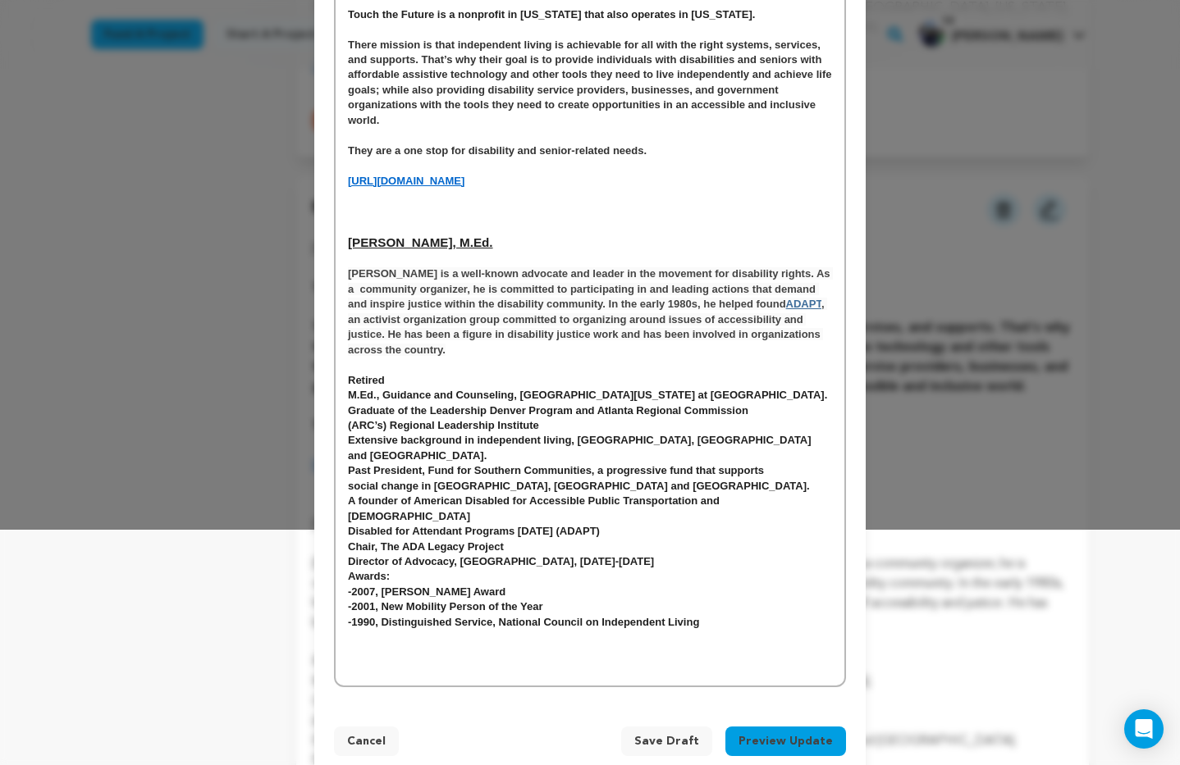
click at [666, 733] on span "Save Draft" at bounding box center [666, 741] width 65 height 16
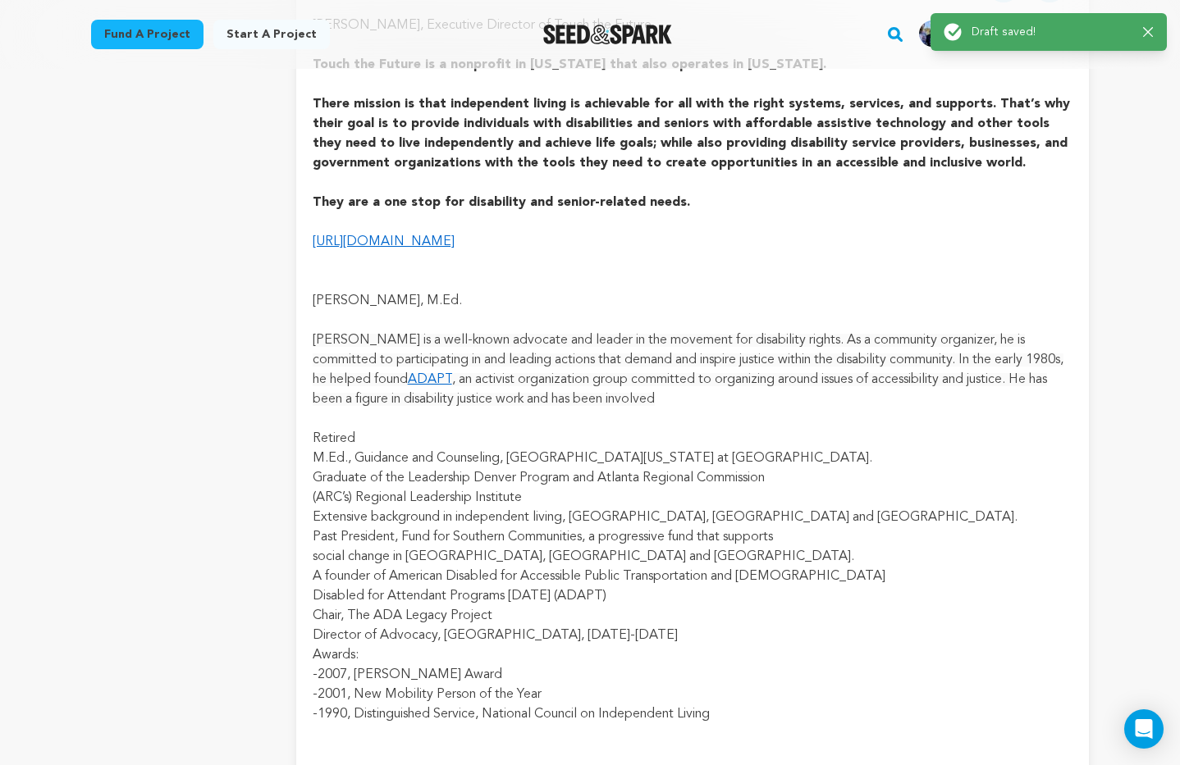
scroll to position [955, 0]
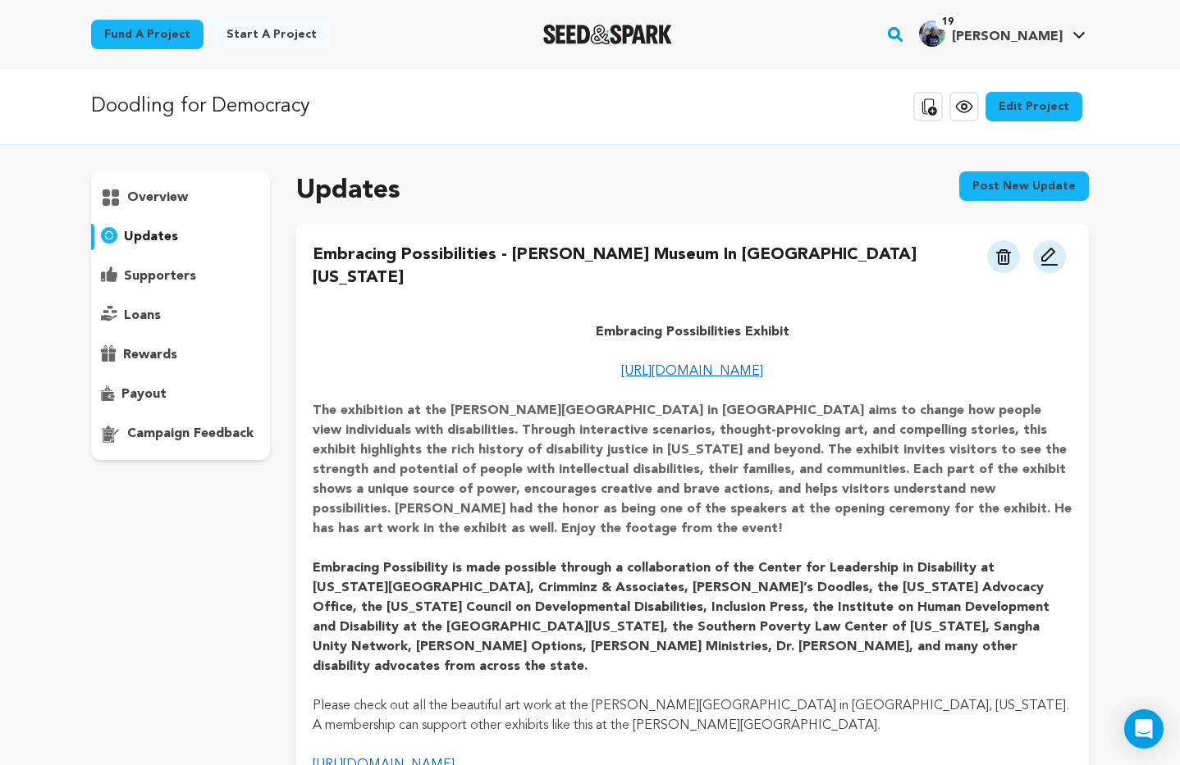
click at [158, 199] on p "overview" at bounding box center [157, 198] width 61 height 20
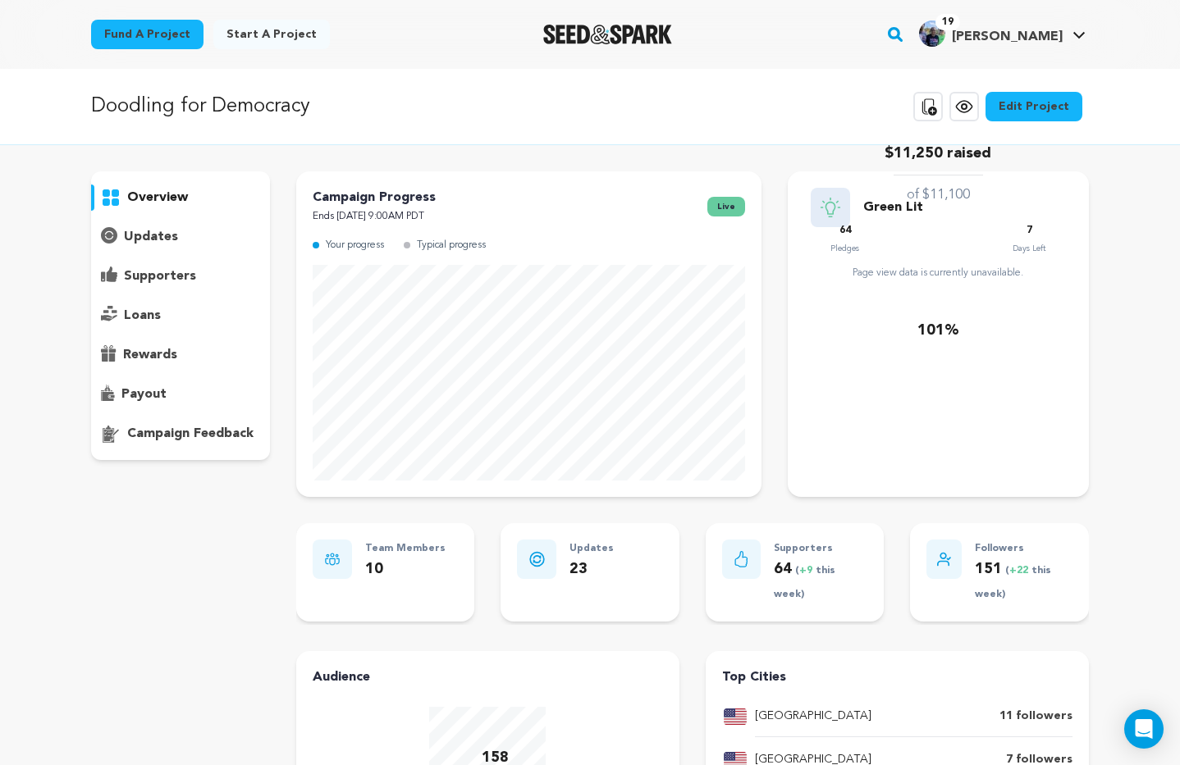
click at [158, 277] on p "supporters" at bounding box center [160, 277] width 72 height 20
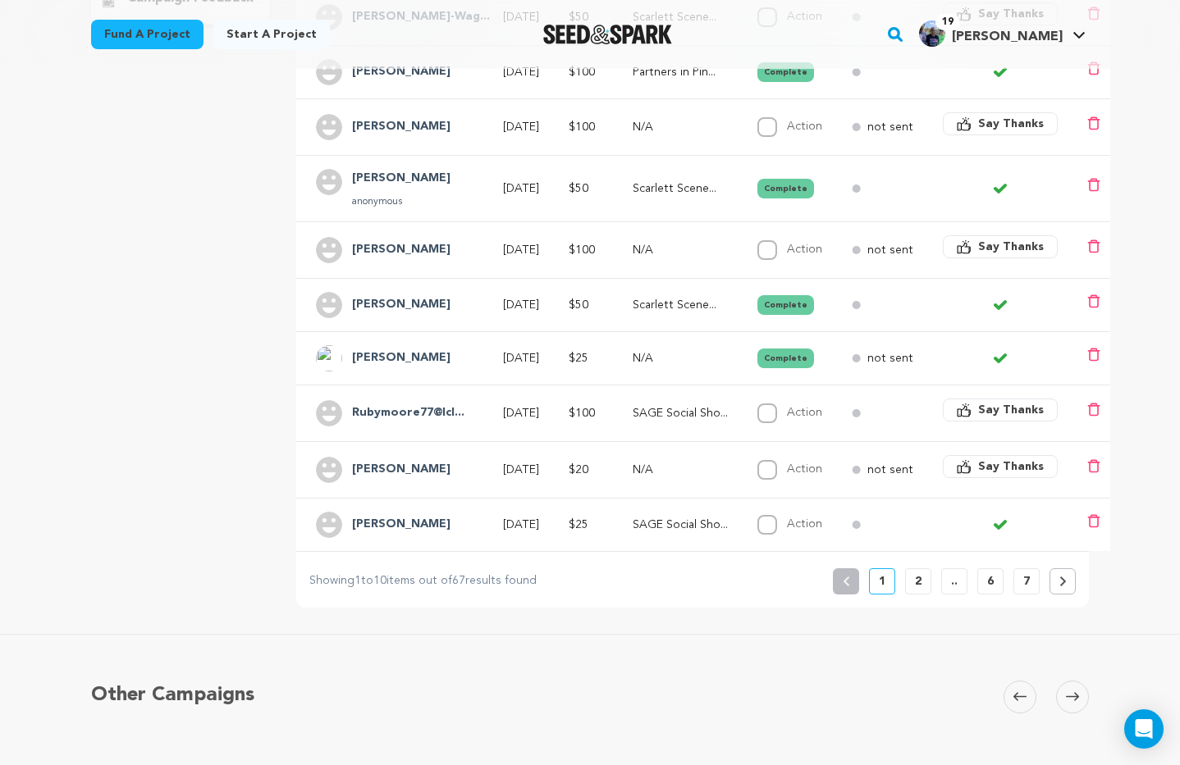
scroll to position [435, 0]
click at [911, 582] on button "2" at bounding box center [918, 582] width 26 height 26
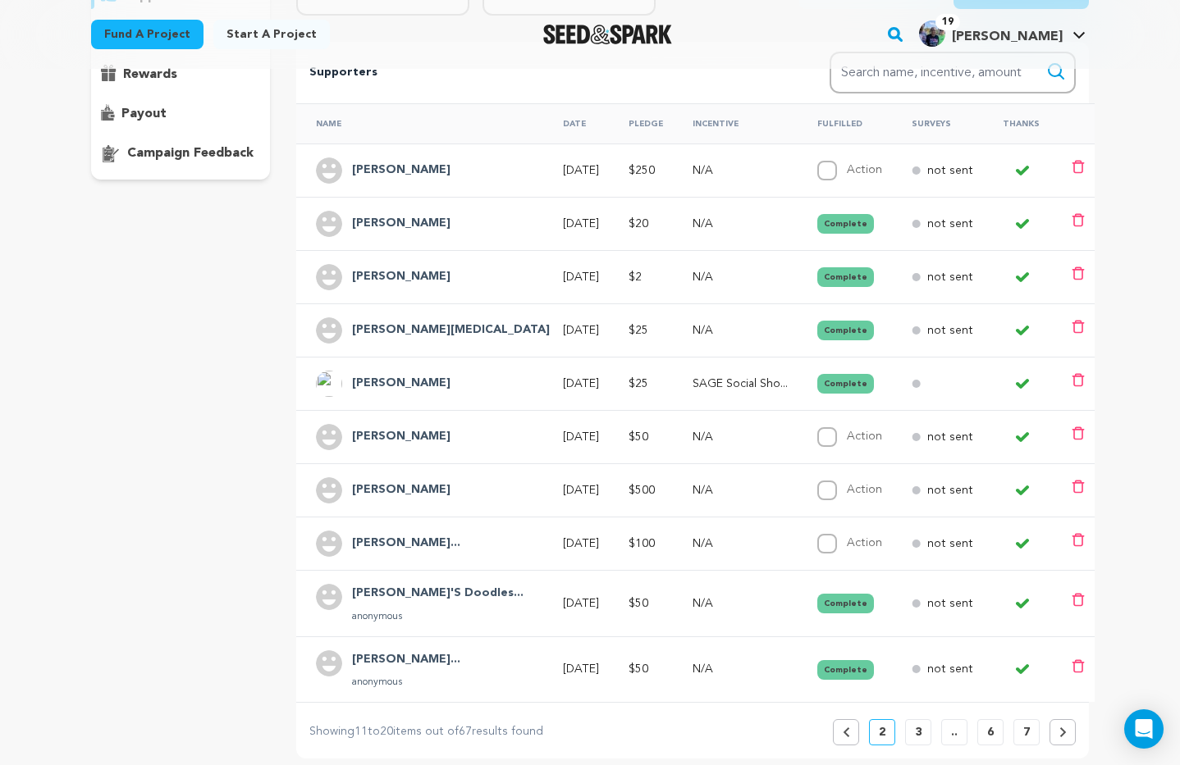
scroll to position [328, 0]
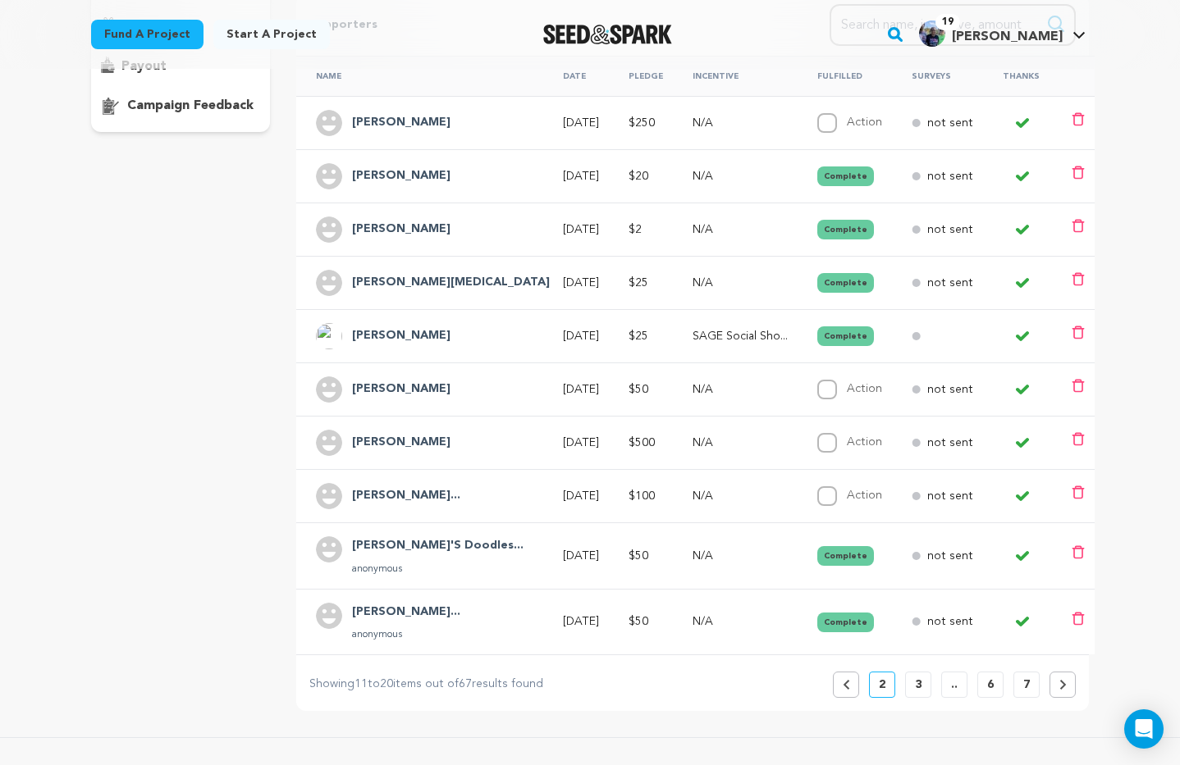
click at [921, 683] on button "3" at bounding box center [918, 685] width 26 height 26
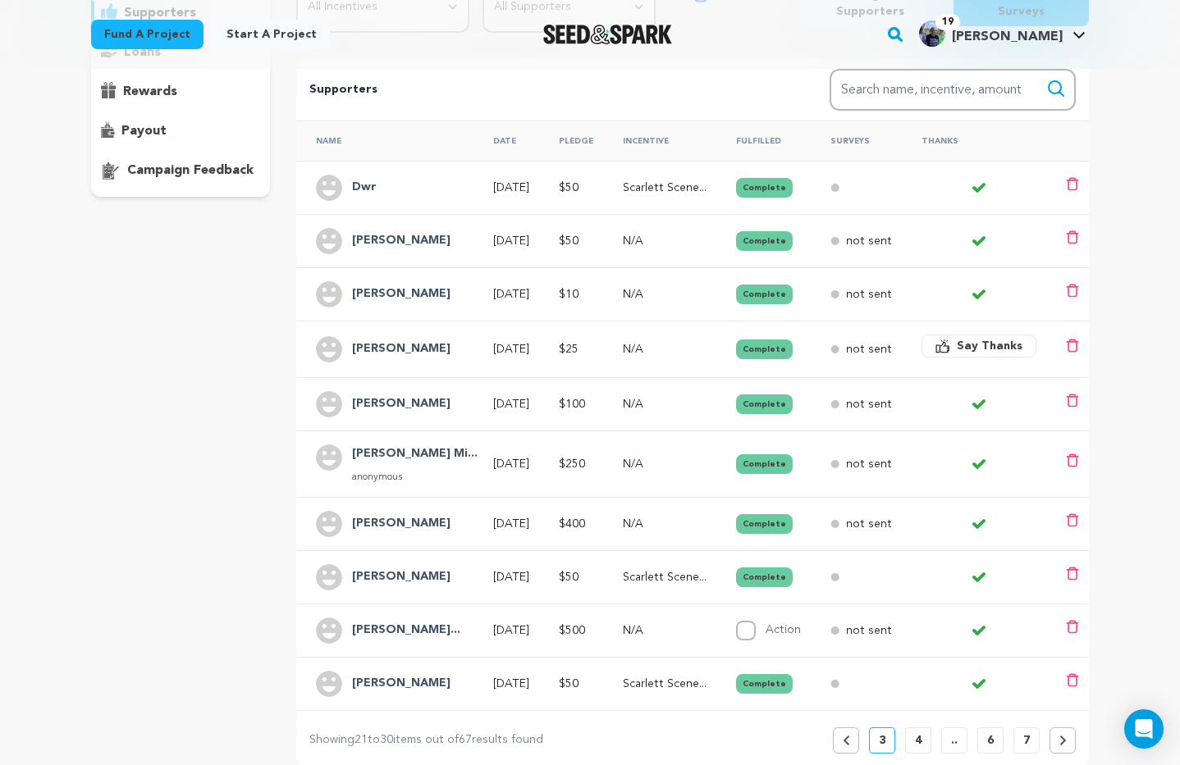
scroll to position [280, 0]
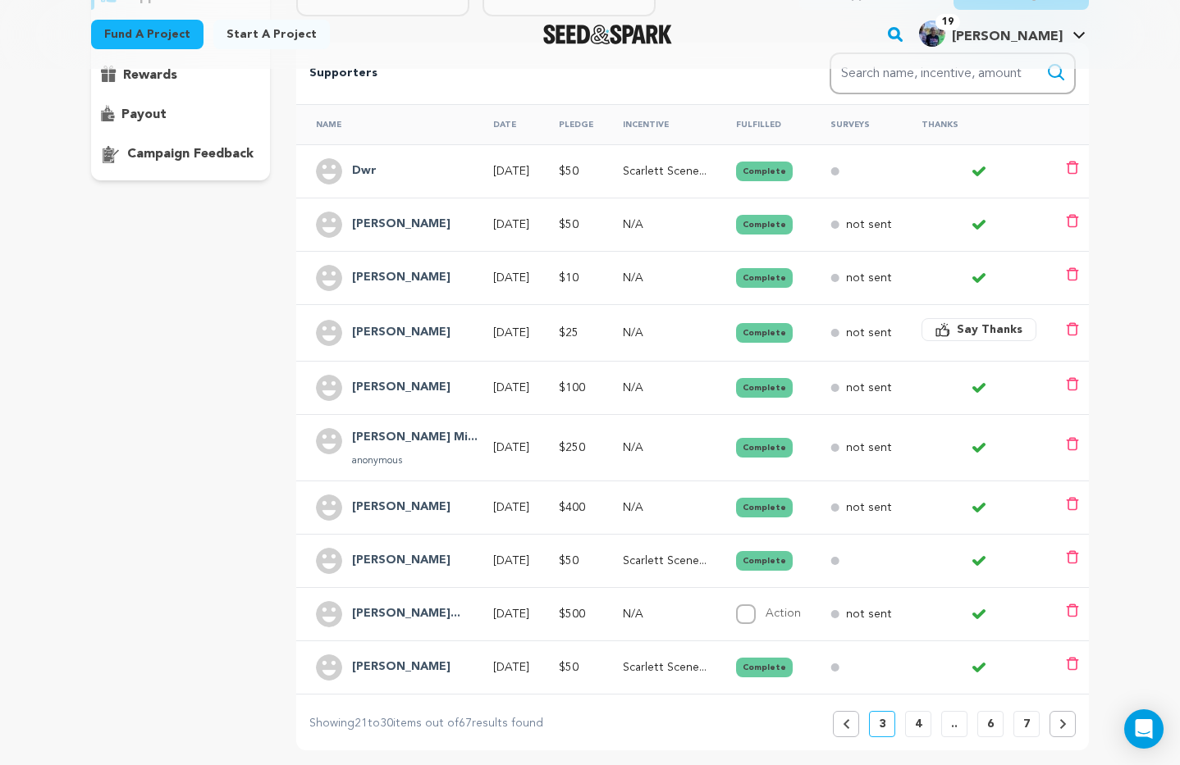
click at [920, 726] on p "4" at bounding box center [918, 724] width 7 height 16
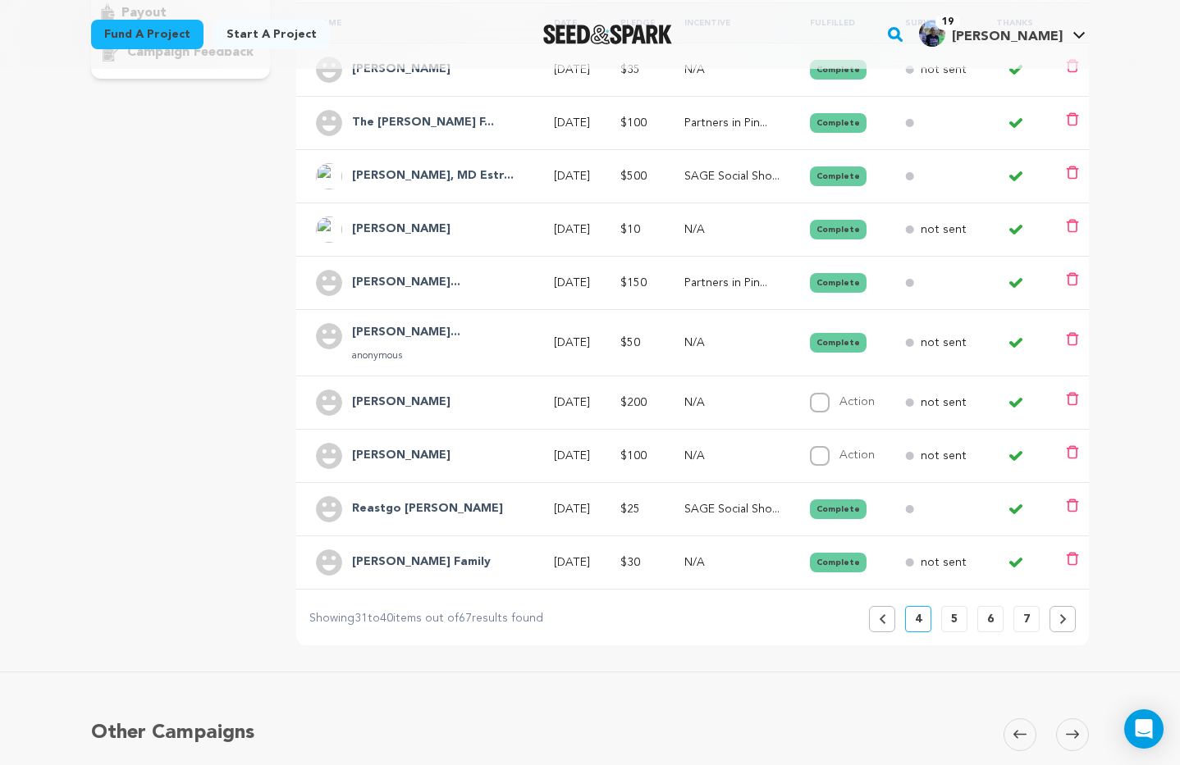
scroll to position [383, 0]
click at [952, 611] on p "5" at bounding box center [954, 618] width 7 height 16
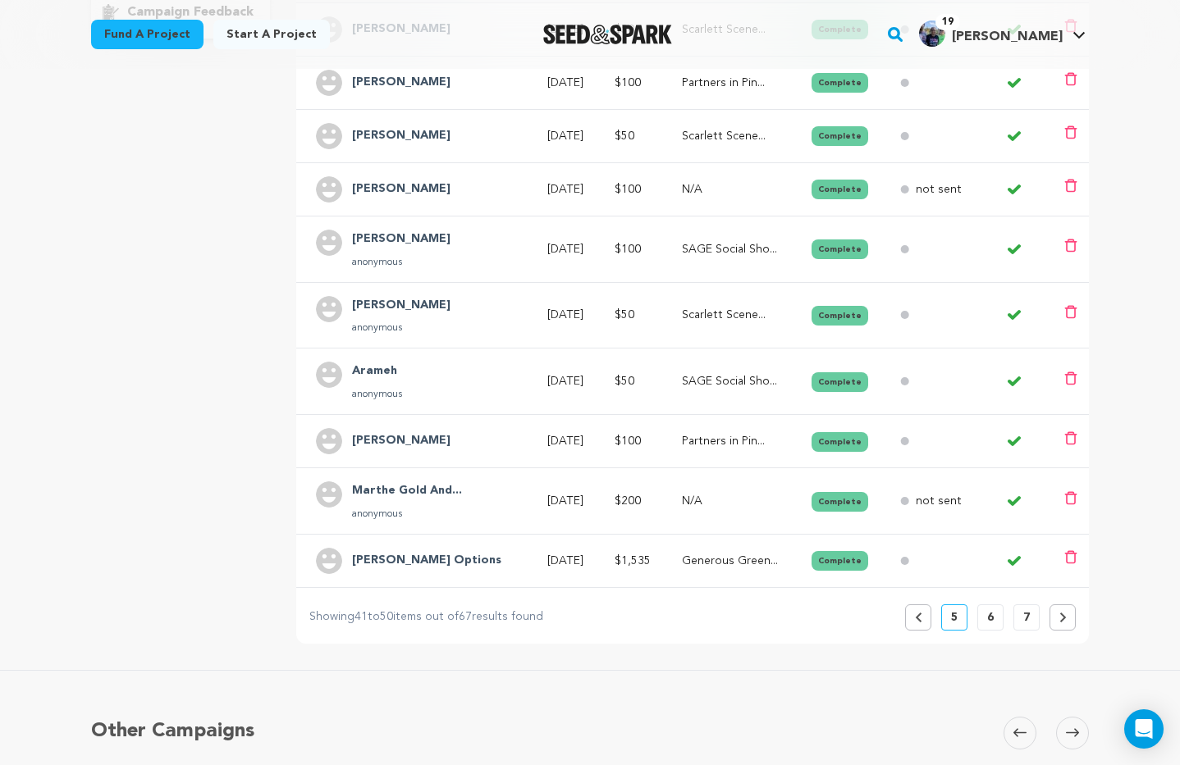
scroll to position [436, 0]
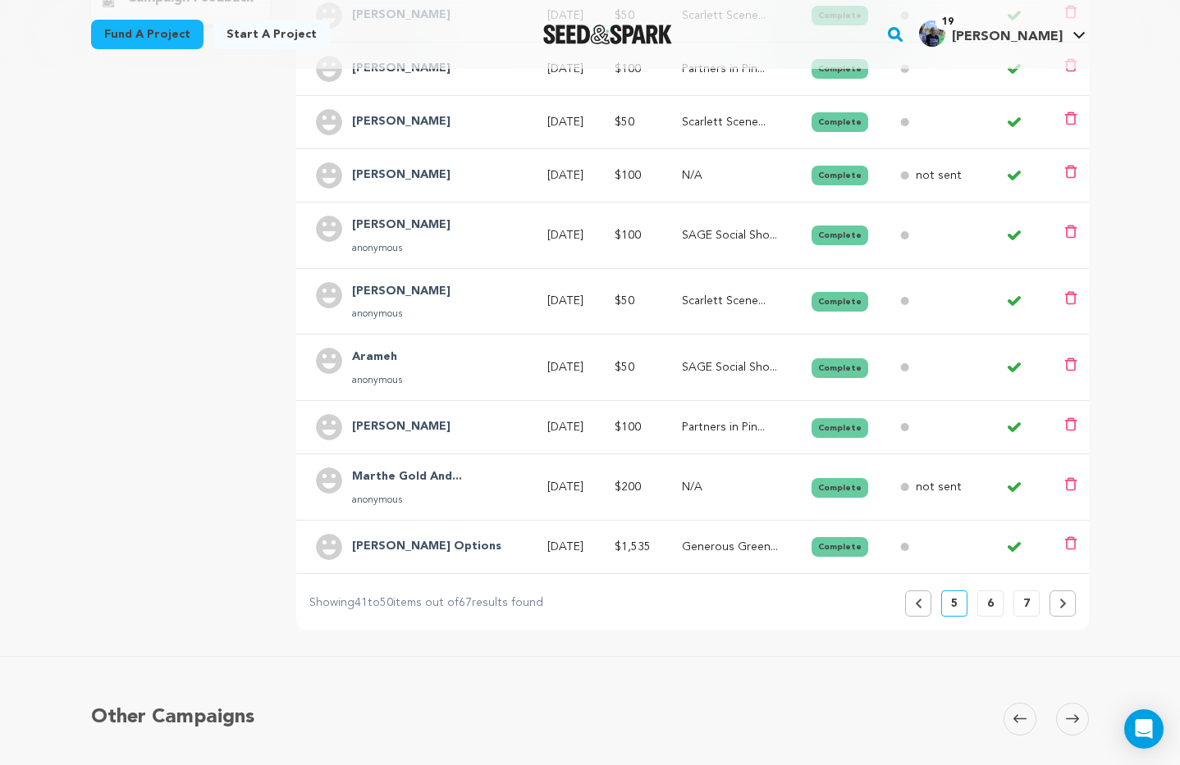
click at [987, 600] on p "6" at bounding box center [990, 604] width 7 height 16
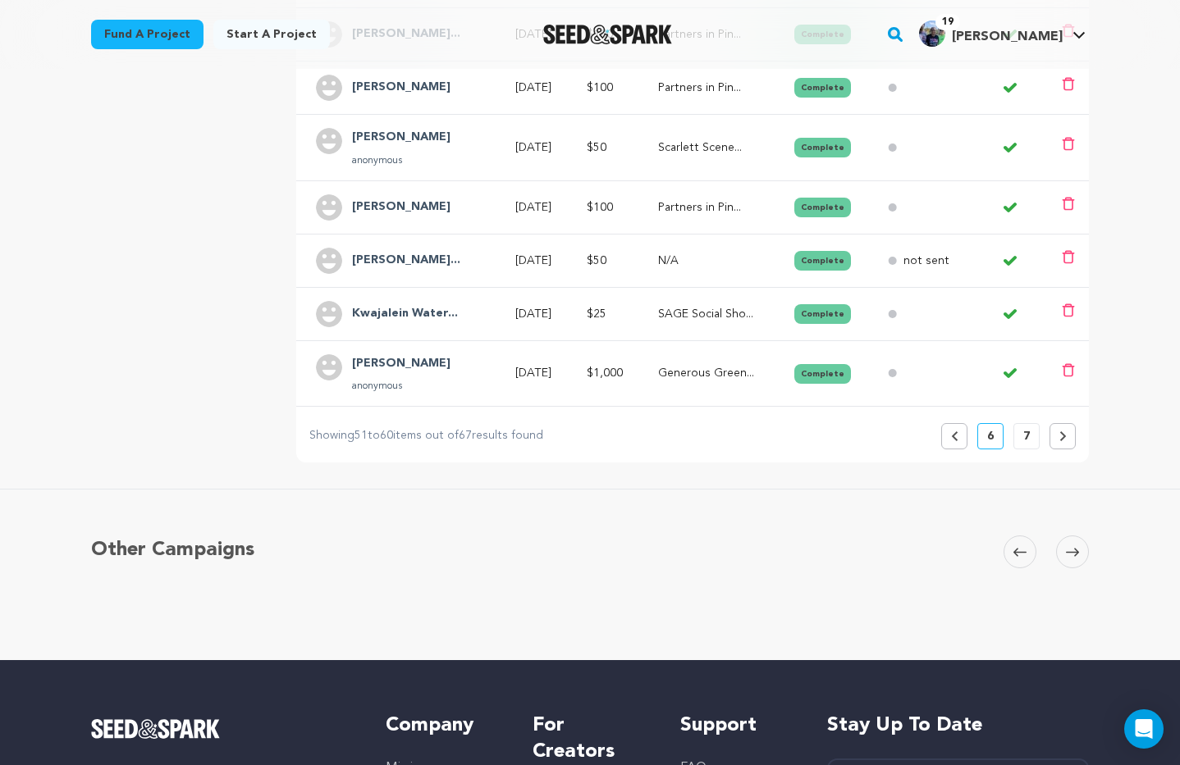
scroll to position [582, 0]
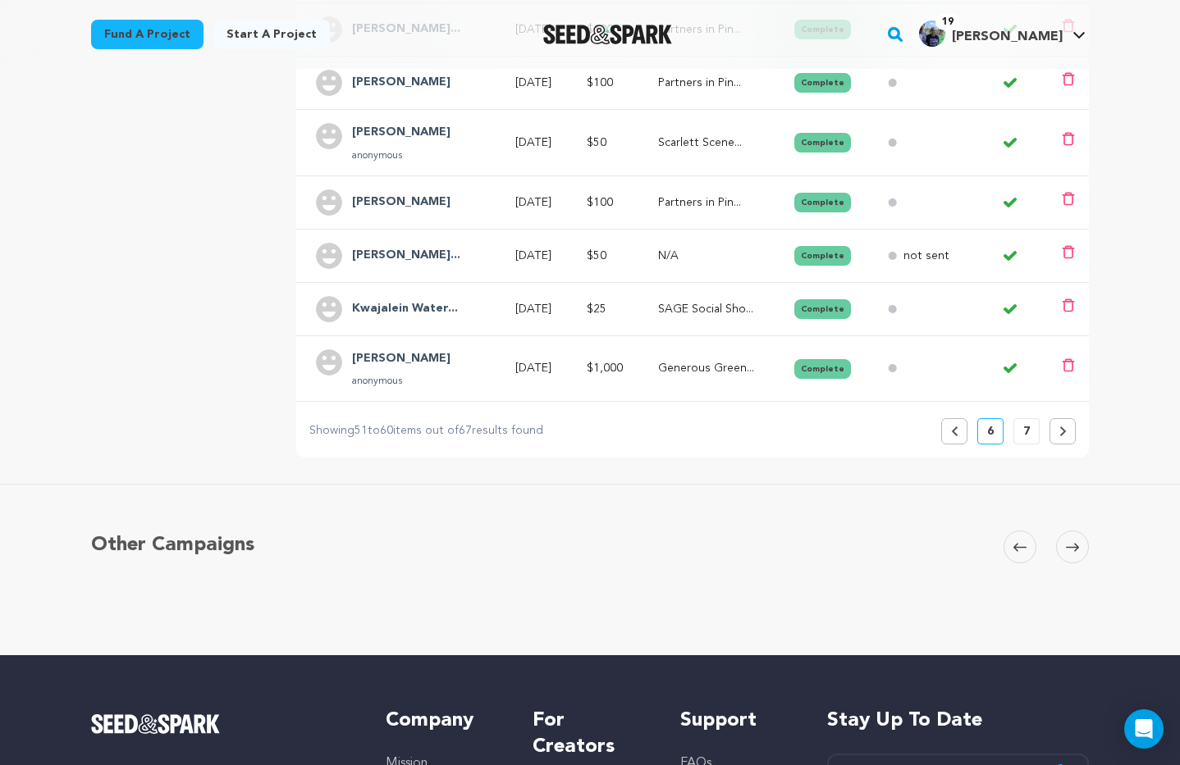
click at [1026, 433] on p "7" at bounding box center [1026, 431] width 7 height 16
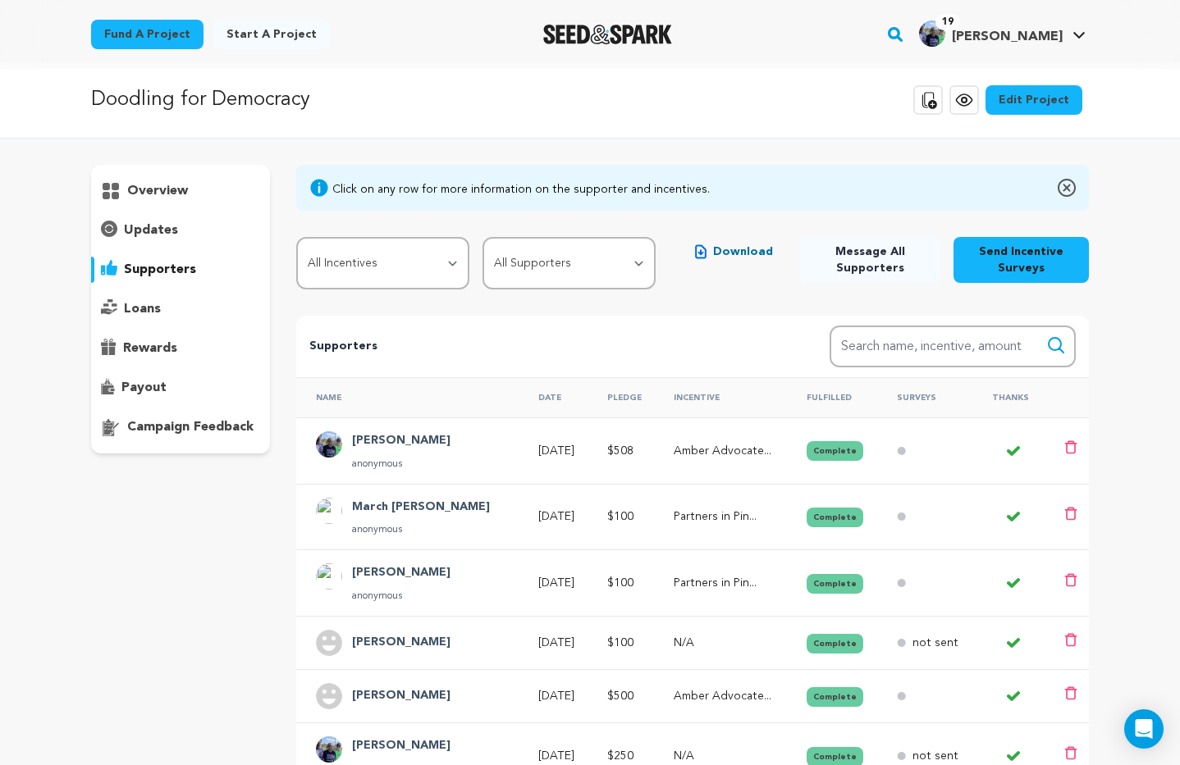
scroll to position [0, 0]
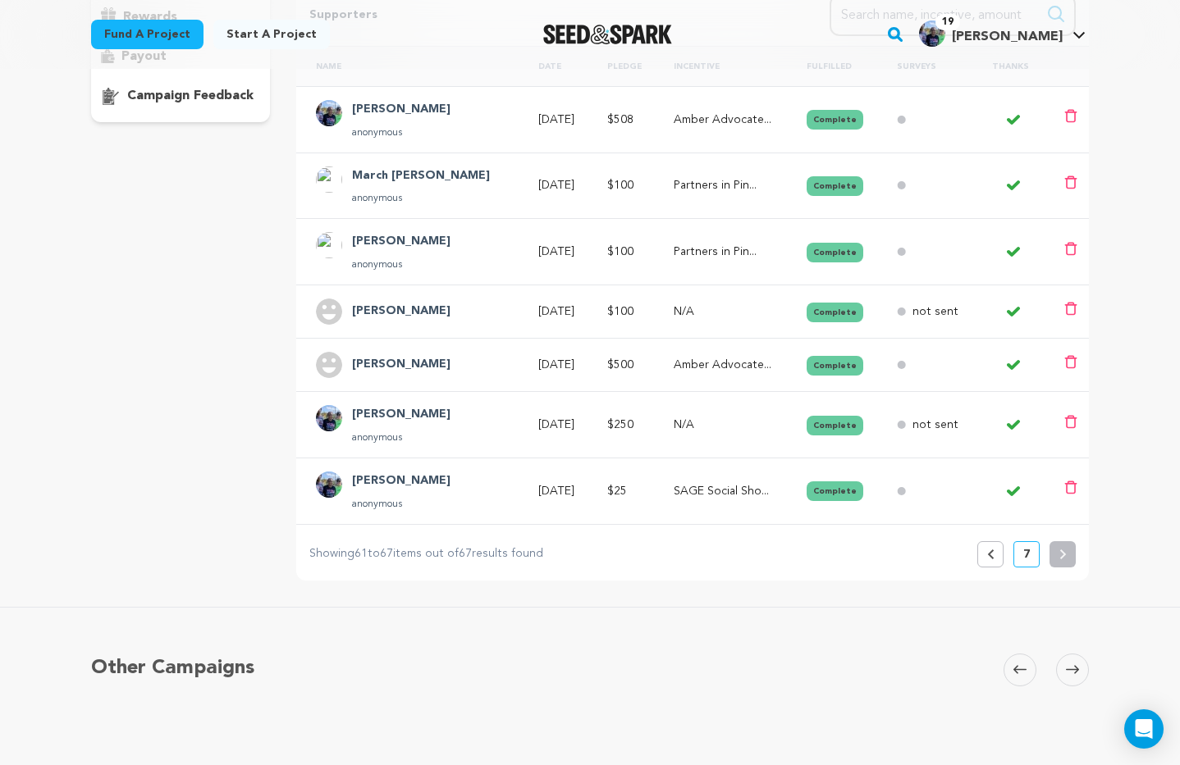
click at [995, 556] on button "Previous" at bounding box center [990, 554] width 26 height 26
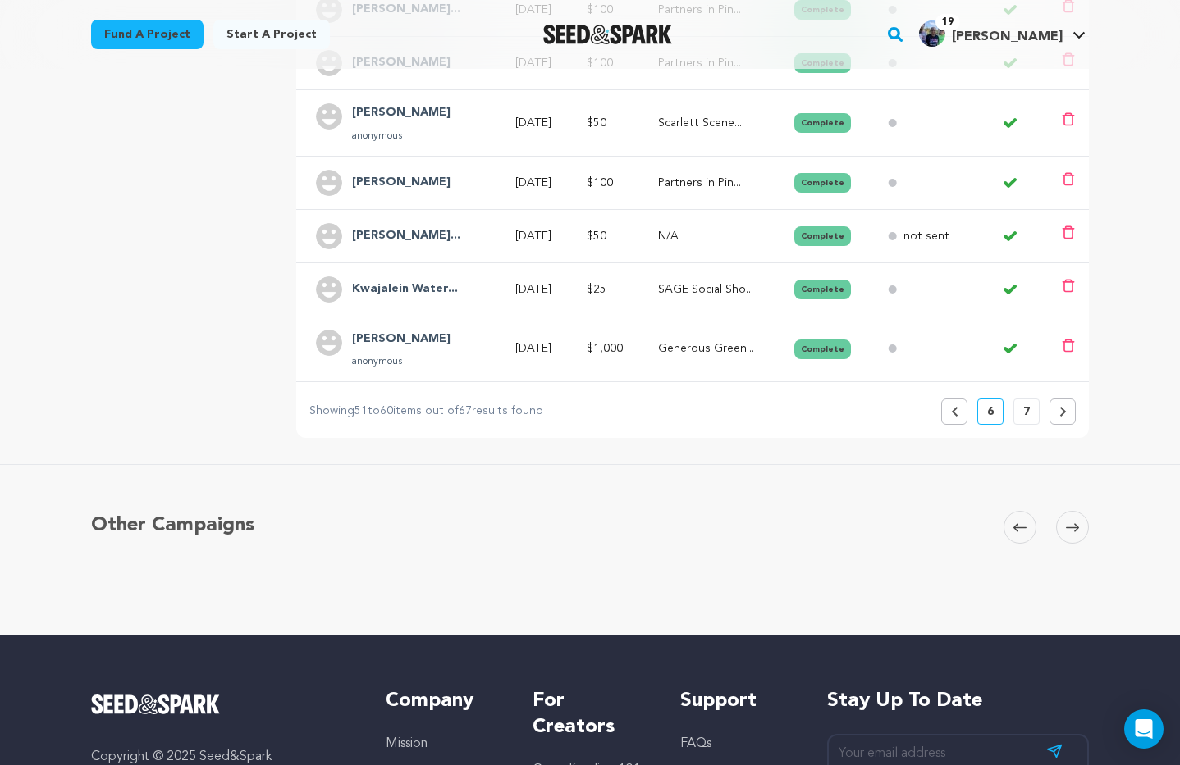
scroll to position [605, 0]
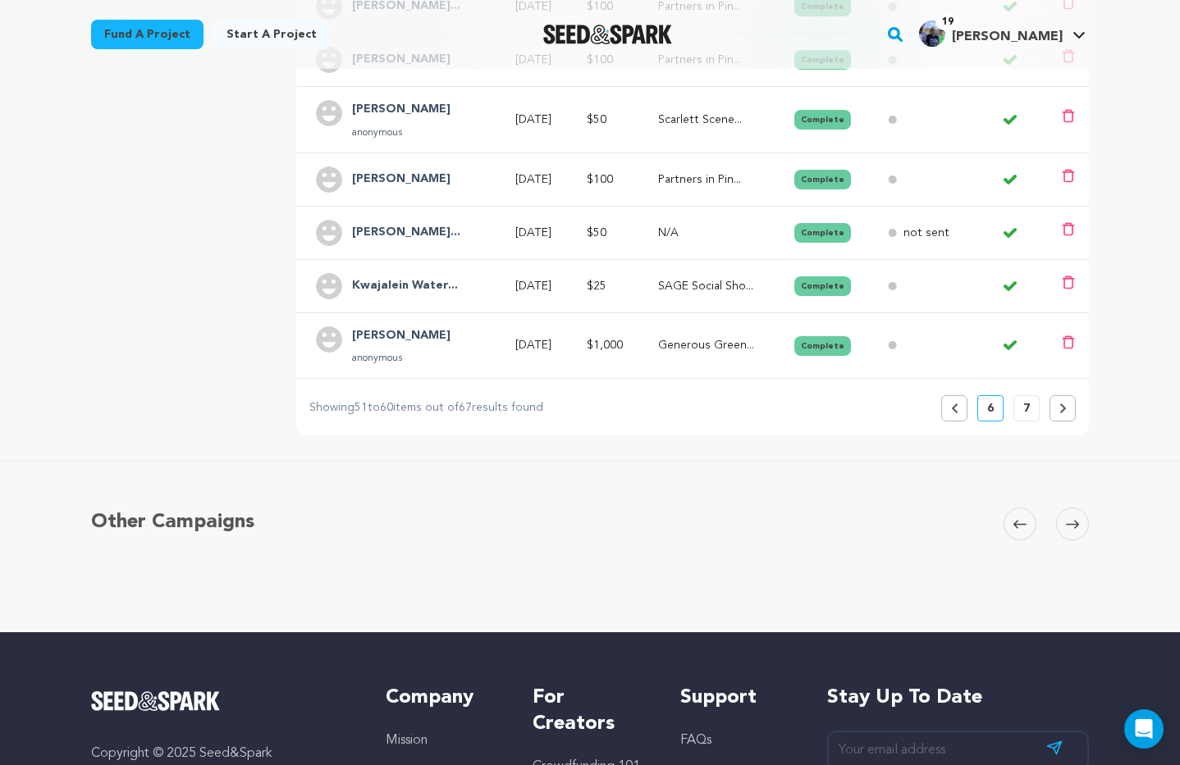
click at [959, 409] on button "Previous" at bounding box center [954, 408] width 26 height 26
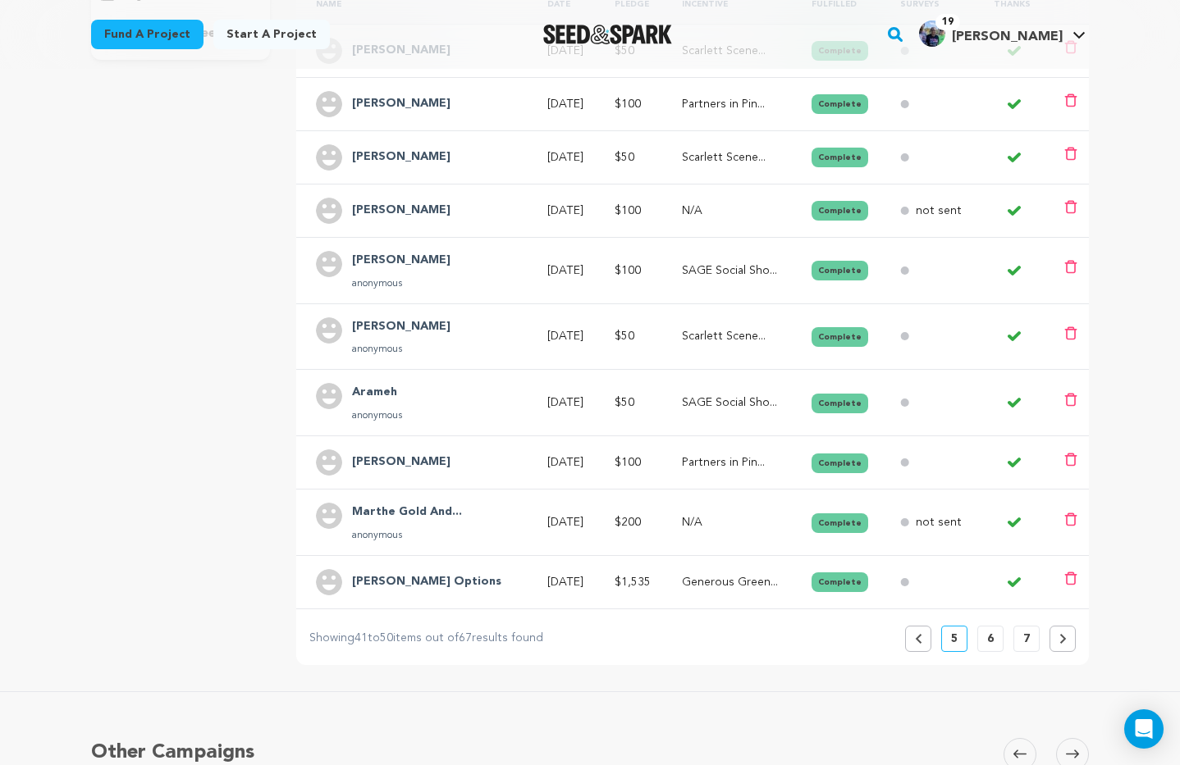
scroll to position [403, 0]
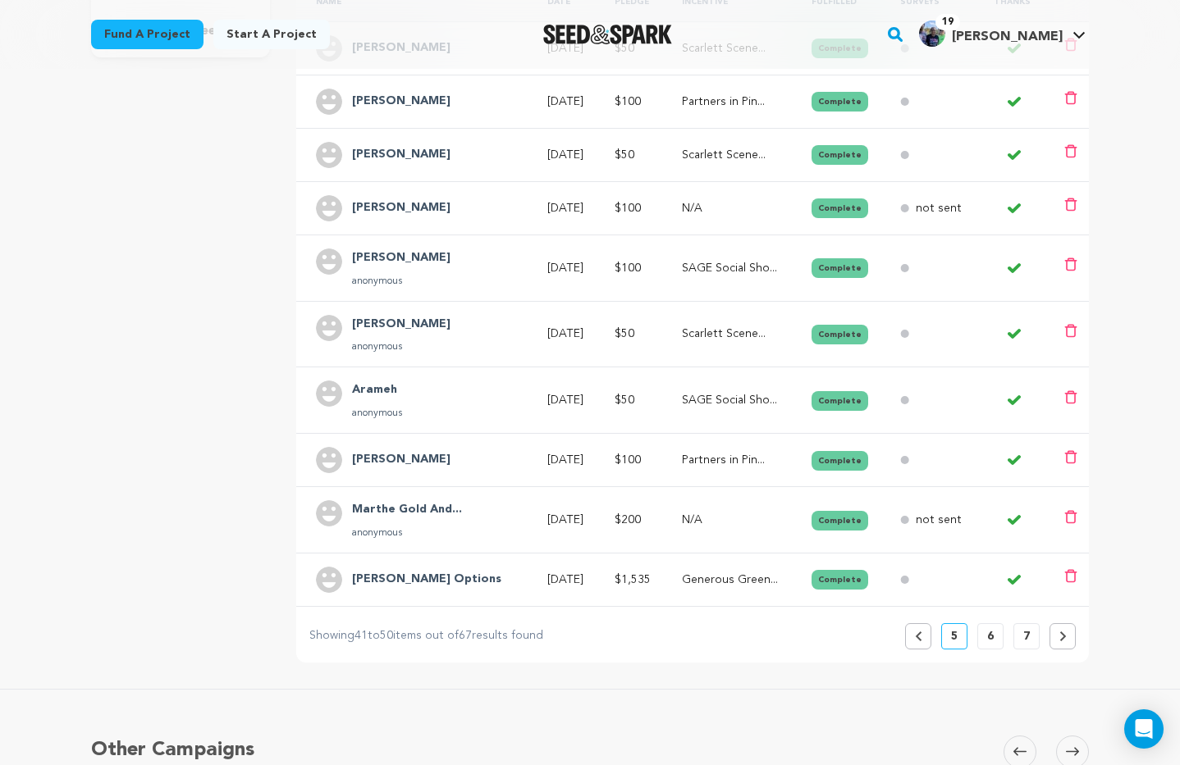
click at [917, 639] on icon at bounding box center [918, 637] width 7 height 10
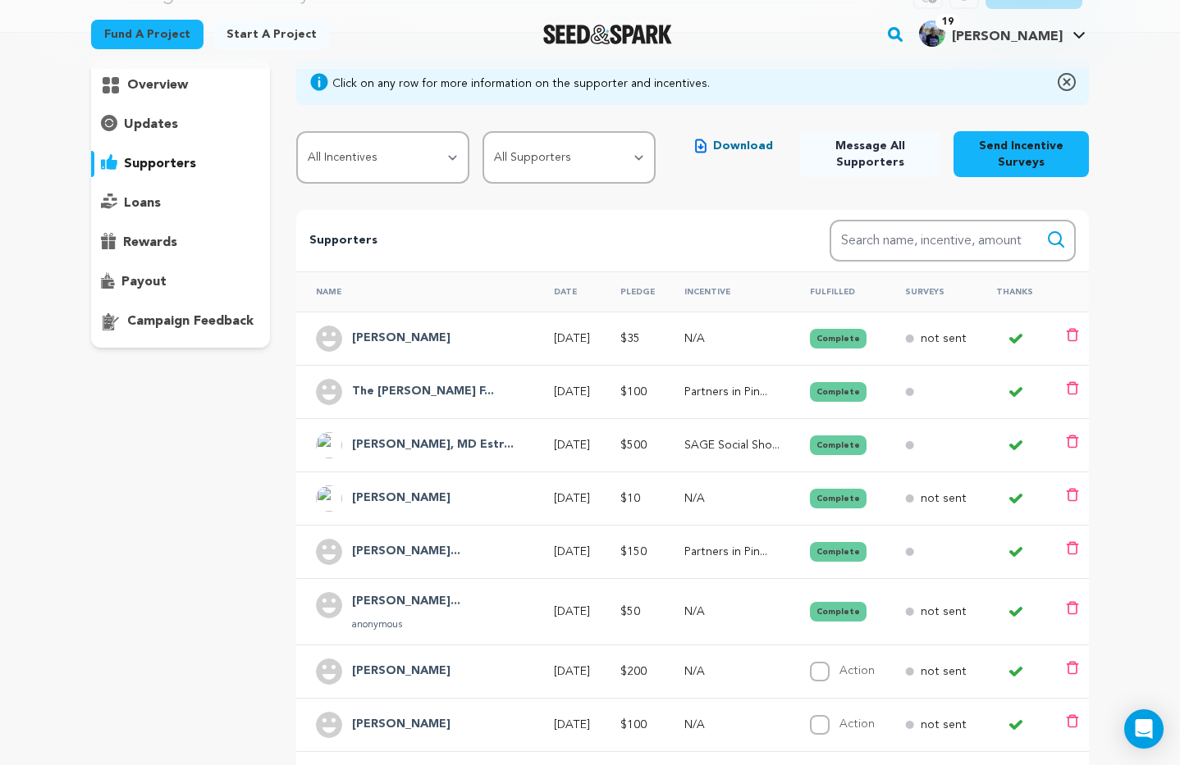
scroll to position [118, 0]
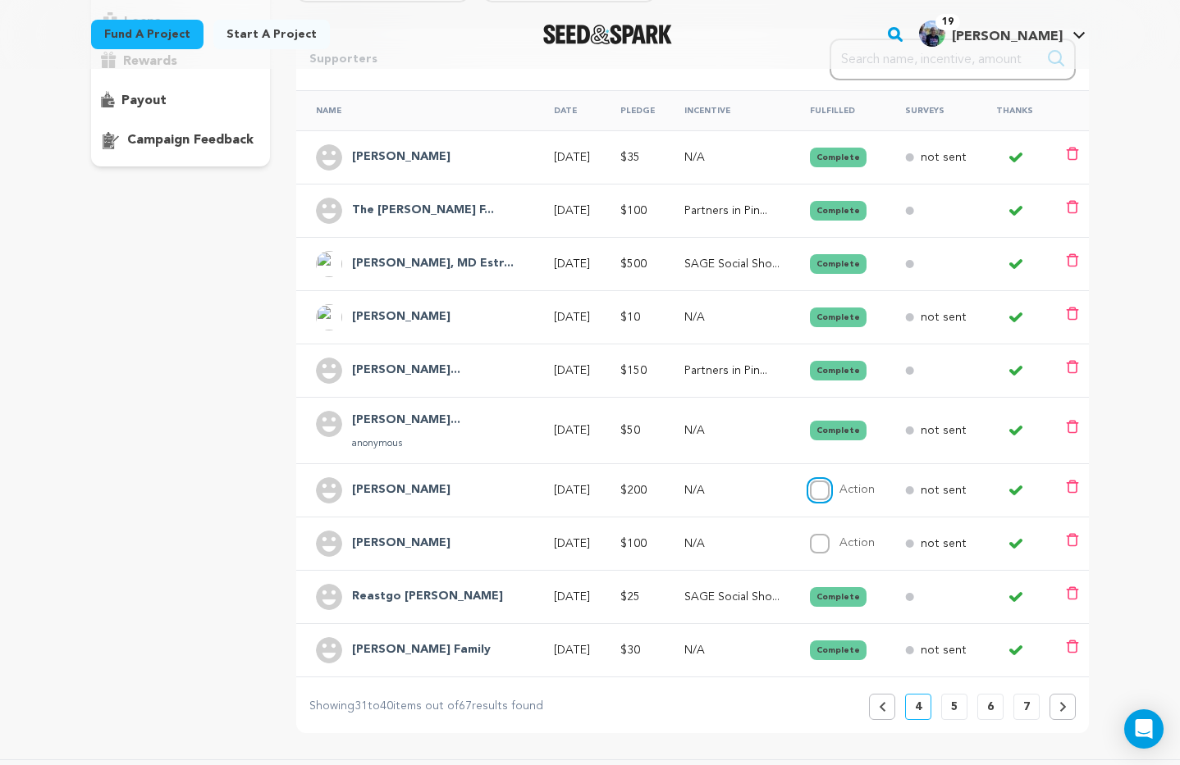
click at [814, 495] on input "Action" at bounding box center [820, 491] width 20 height 20
checkbox input "true"
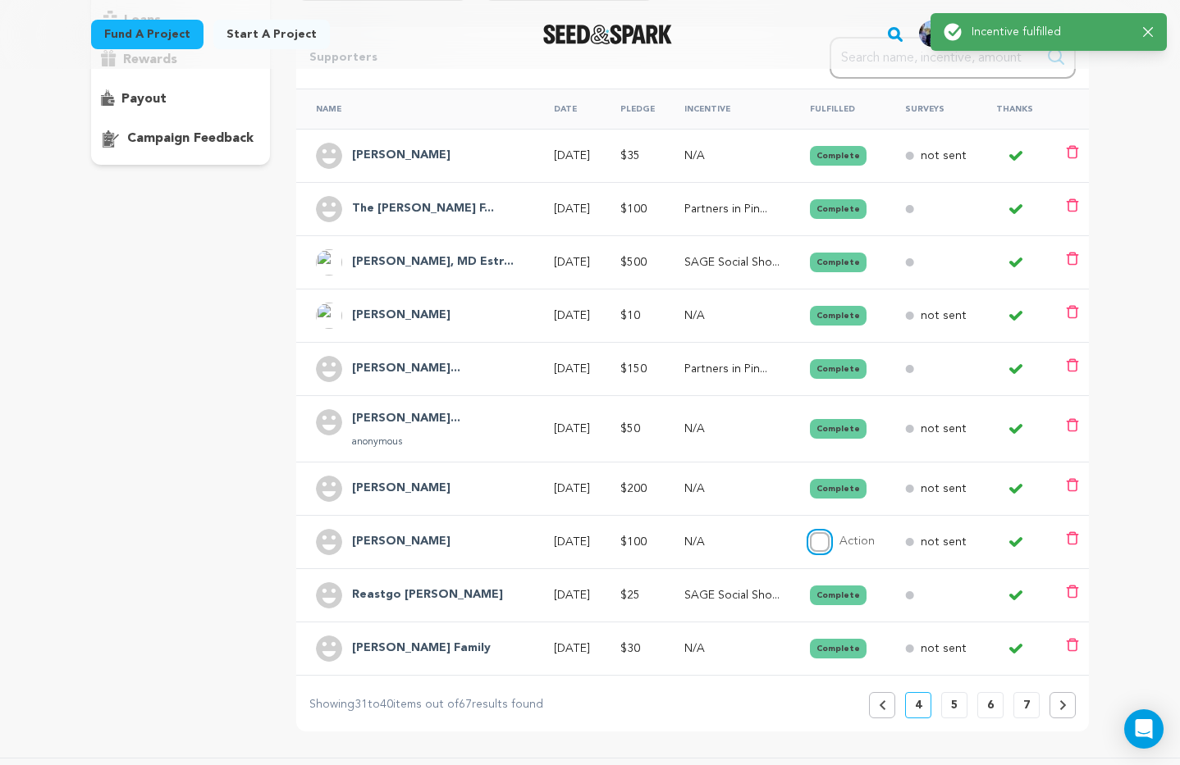
click at [816, 542] on input "Action" at bounding box center [820, 542] width 20 height 20
checkbox input "true"
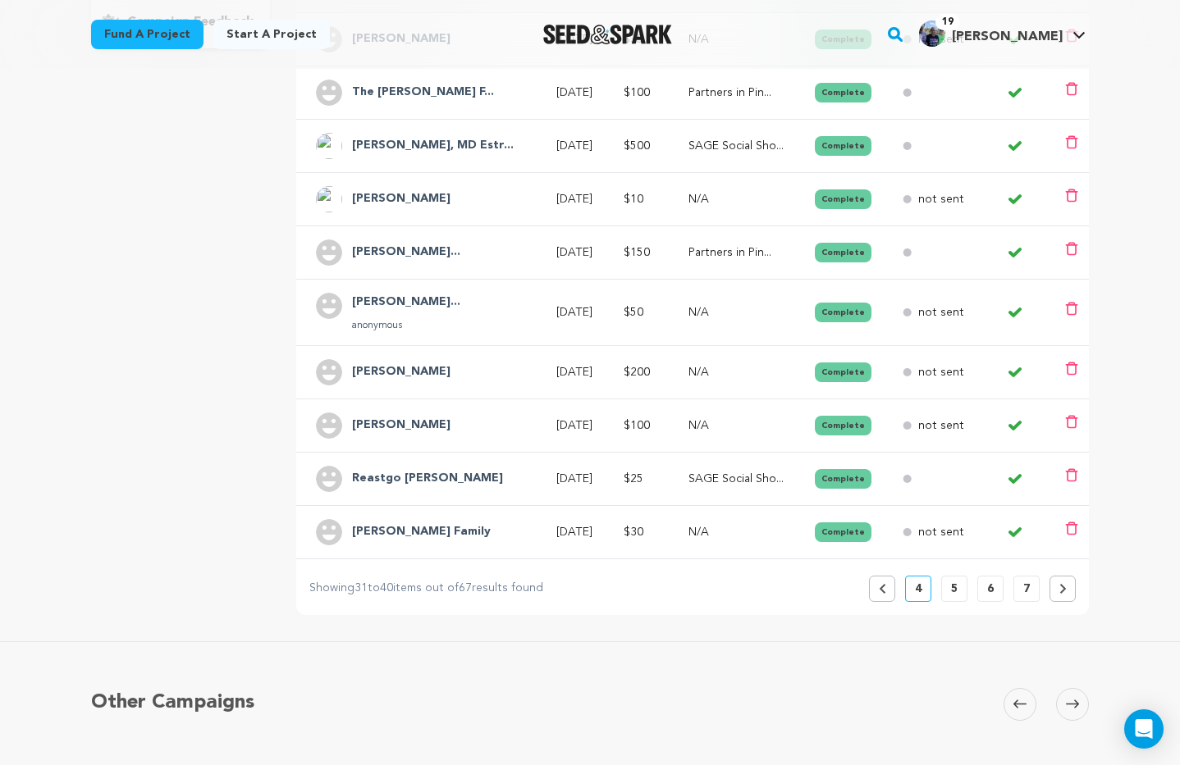
click at [883, 591] on icon at bounding box center [882, 589] width 6 height 10
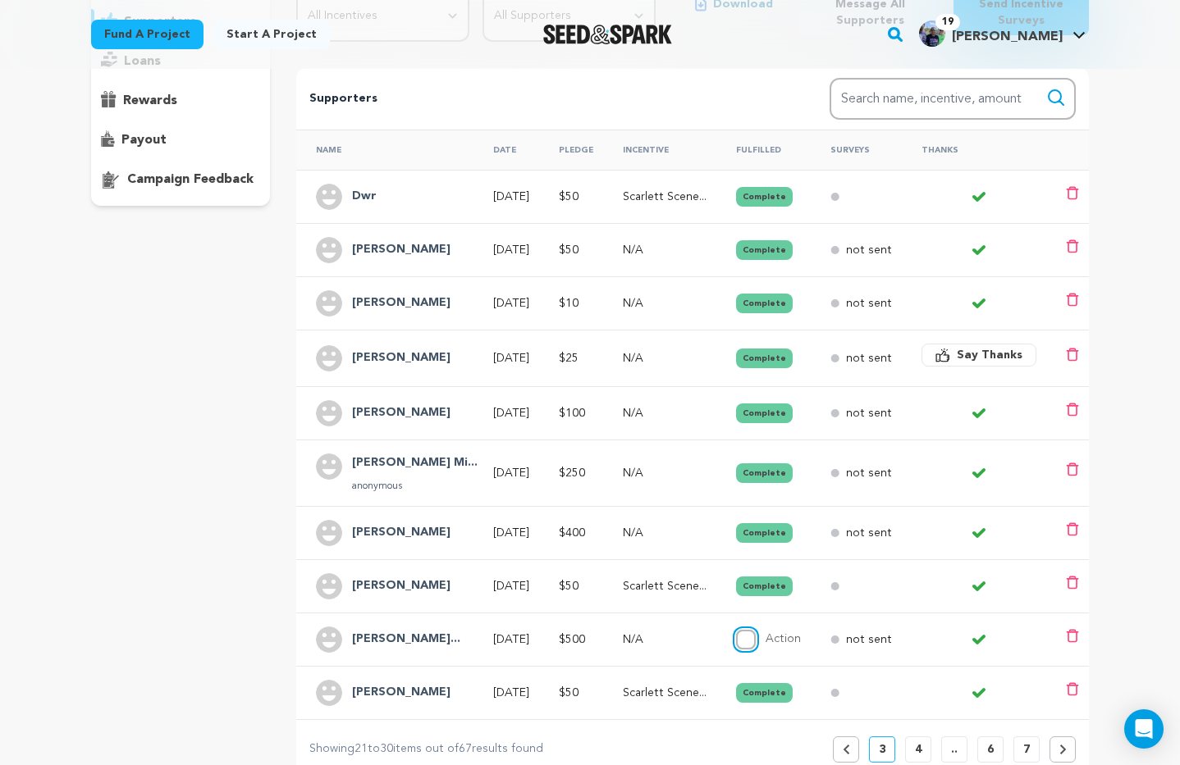
click at [756, 638] on input "Action" at bounding box center [746, 640] width 20 height 20
checkbox input "true"
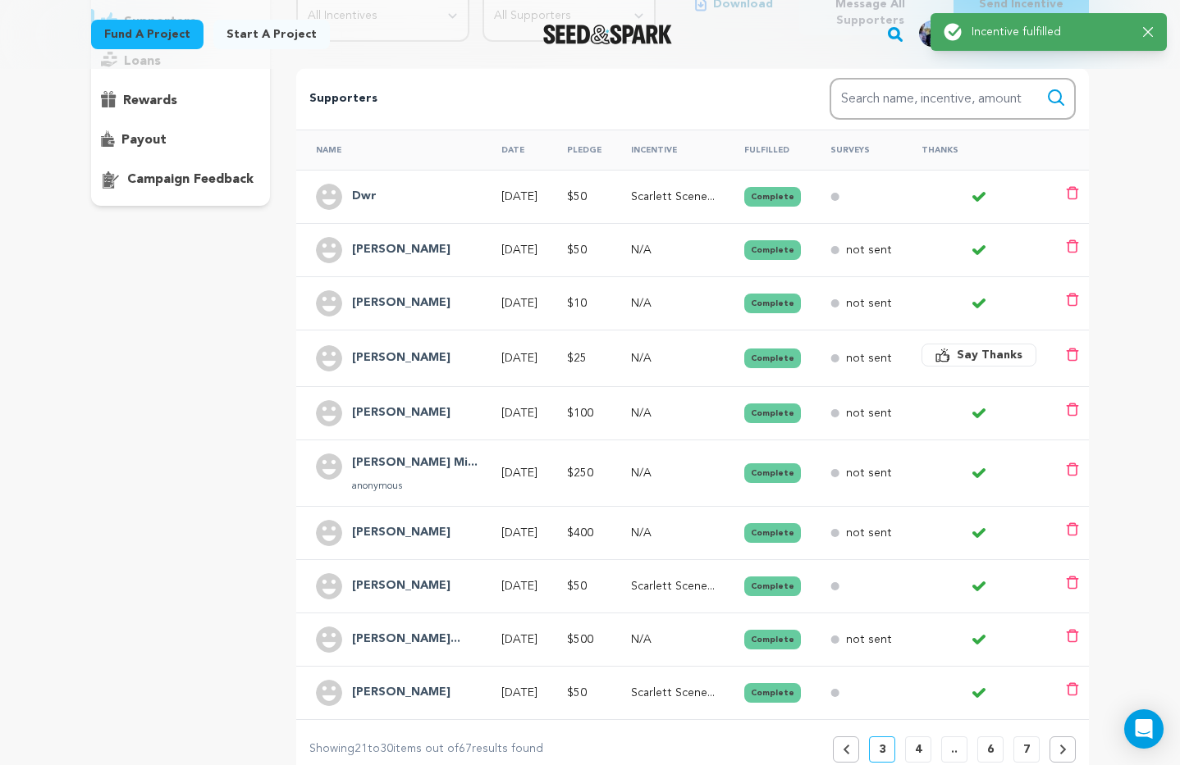
click at [393, 359] on h4 "[PERSON_NAME]" at bounding box center [401, 359] width 98 height 20
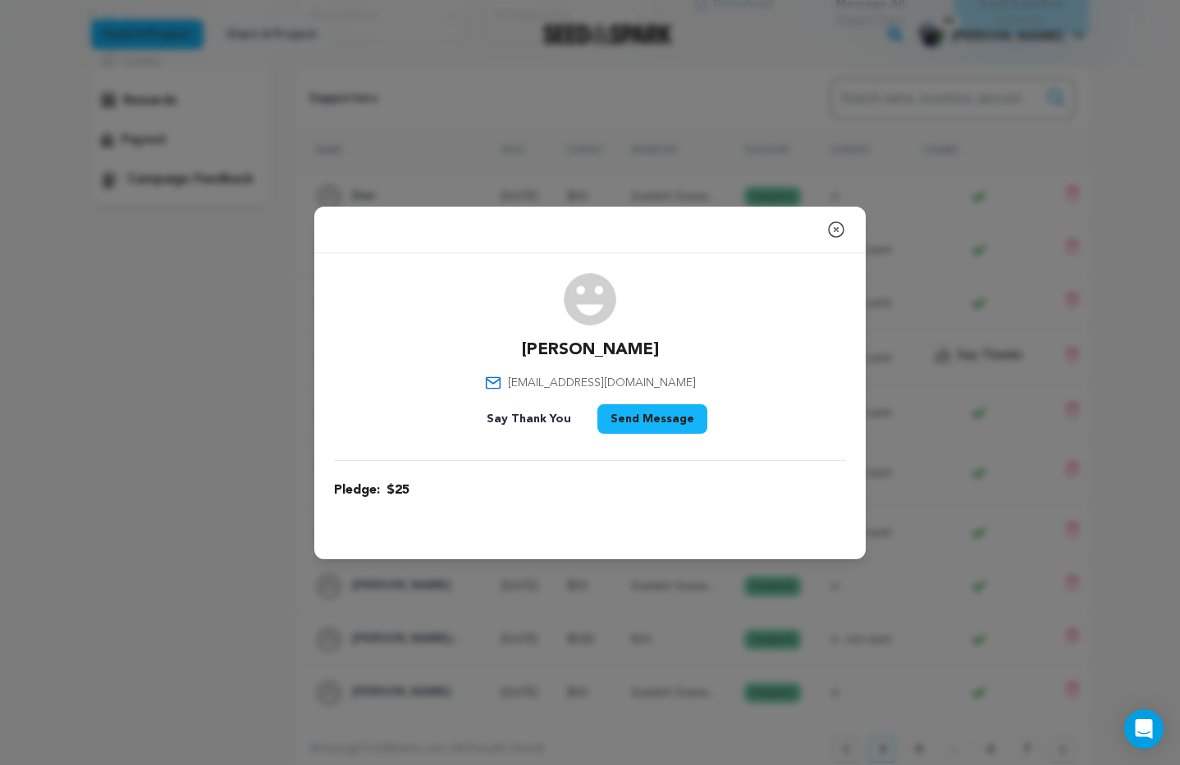
click at [834, 226] on icon "button" at bounding box center [836, 230] width 20 height 20
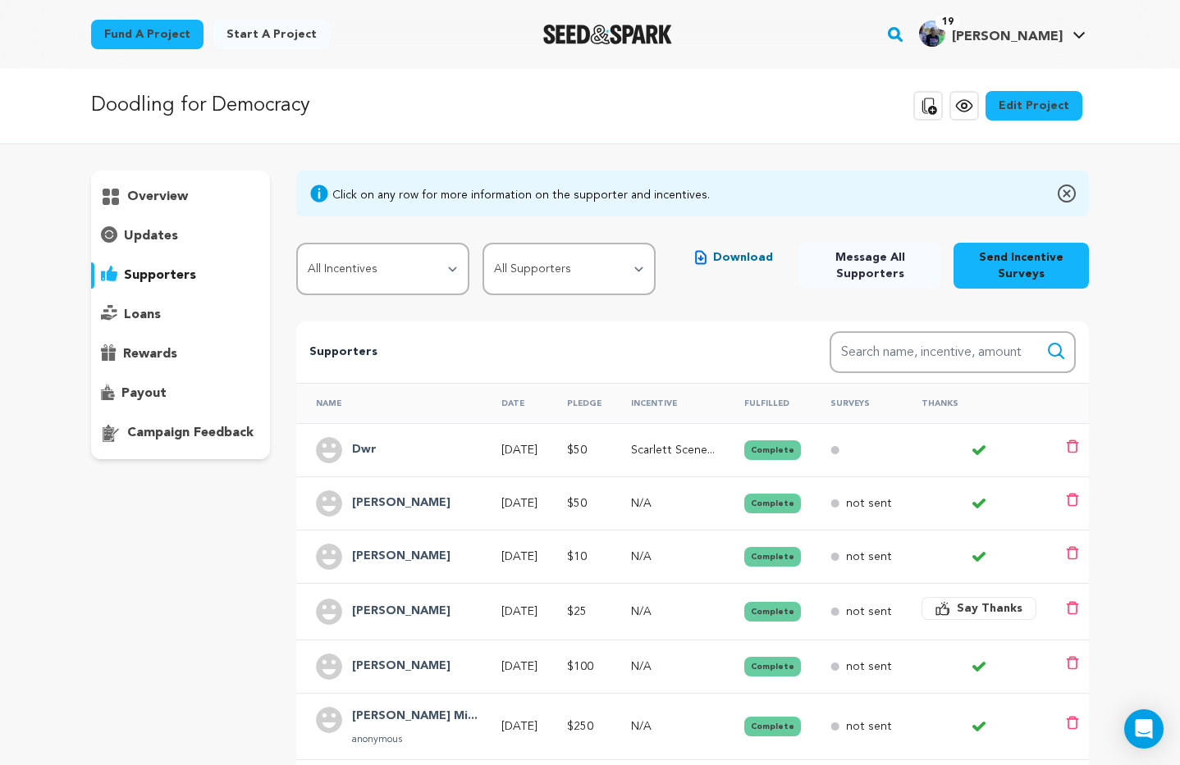
scroll to position [9, 0]
